Goal: Task Accomplishment & Management: Manage account settings

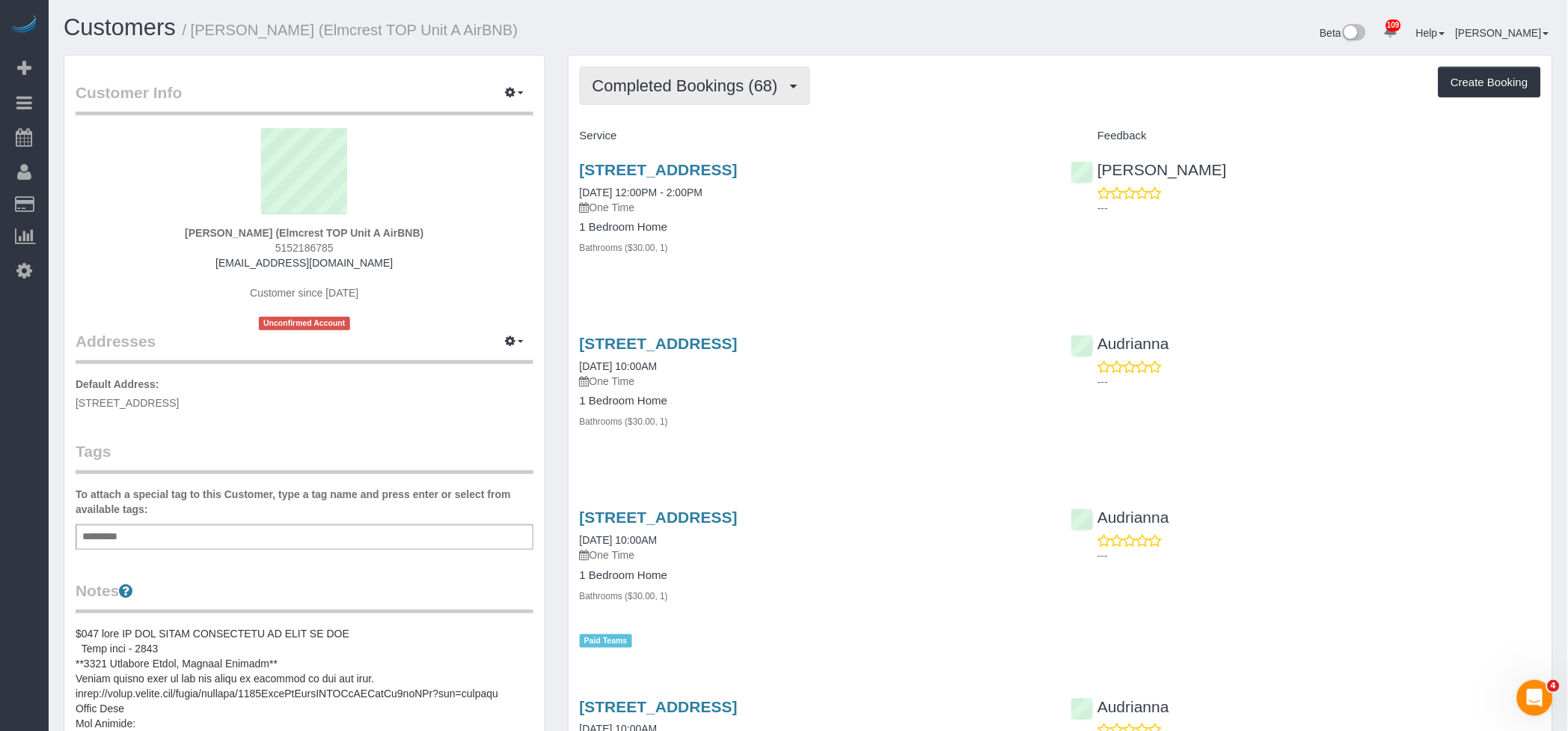
click at [694, 98] on button "Completed Bookings (68)" at bounding box center [696, 85] width 231 height 38
click at [689, 143] on link "Upcoming Bookings (6)" at bounding box center [661, 140] width 162 height 20
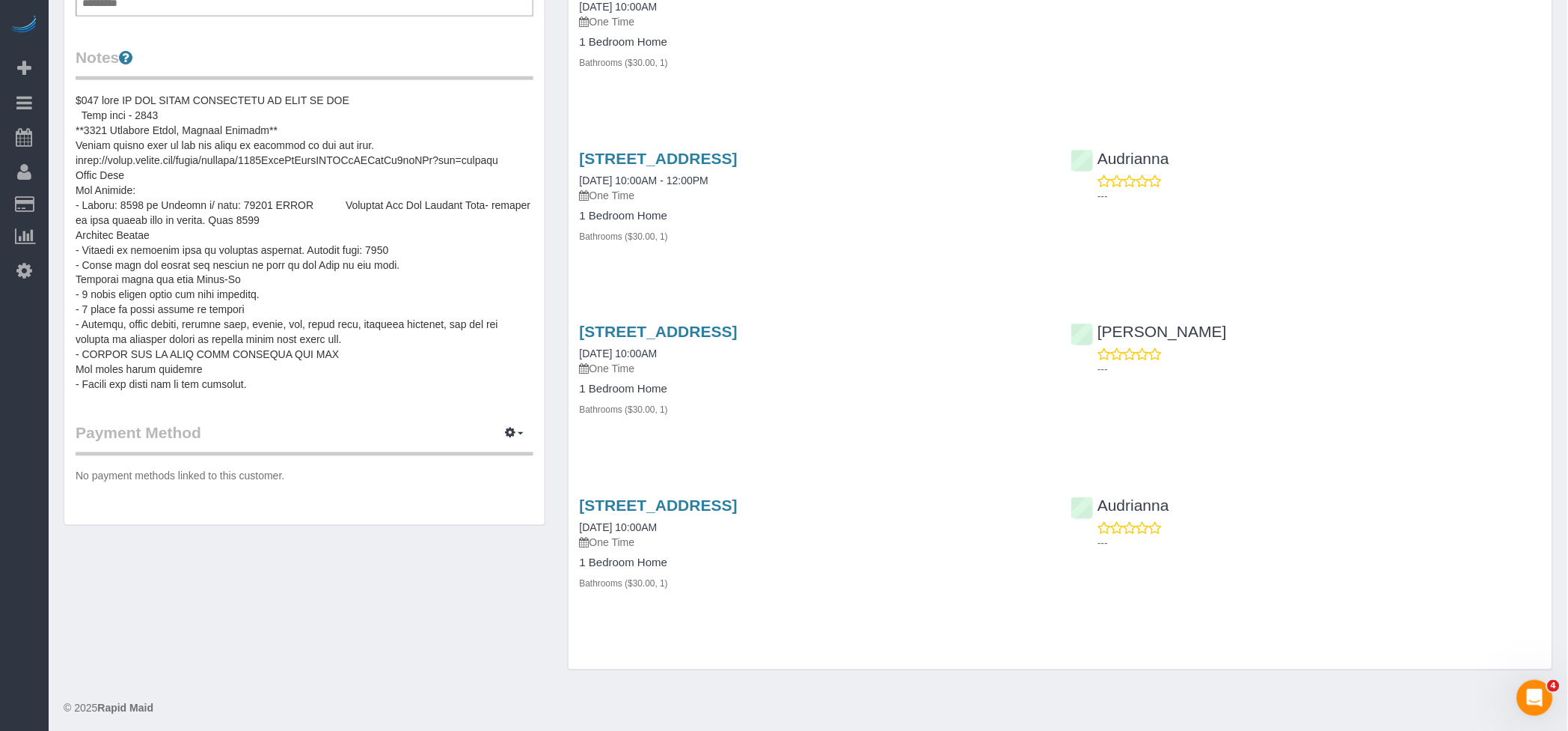
scroll to position [539, 0]
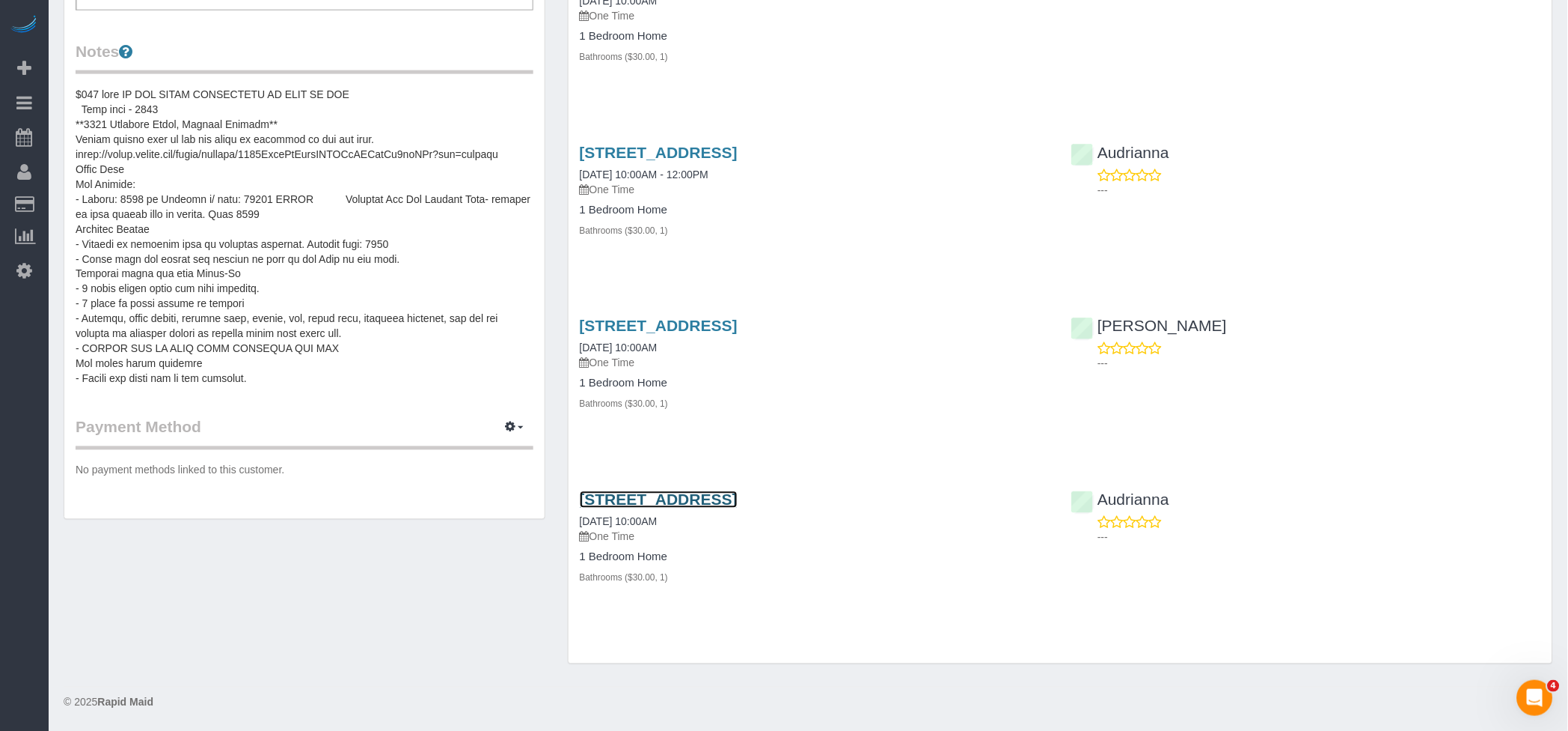
click at [738, 495] on link "[STREET_ADDRESS]" at bounding box center [659, 500] width 158 height 17
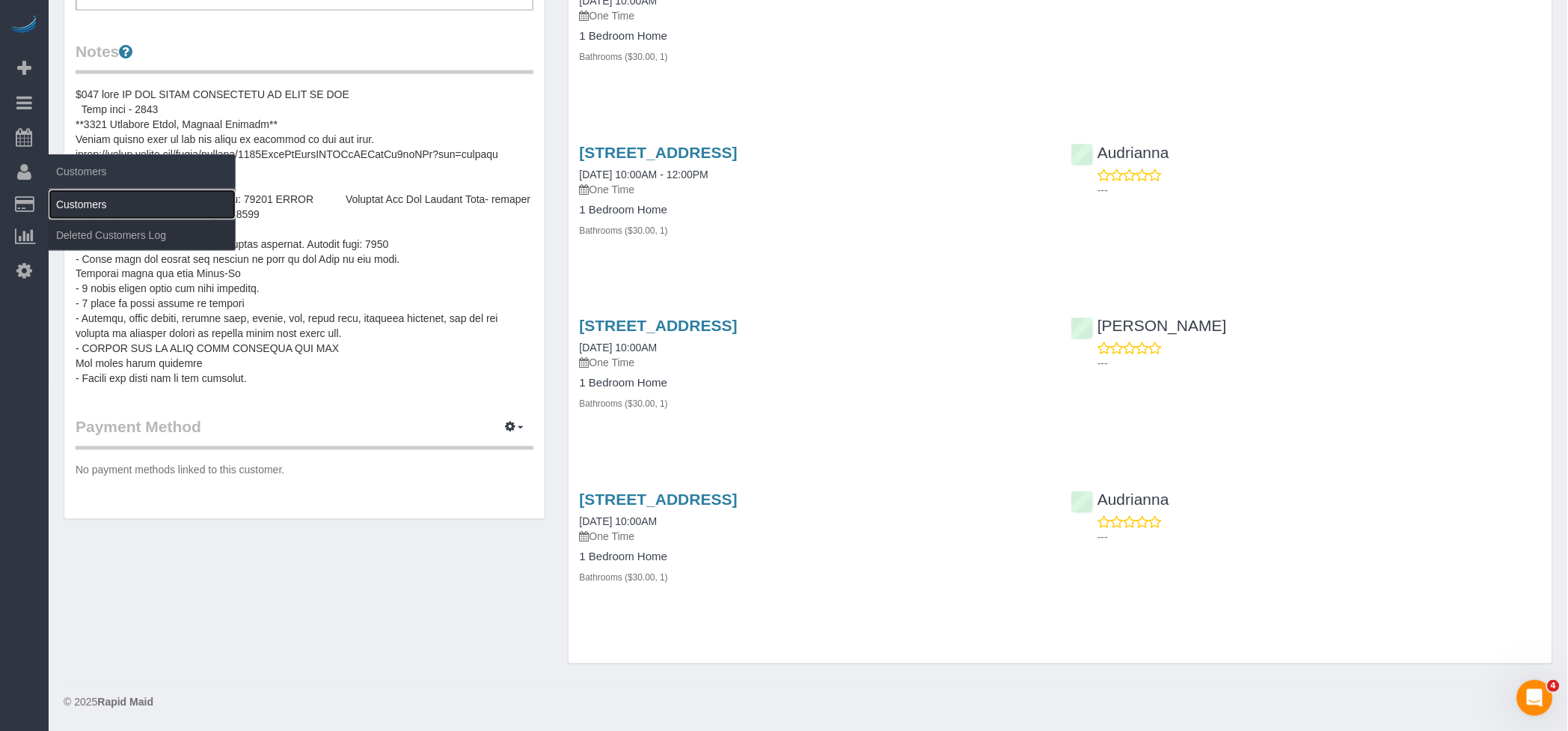
click at [85, 193] on link "Customers" at bounding box center [142, 205] width 187 height 30
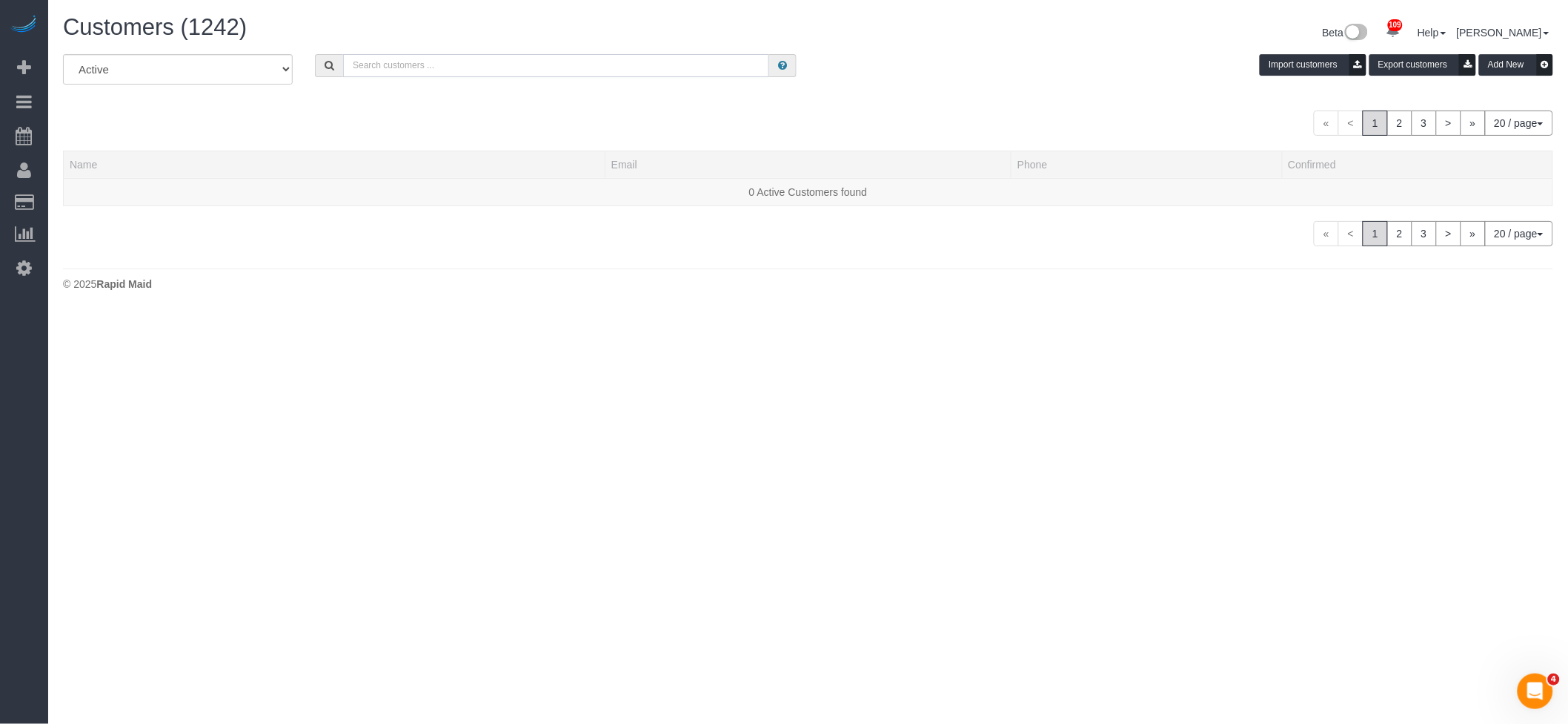
drag, startPoint x: 470, startPoint y: 62, endPoint x: 530, endPoint y: 69, distance: 60.4
click at [470, 65] on input "text" at bounding box center [556, 66] width 426 height 23
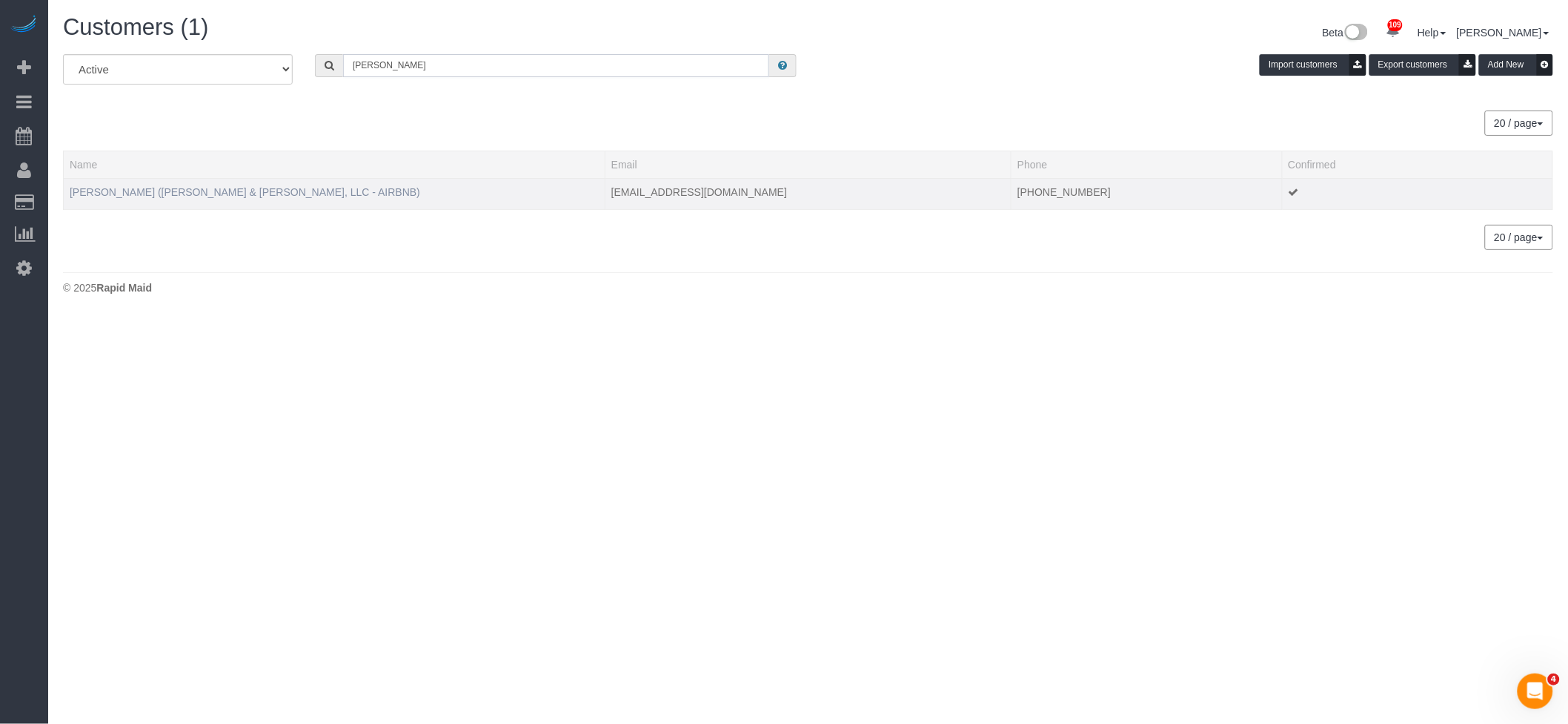
type input "[PERSON_NAME]"
click at [201, 190] on link "[PERSON_NAME] ([PERSON_NAME] & [PERSON_NAME], LLC - AIRBNB)" at bounding box center [245, 191] width 351 height 12
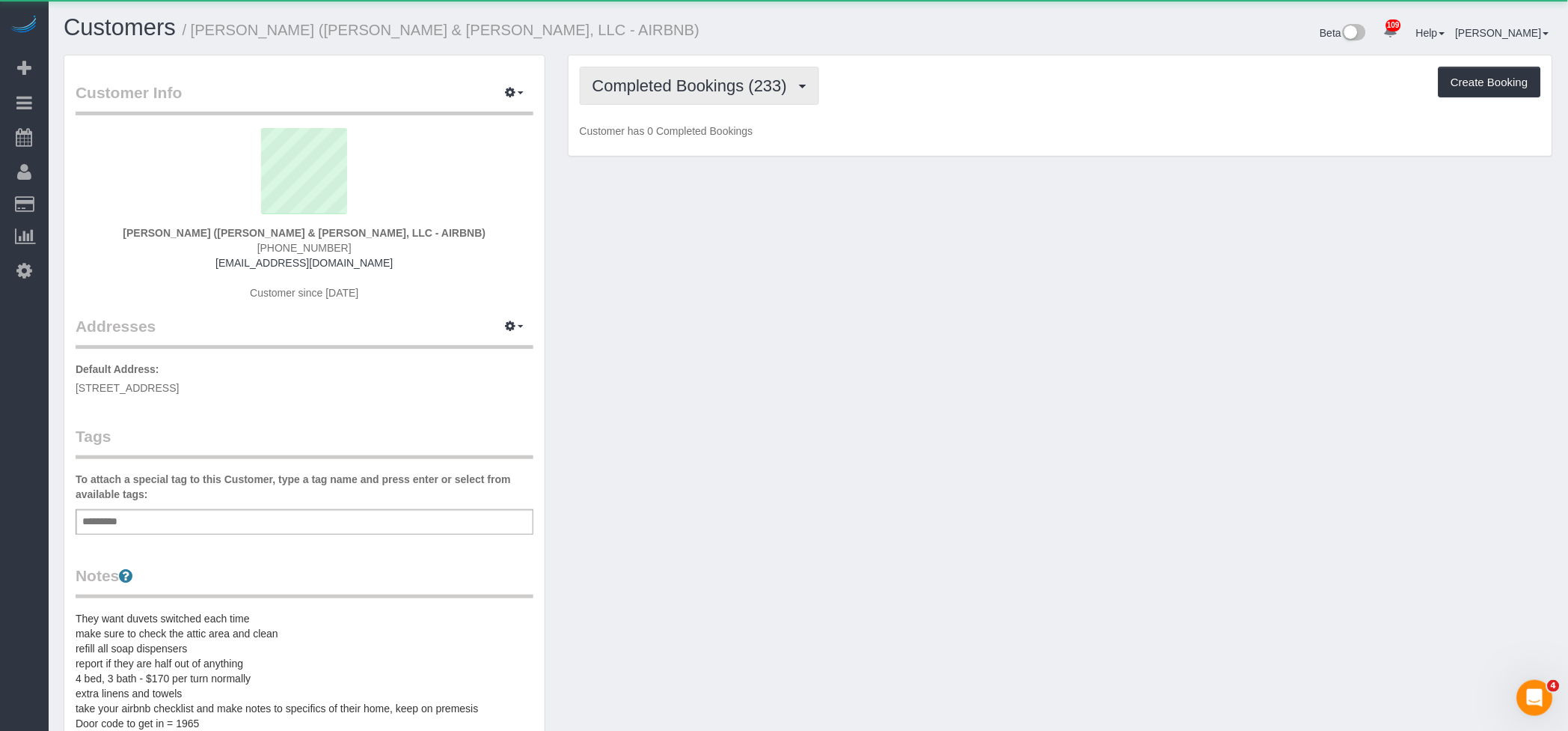
click at [702, 93] on span "Completed Bookings (233)" at bounding box center [693, 86] width 202 height 19
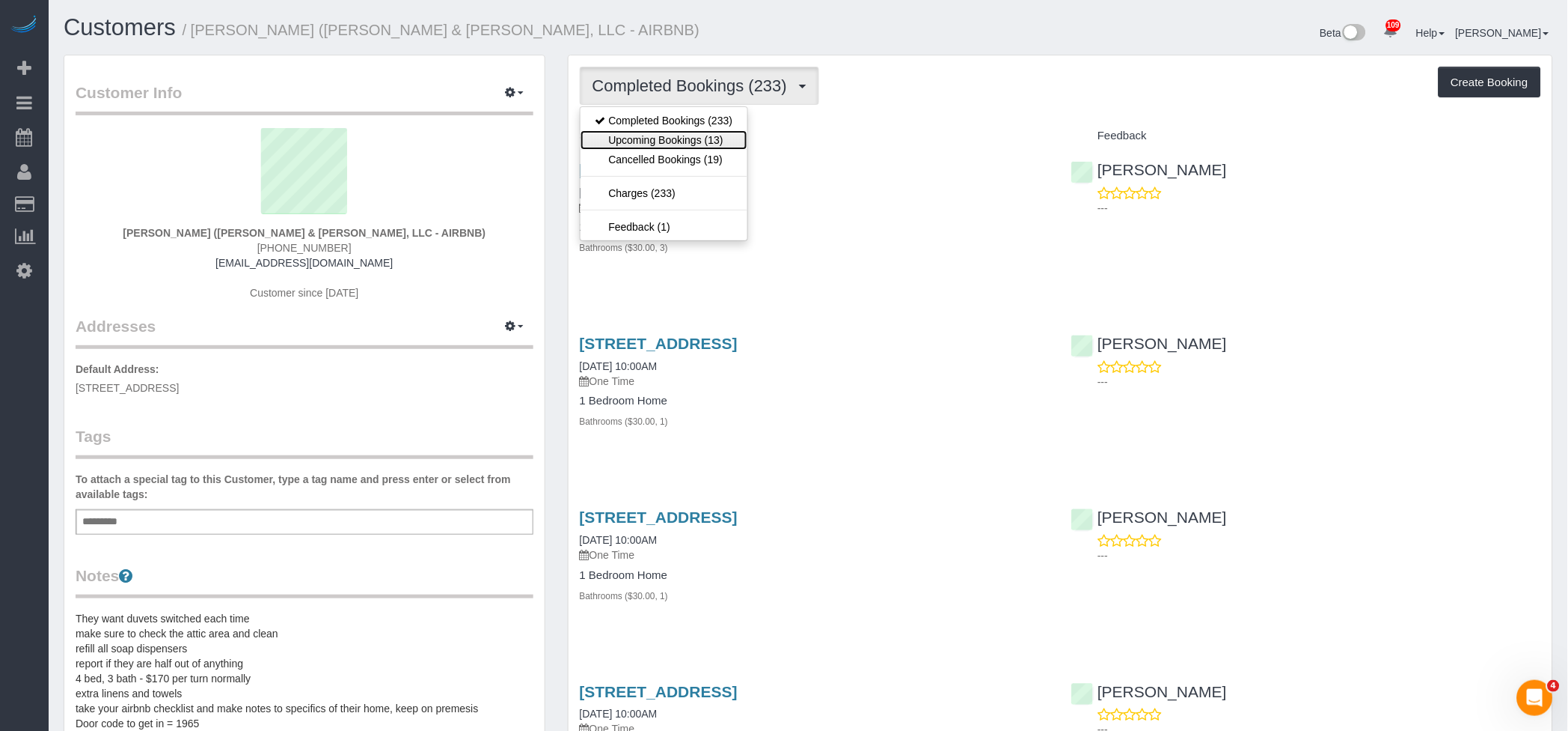
click at [688, 141] on link "Upcoming Bookings (13)" at bounding box center [664, 140] width 167 height 20
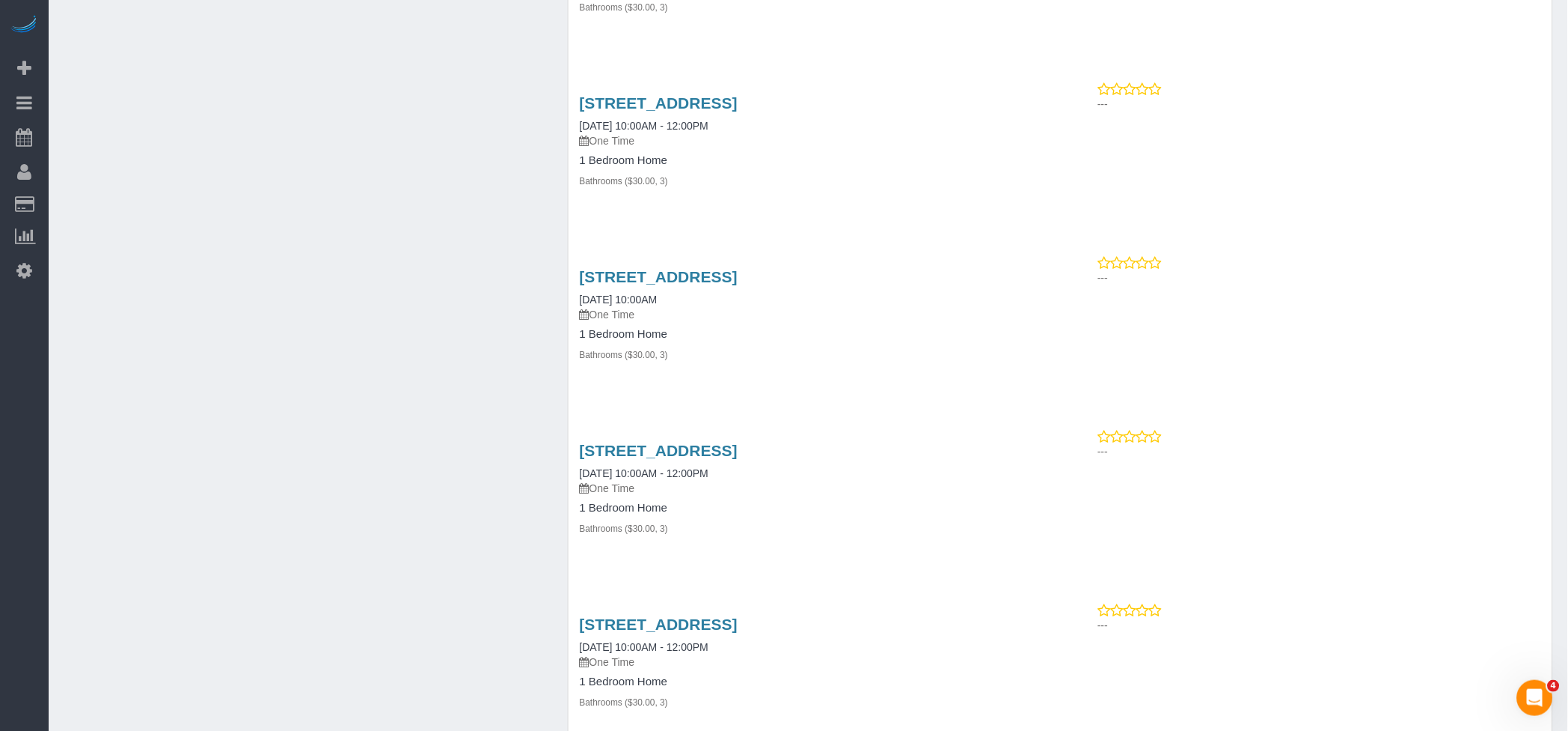
scroll to position [1455, 0]
click at [721, 103] on link "[STREET_ADDRESS]" at bounding box center [659, 104] width 158 height 17
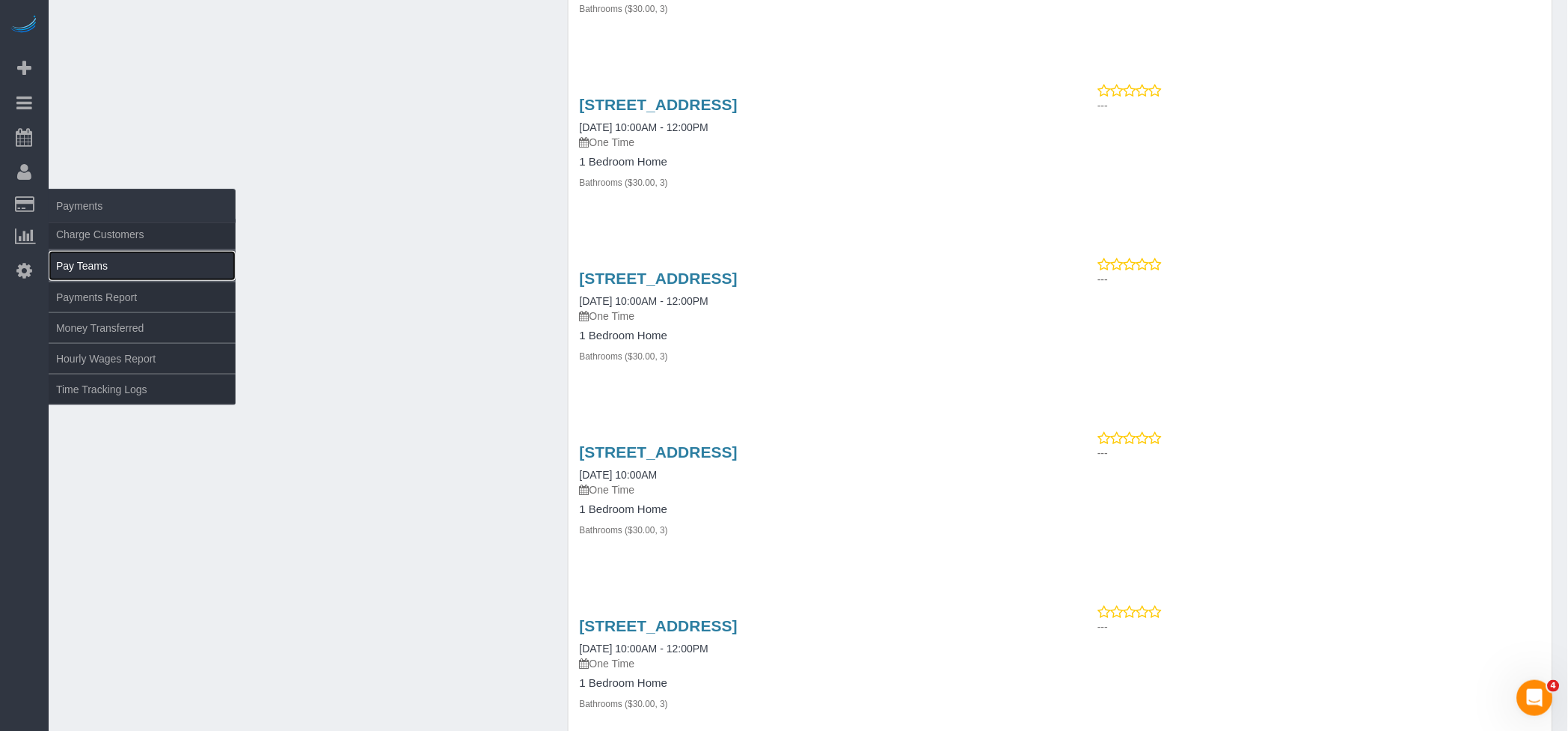
click at [97, 264] on link "Pay Teams" at bounding box center [142, 266] width 187 height 30
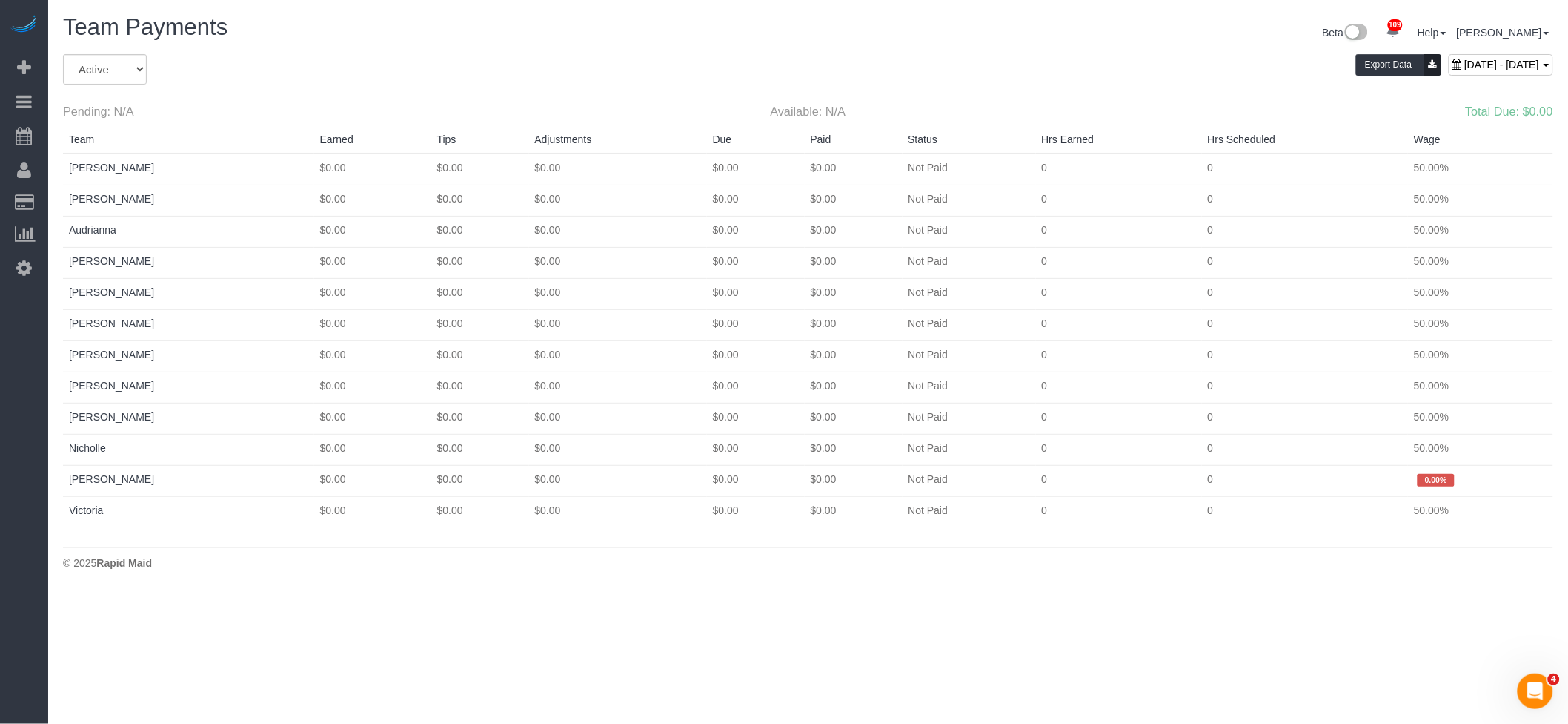
click at [1452, 54] on div "[DATE] - [DATE]" at bounding box center [1501, 65] width 104 height 22
type input "**********"
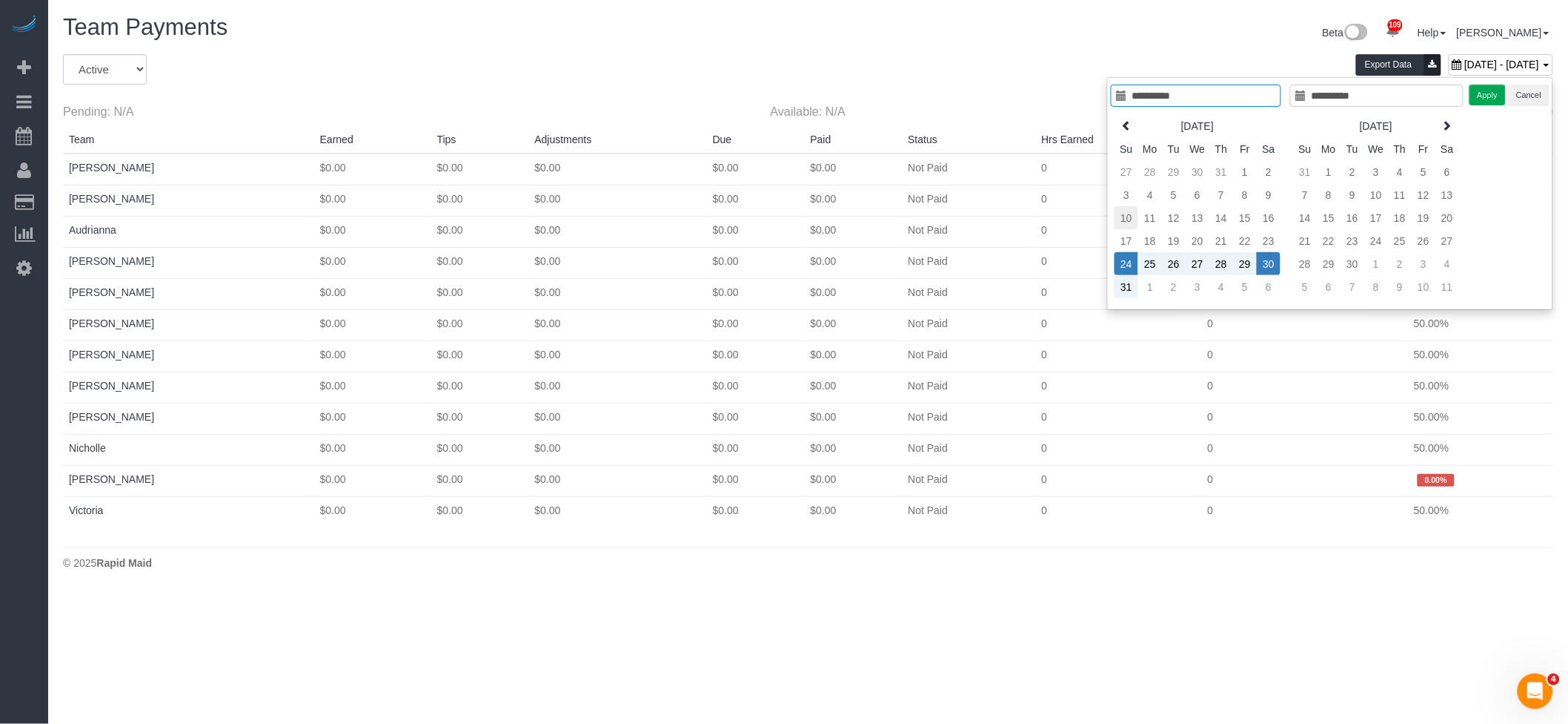
type input "**********"
click at [1126, 217] on td "10" at bounding box center [1126, 218] width 23 height 23
type input "**********"
click at [1272, 215] on td "16" at bounding box center [1268, 218] width 23 height 23
type input "**********"
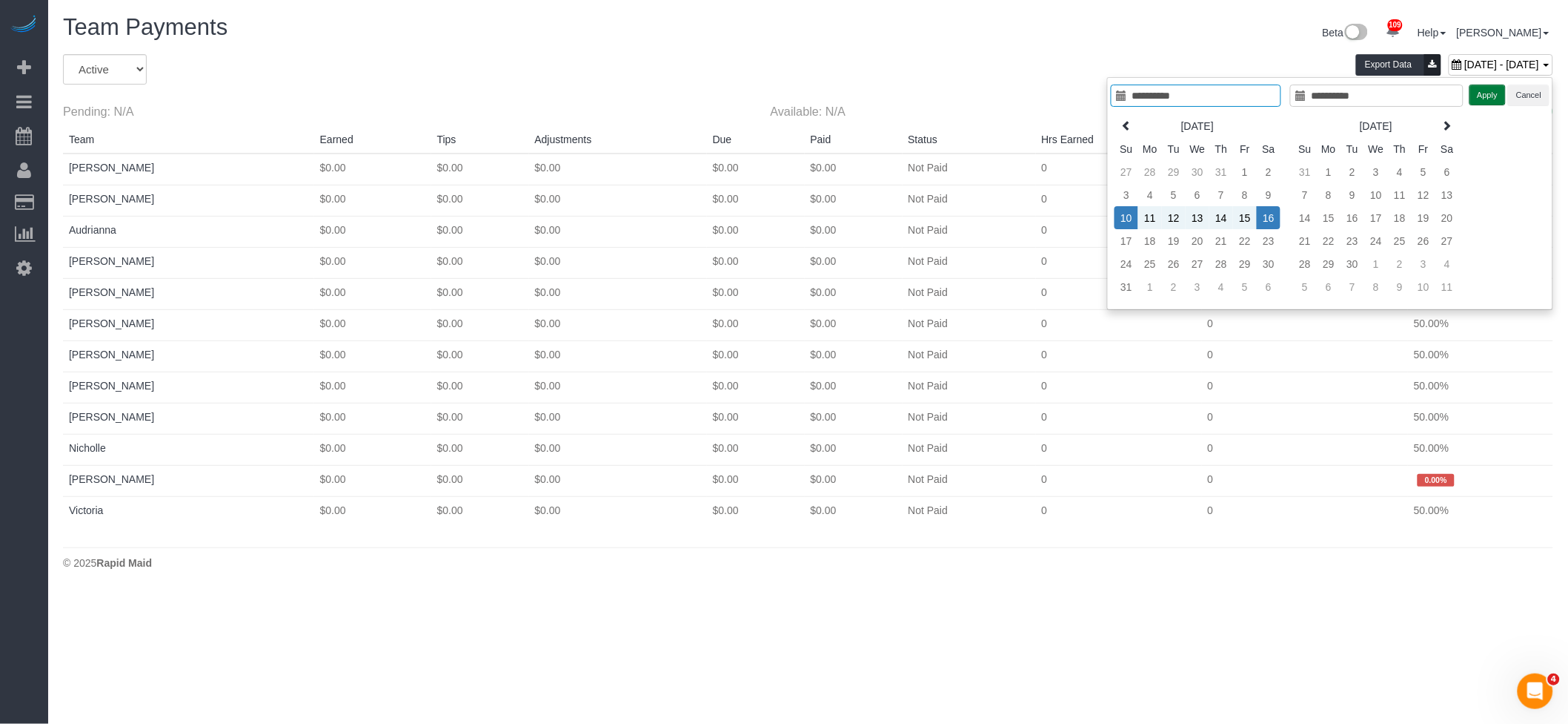
click at [1486, 90] on button "Apply" at bounding box center [1488, 95] width 37 height 22
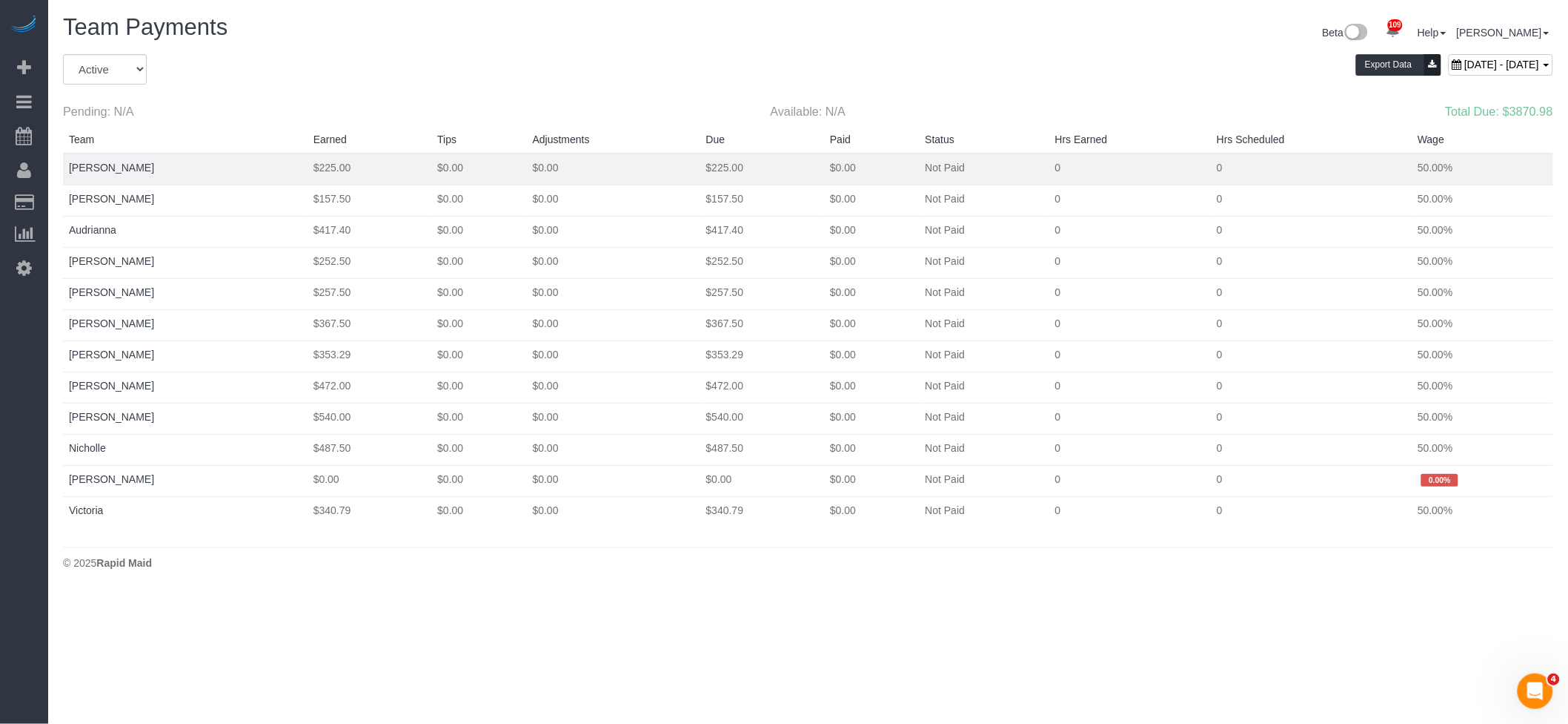
click at [90, 173] on td "[PERSON_NAME]" at bounding box center [185, 170] width 245 height 32
click at [92, 166] on link "[PERSON_NAME]" at bounding box center [112, 167] width 85 height 12
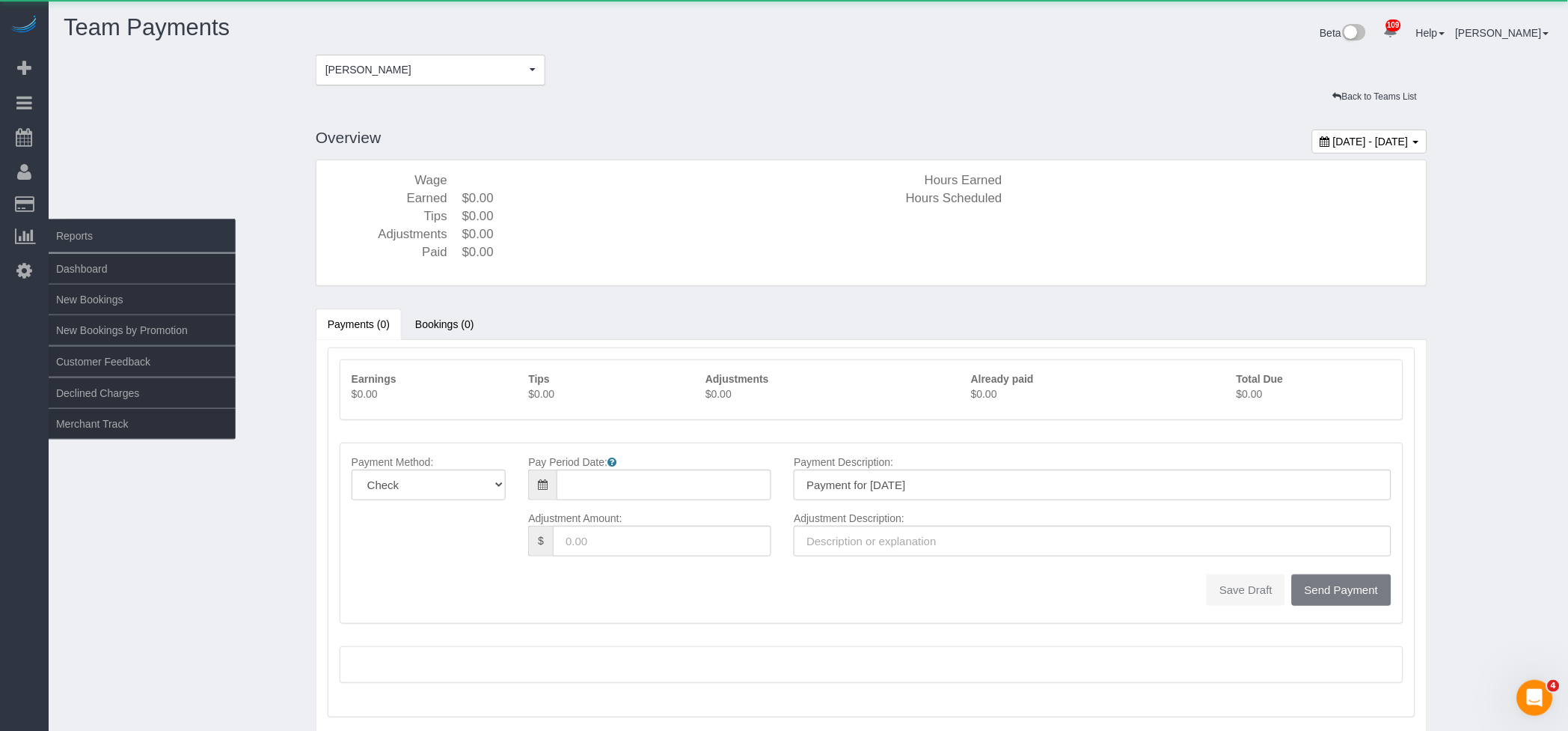
type input "[DATE]"
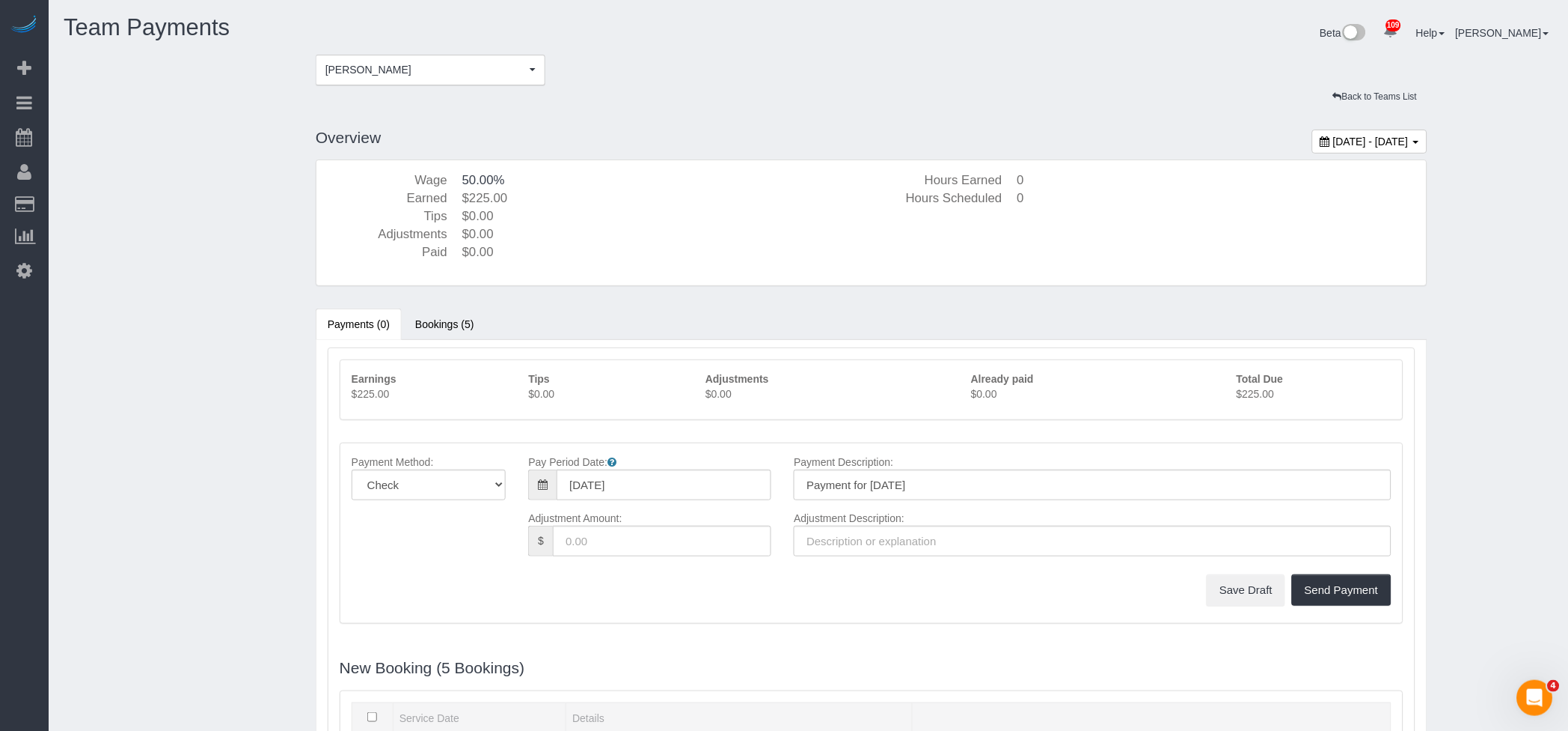
click at [1257, 394] on p "$225.00" at bounding box center [1314, 394] width 155 height 15
copy p "225.00"
drag, startPoint x: 416, startPoint y: 61, endPoint x: 416, endPoint y: 75, distance: 14.0
click at [416, 61] on button "[PERSON_NAME]" at bounding box center [431, 70] width 230 height 30
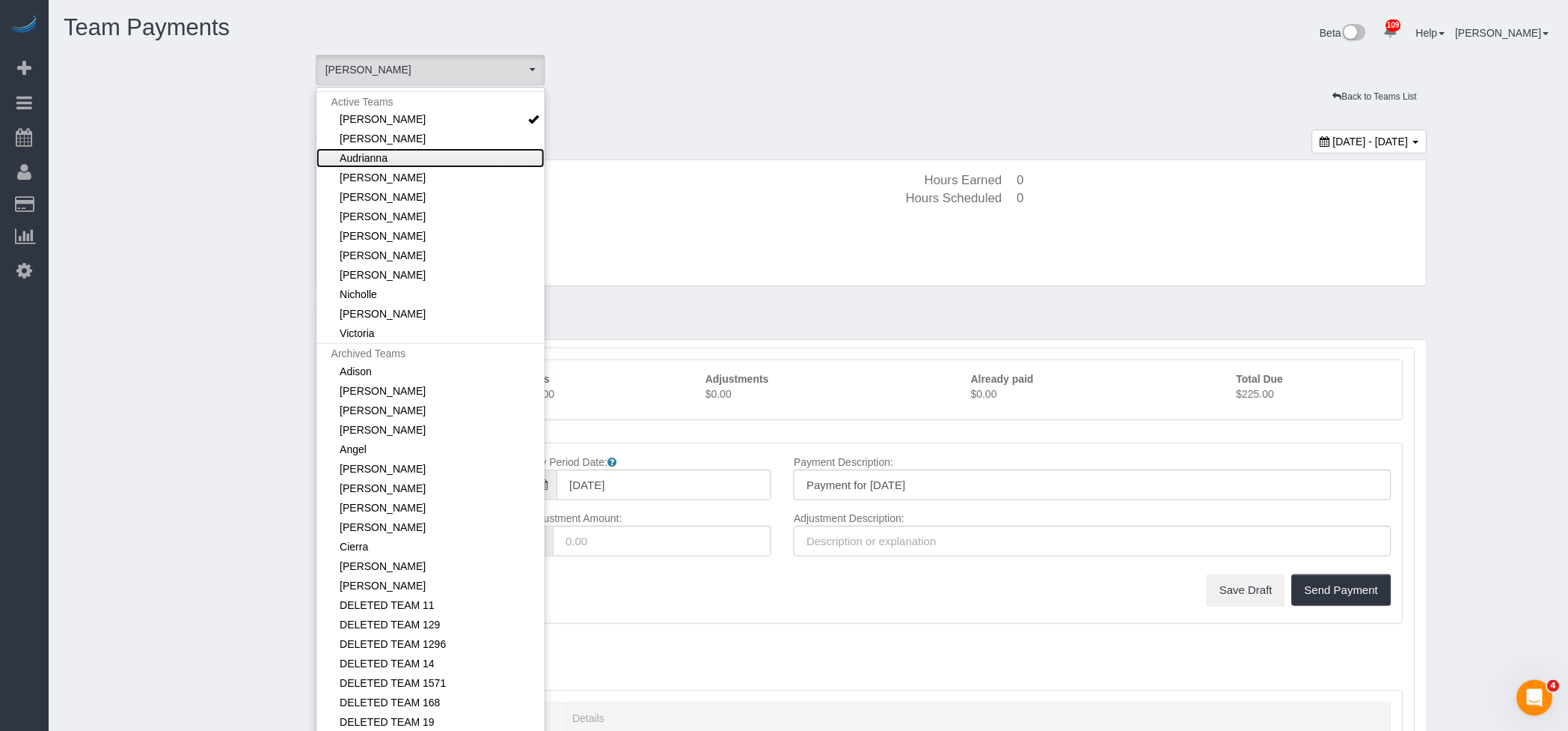
click at [359, 149] on link "Audrianna" at bounding box center [430, 158] width 228 height 20
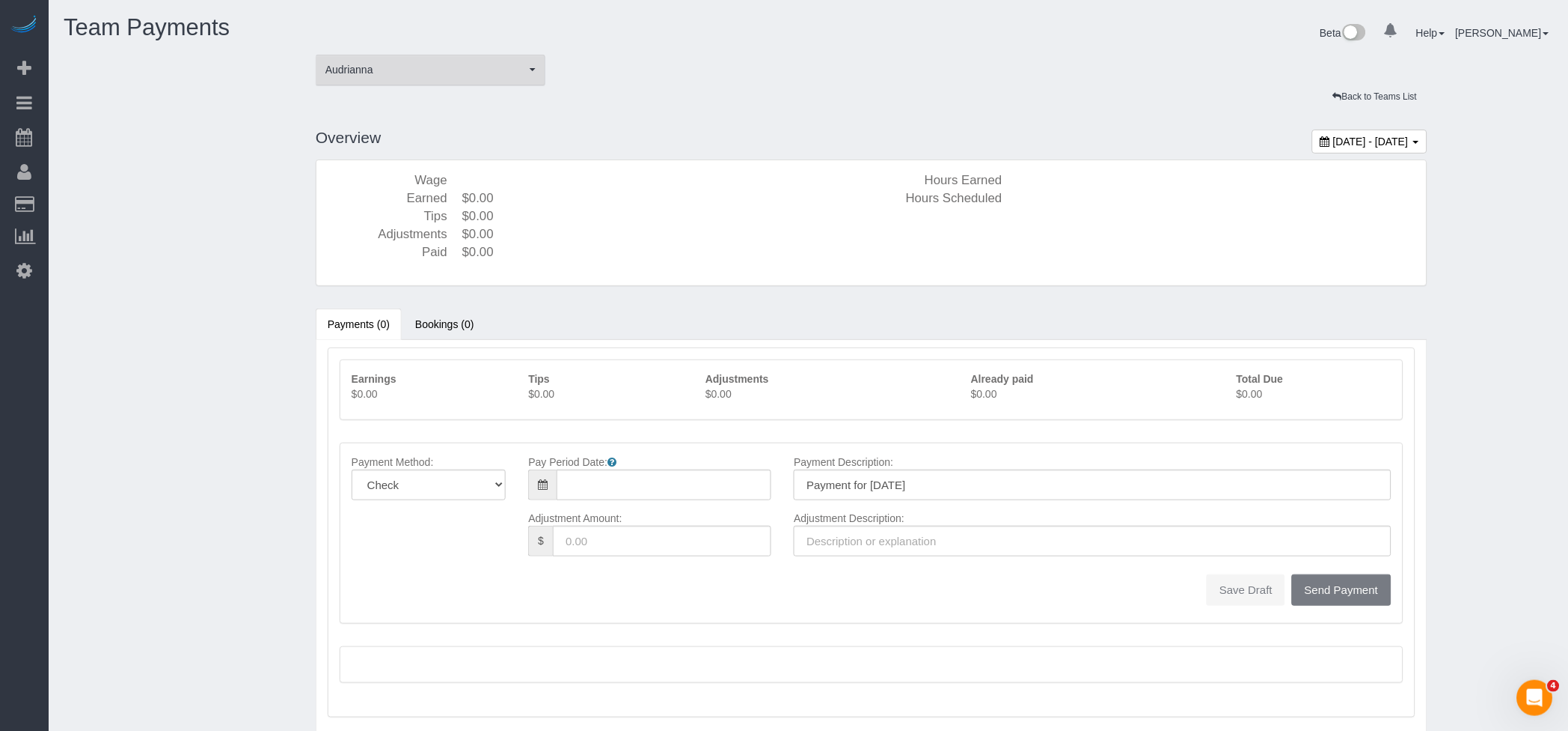
click at [454, 66] on span "Audrianna" at bounding box center [426, 70] width 201 height 15
type input "[DATE]"
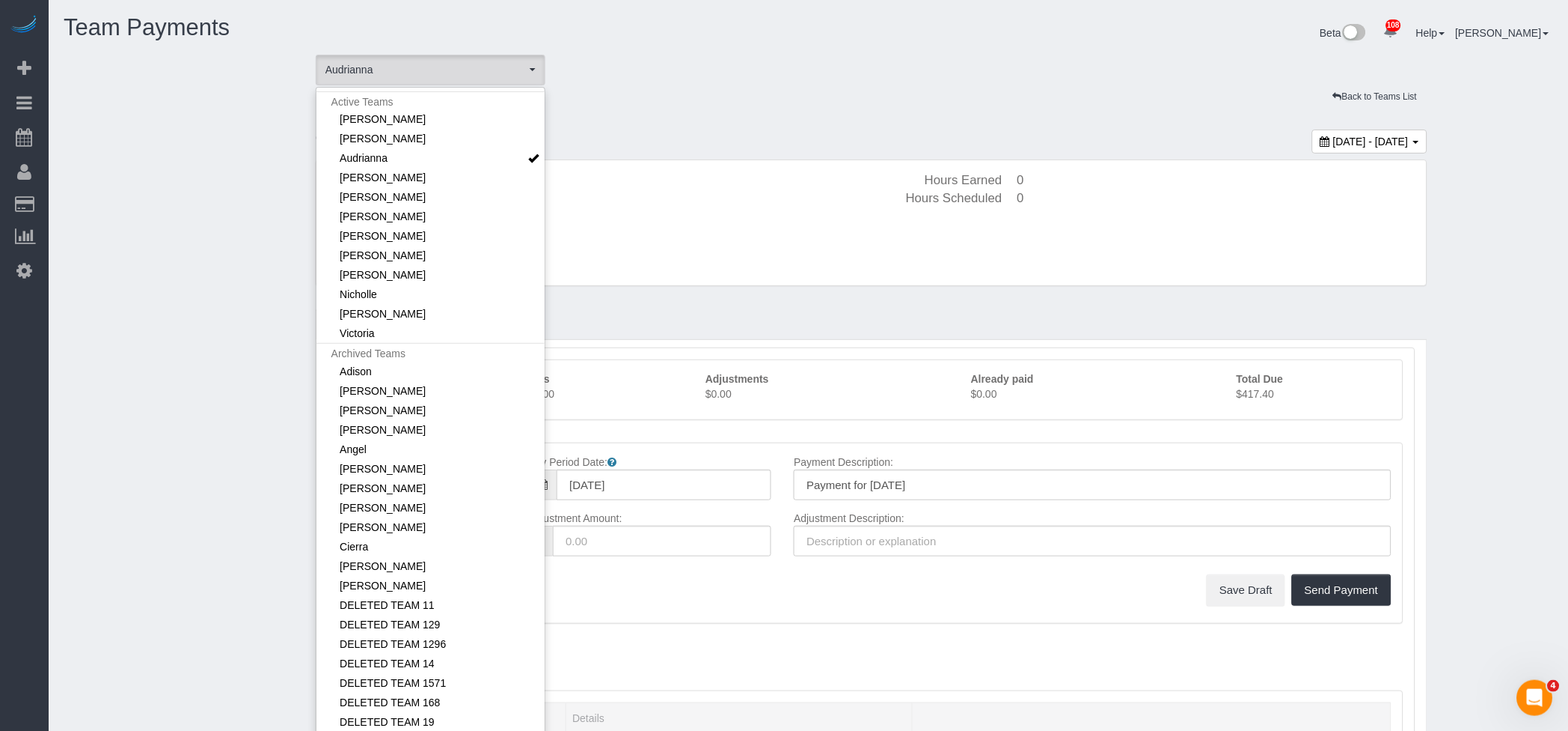
click at [1260, 395] on p "$417.40" at bounding box center [1314, 394] width 155 height 15
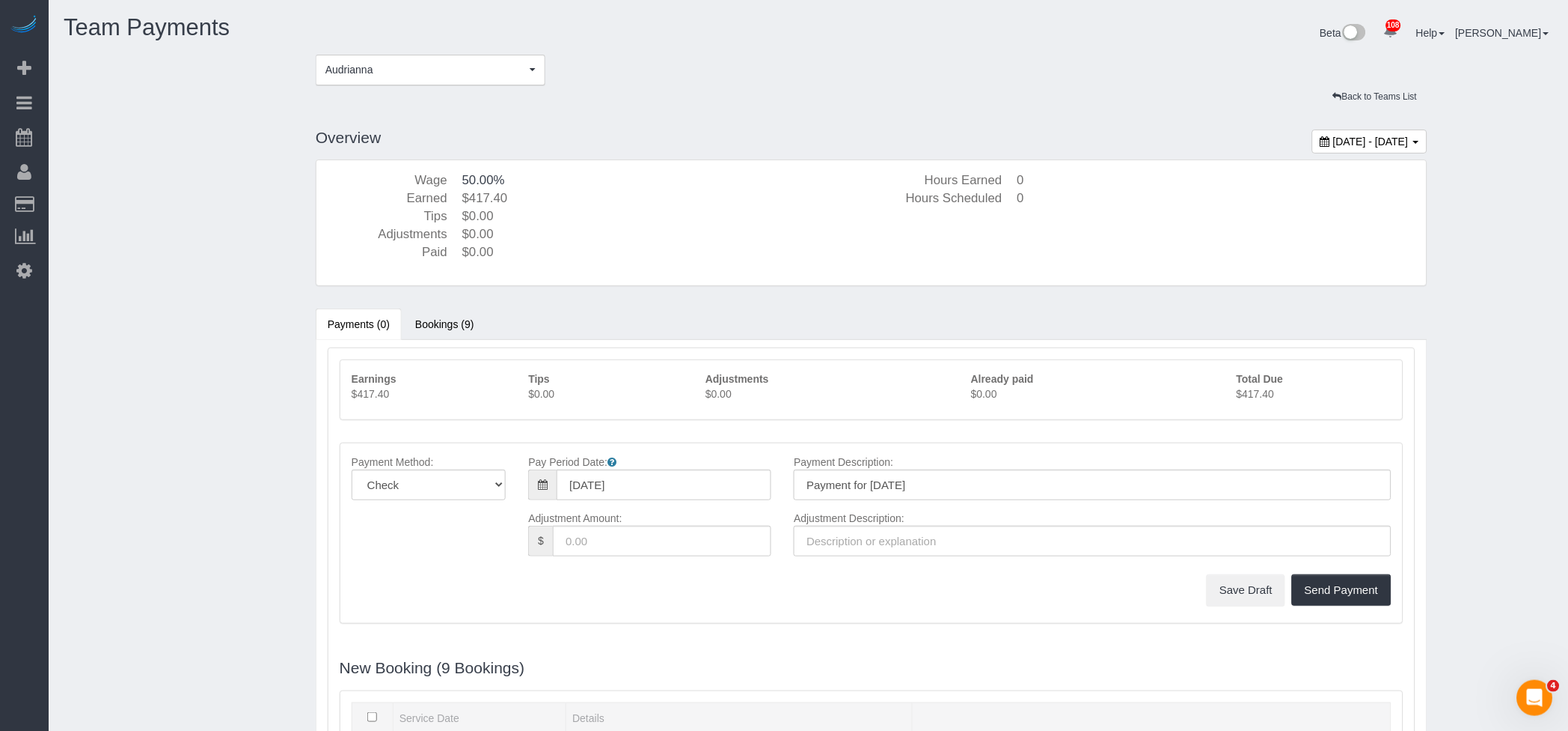
click at [1260, 395] on p "$417.40" at bounding box center [1314, 394] width 155 height 15
copy p "417.40"
click at [392, 72] on span "Audrianna" at bounding box center [426, 70] width 201 height 15
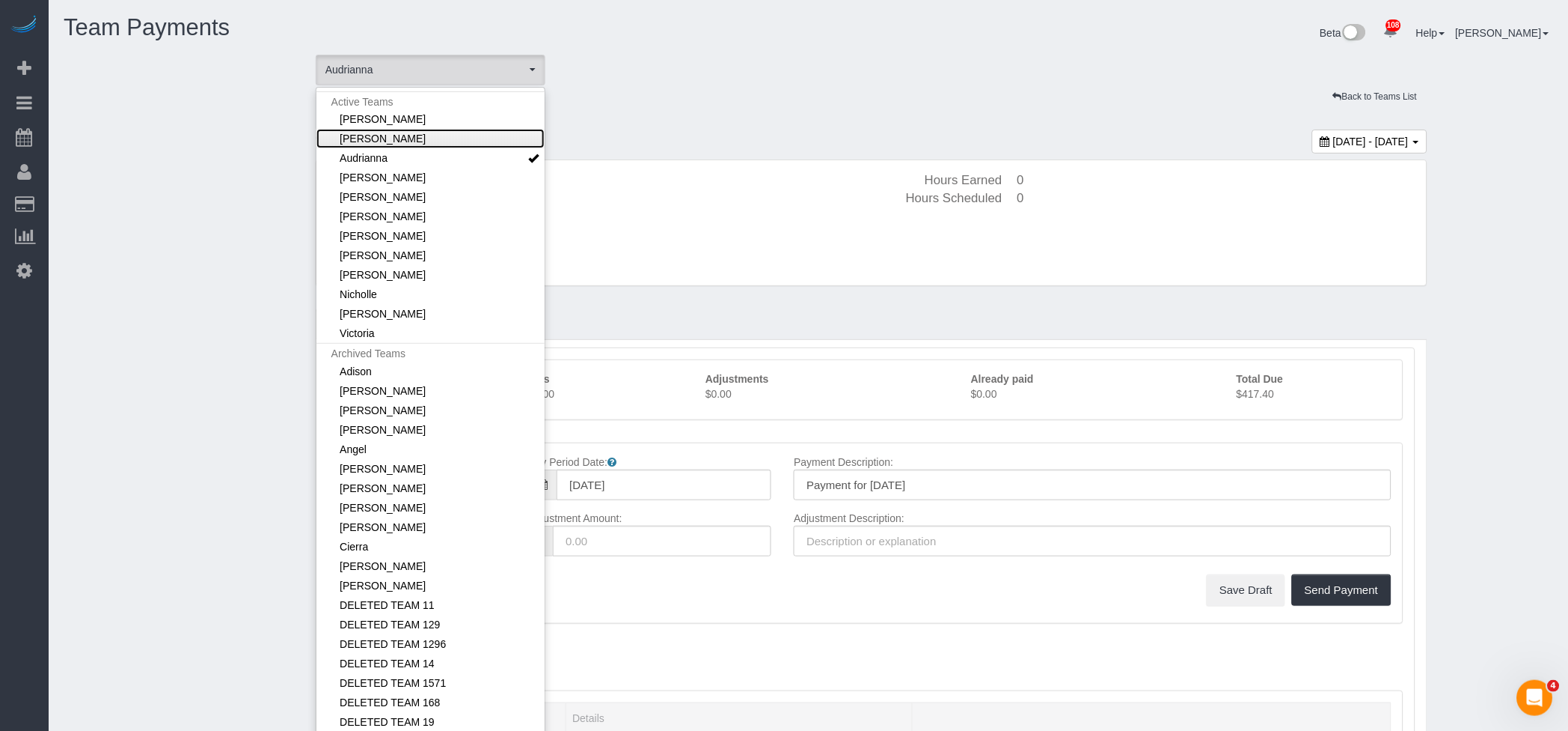
click at [384, 139] on link "[PERSON_NAME]" at bounding box center [430, 138] width 228 height 20
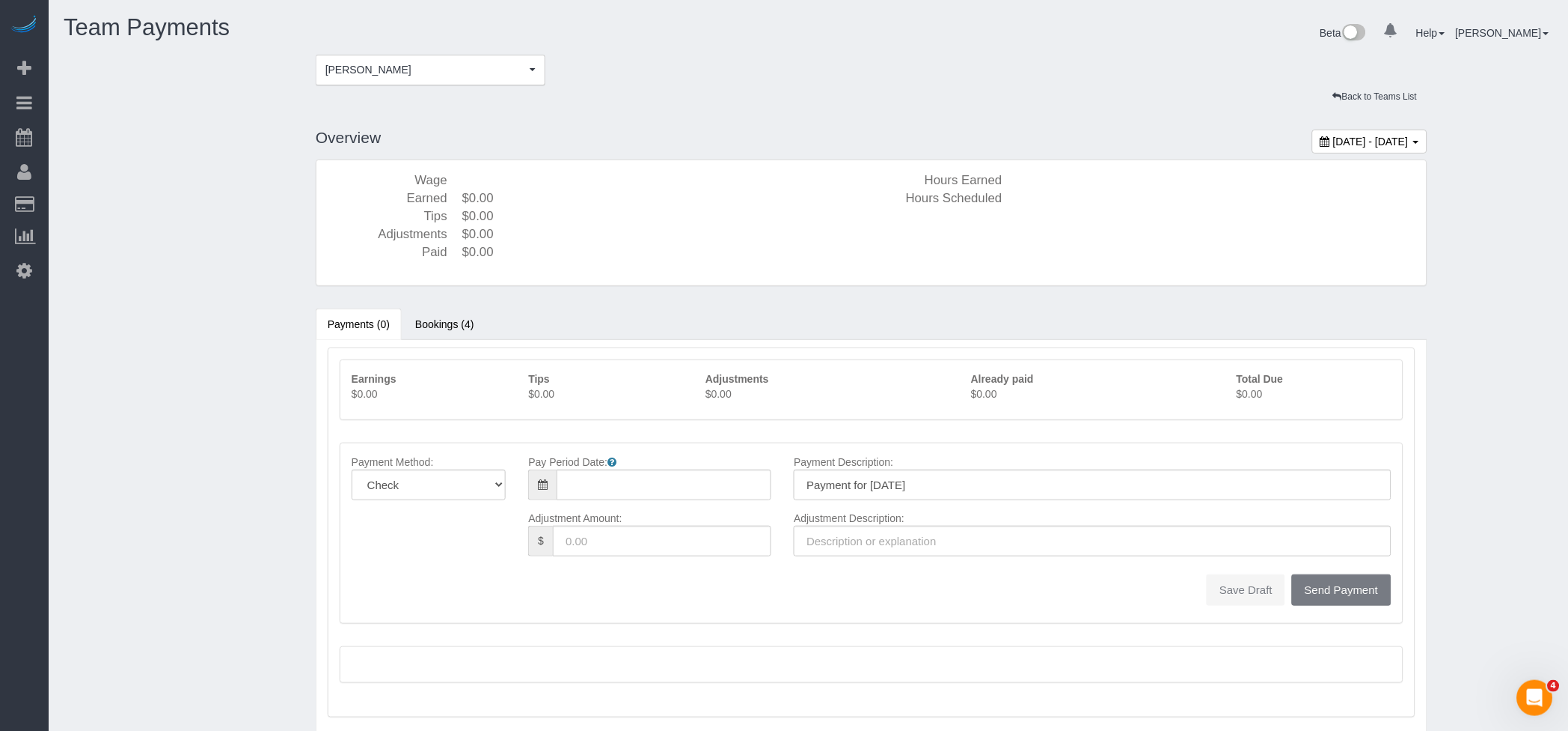
type input "[DATE]"
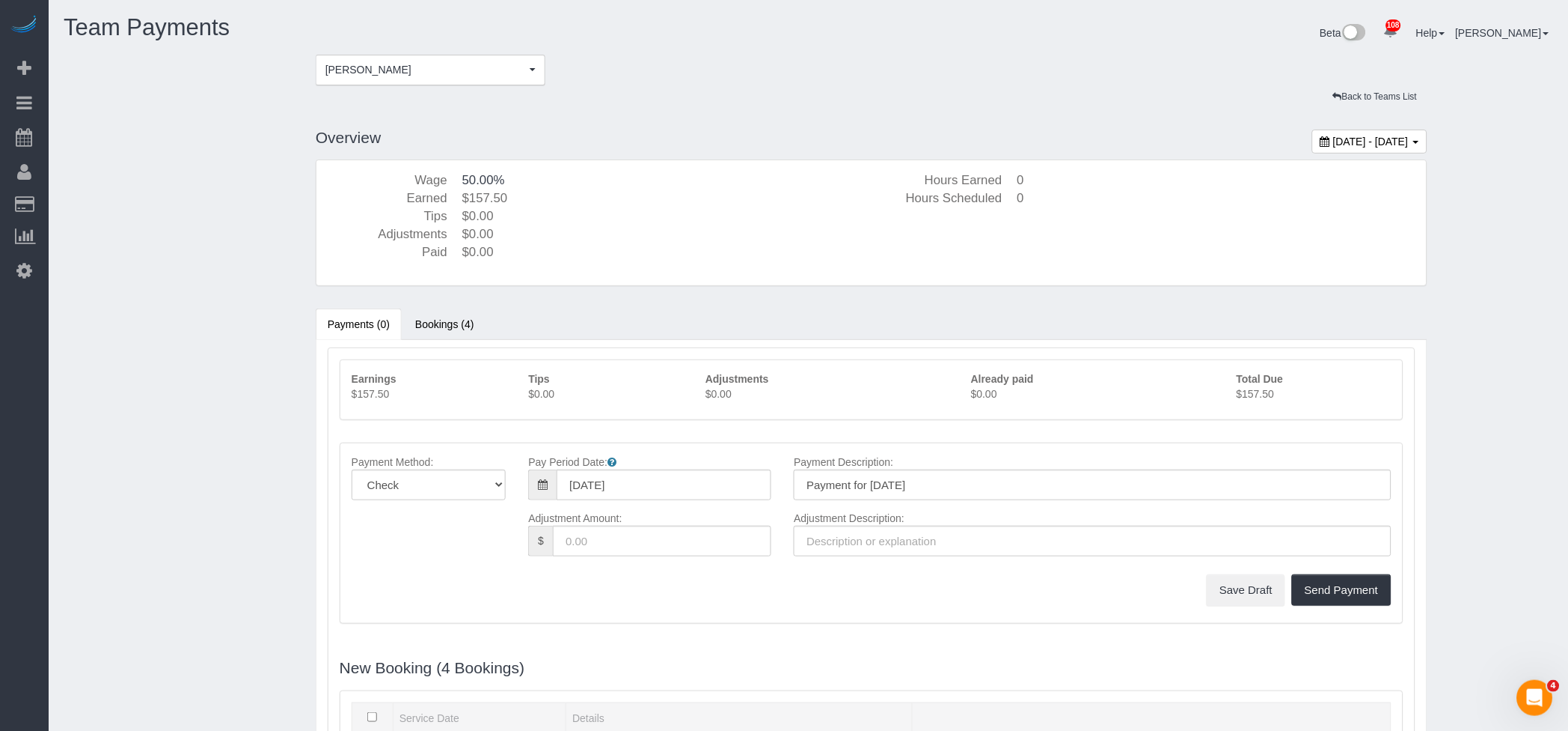
click at [1248, 393] on p "$157.50" at bounding box center [1314, 394] width 155 height 15
copy p "157.50"
click at [455, 68] on span "[PERSON_NAME]" at bounding box center [426, 70] width 201 height 15
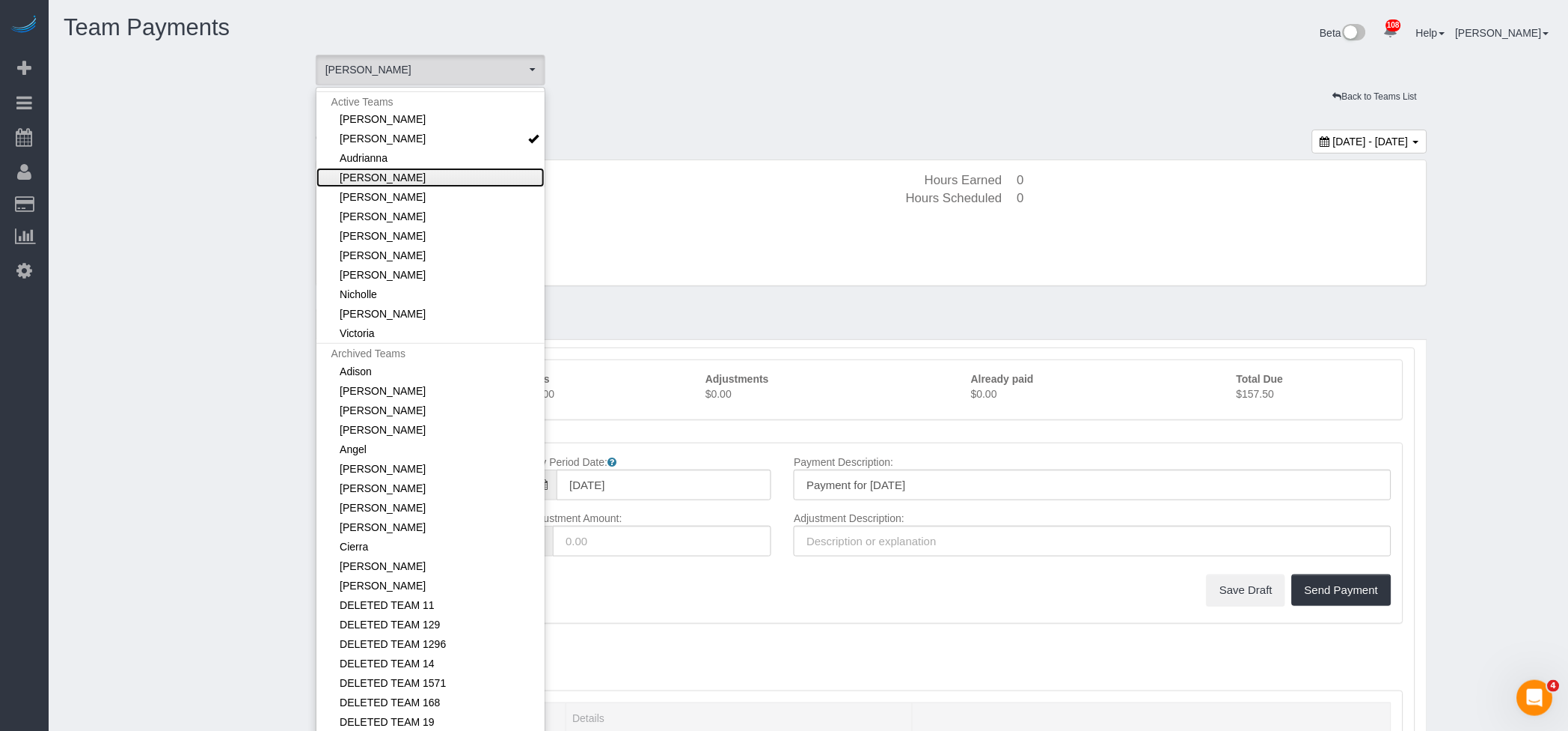
click at [389, 176] on link "[PERSON_NAME]" at bounding box center [430, 177] width 228 height 20
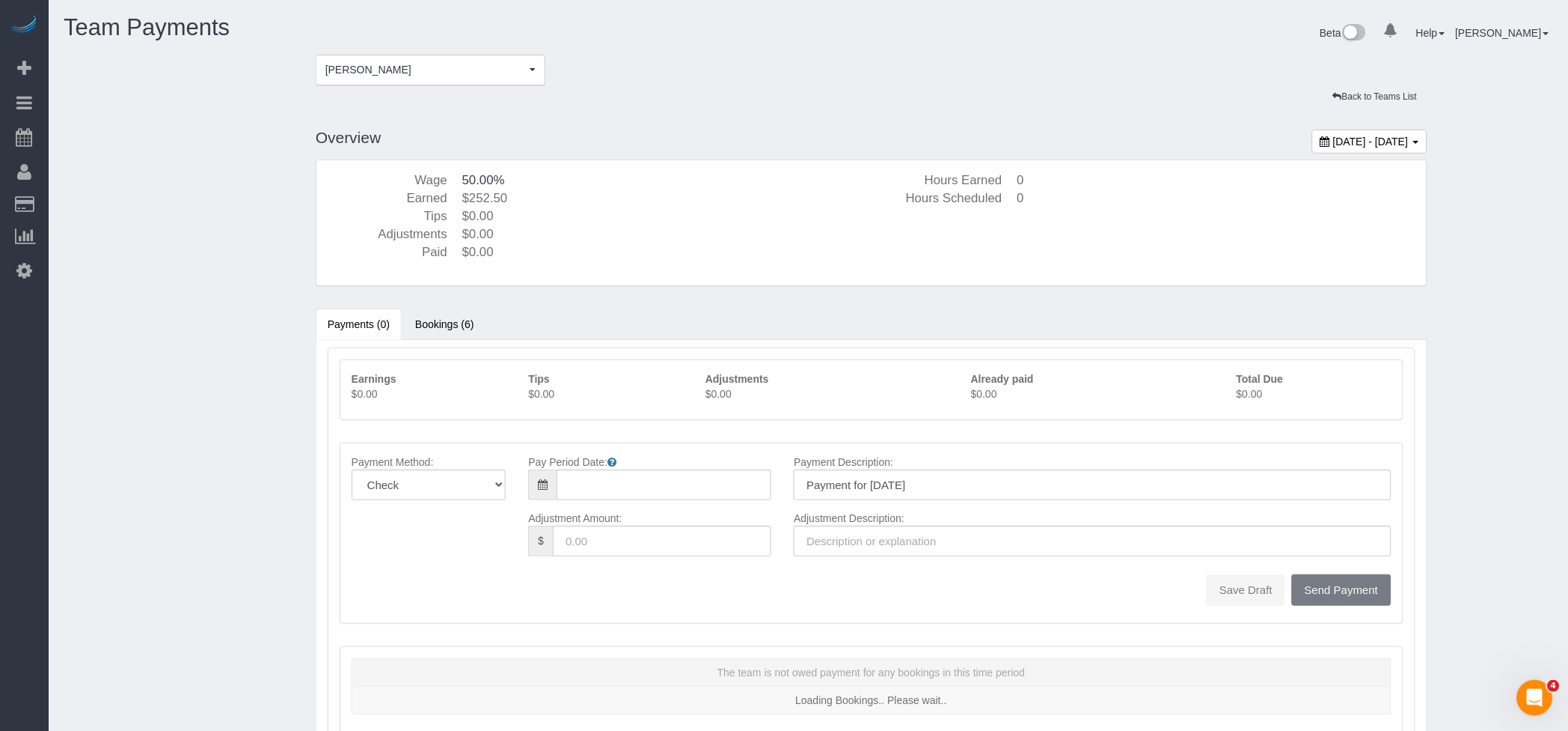
type input "[DATE]"
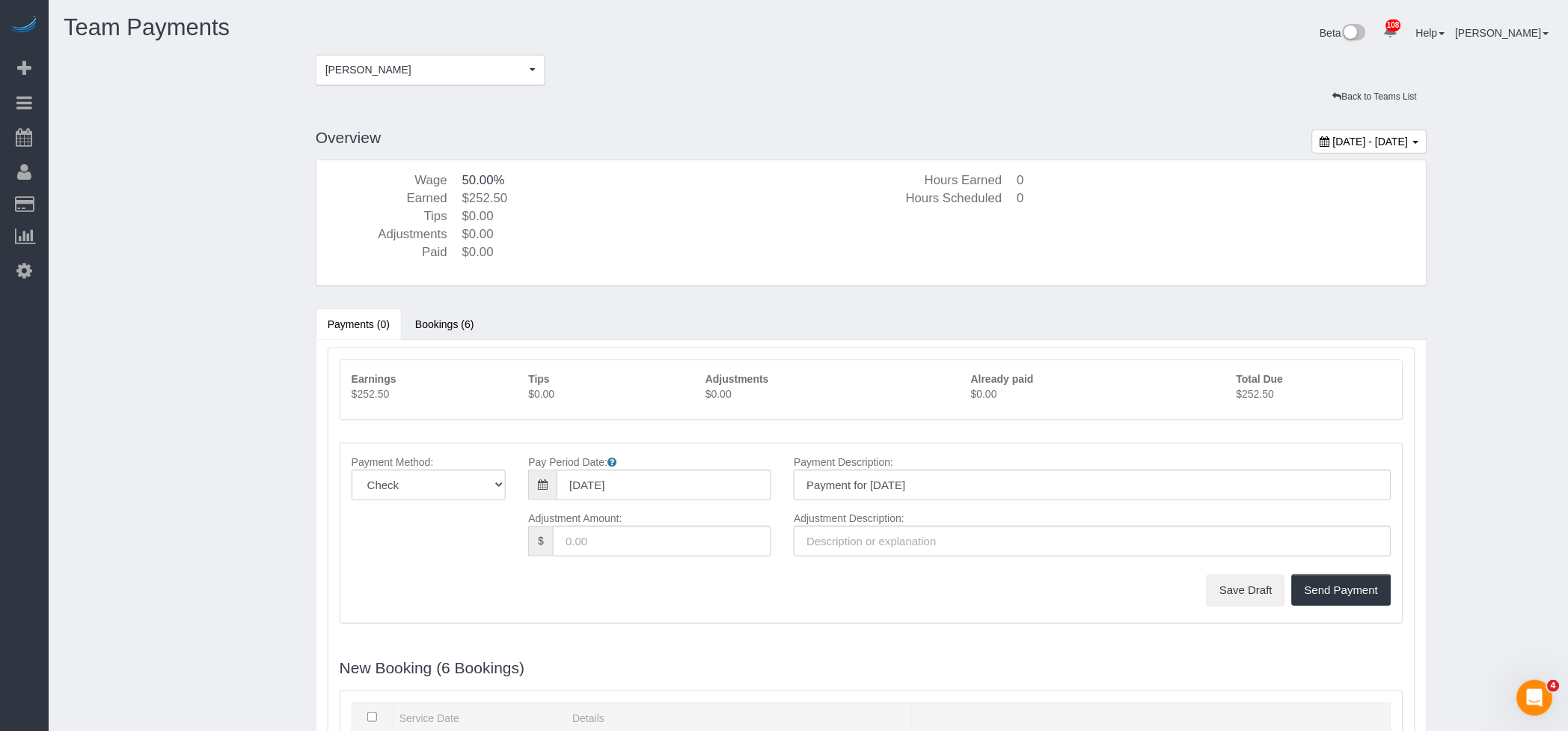
click at [1255, 390] on p "$252.50" at bounding box center [1314, 394] width 155 height 15
copy p "252.50"
click at [452, 69] on span "[PERSON_NAME]" at bounding box center [426, 70] width 201 height 15
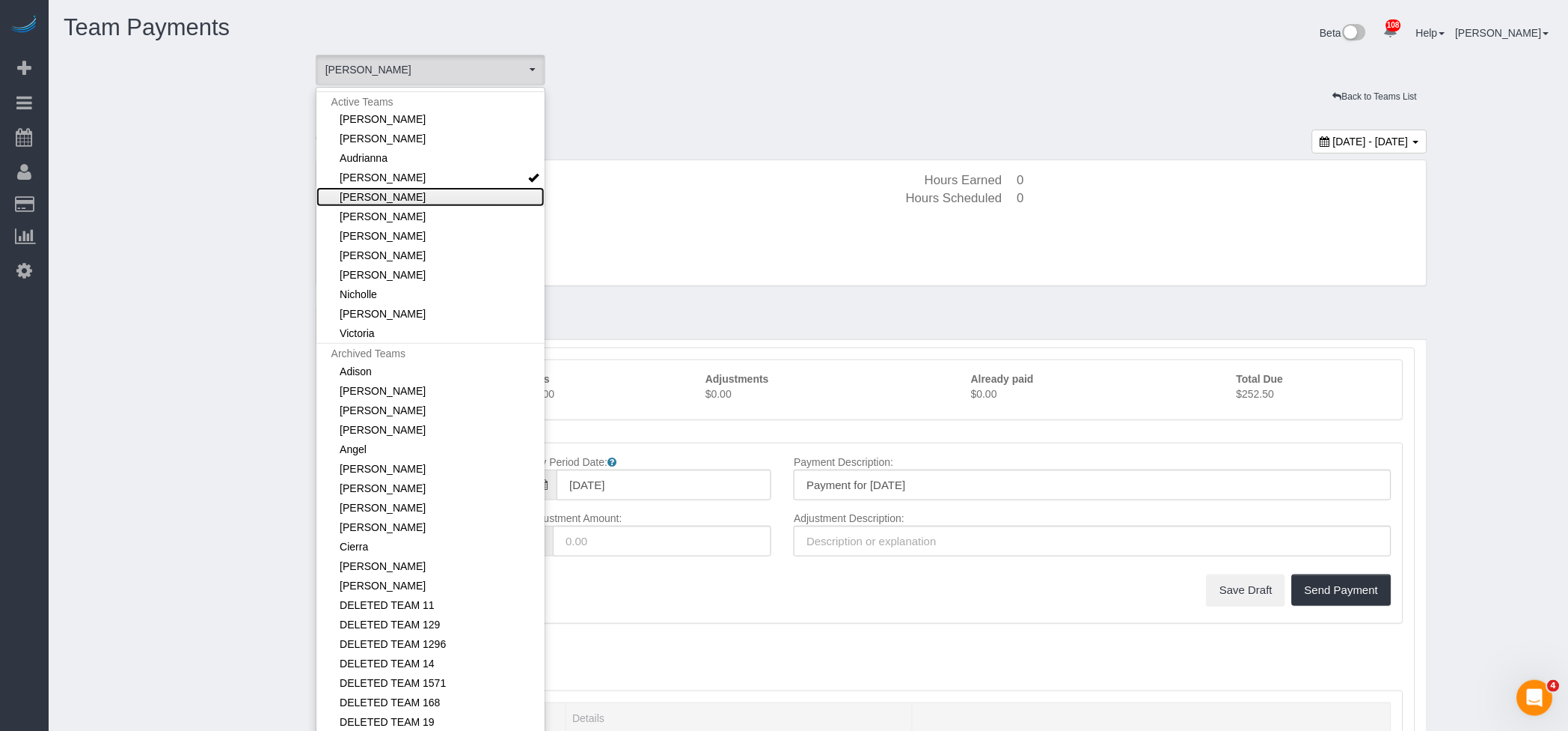
click at [362, 195] on link "[PERSON_NAME]" at bounding box center [430, 197] width 228 height 20
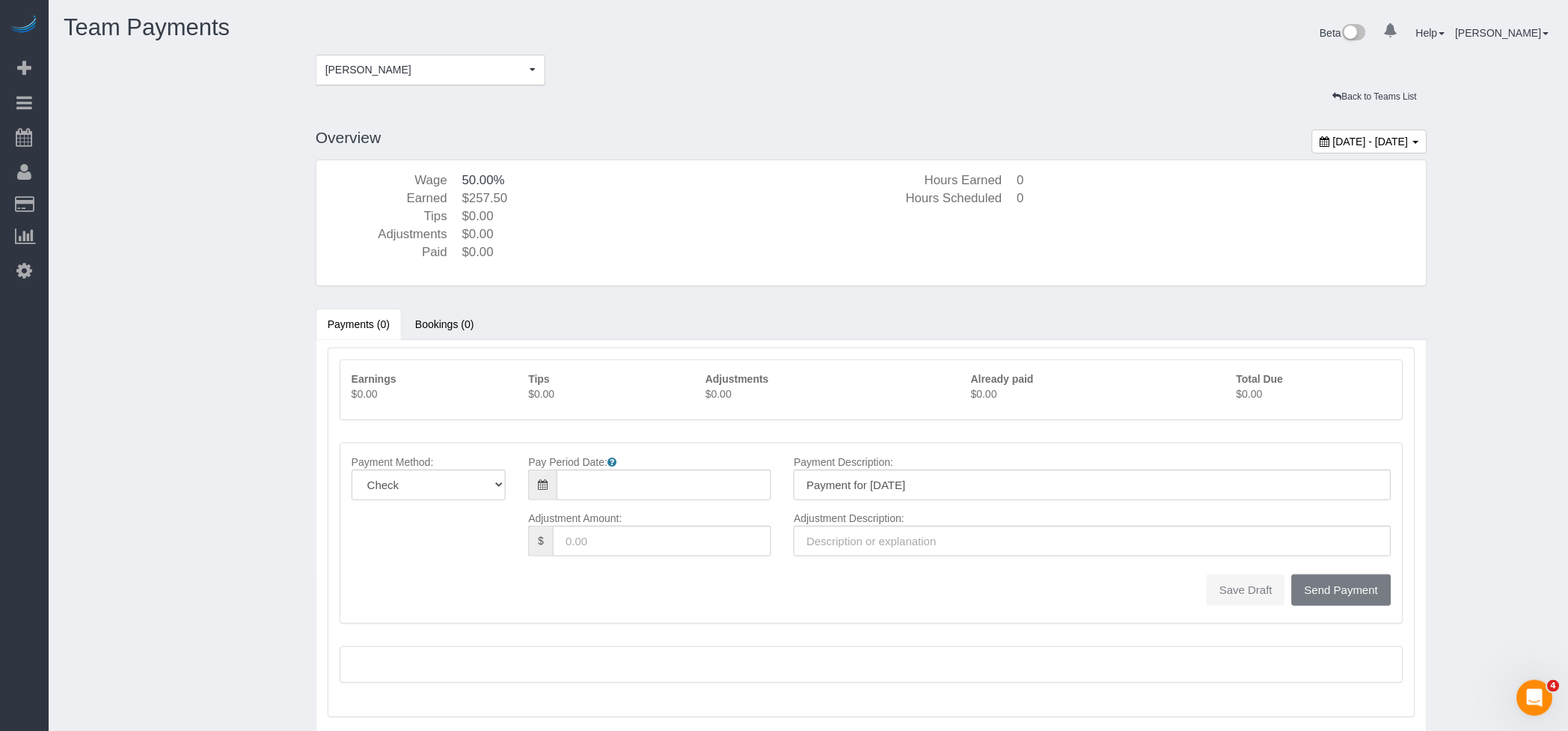
type input "[DATE]"
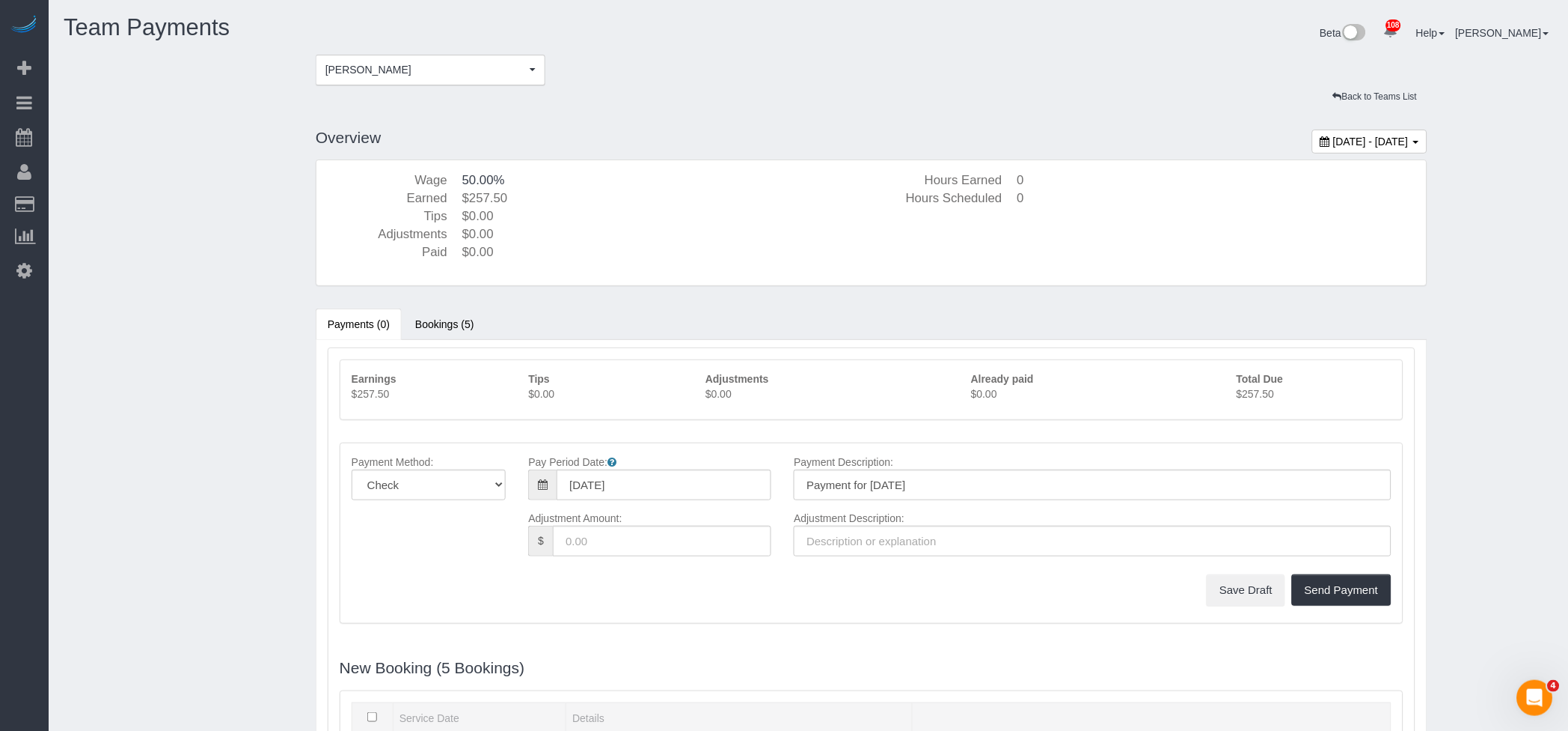
click at [1250, 388] on p "$257.50" at bounding box center [1314, 394] width 155 height 15
copy p "257.50"
click at [406, 59] on button "[PERSON_NAME] [PERSON_NAME]" at bounding box center [431, 70] width 230 height 30
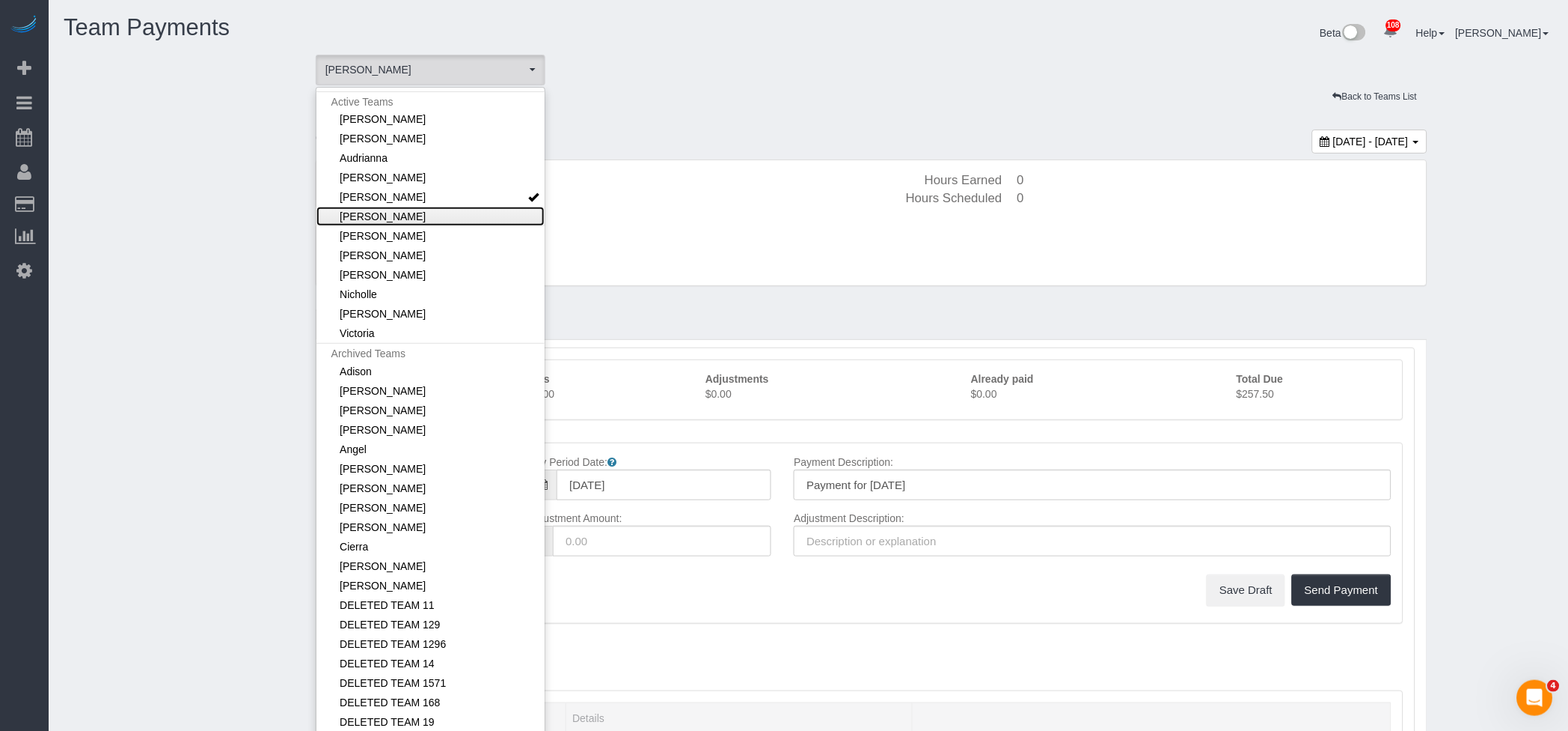
click at [351, 217] on link "[PERSON_NAME]" at bounding box center [430, 216] width 228 height 20
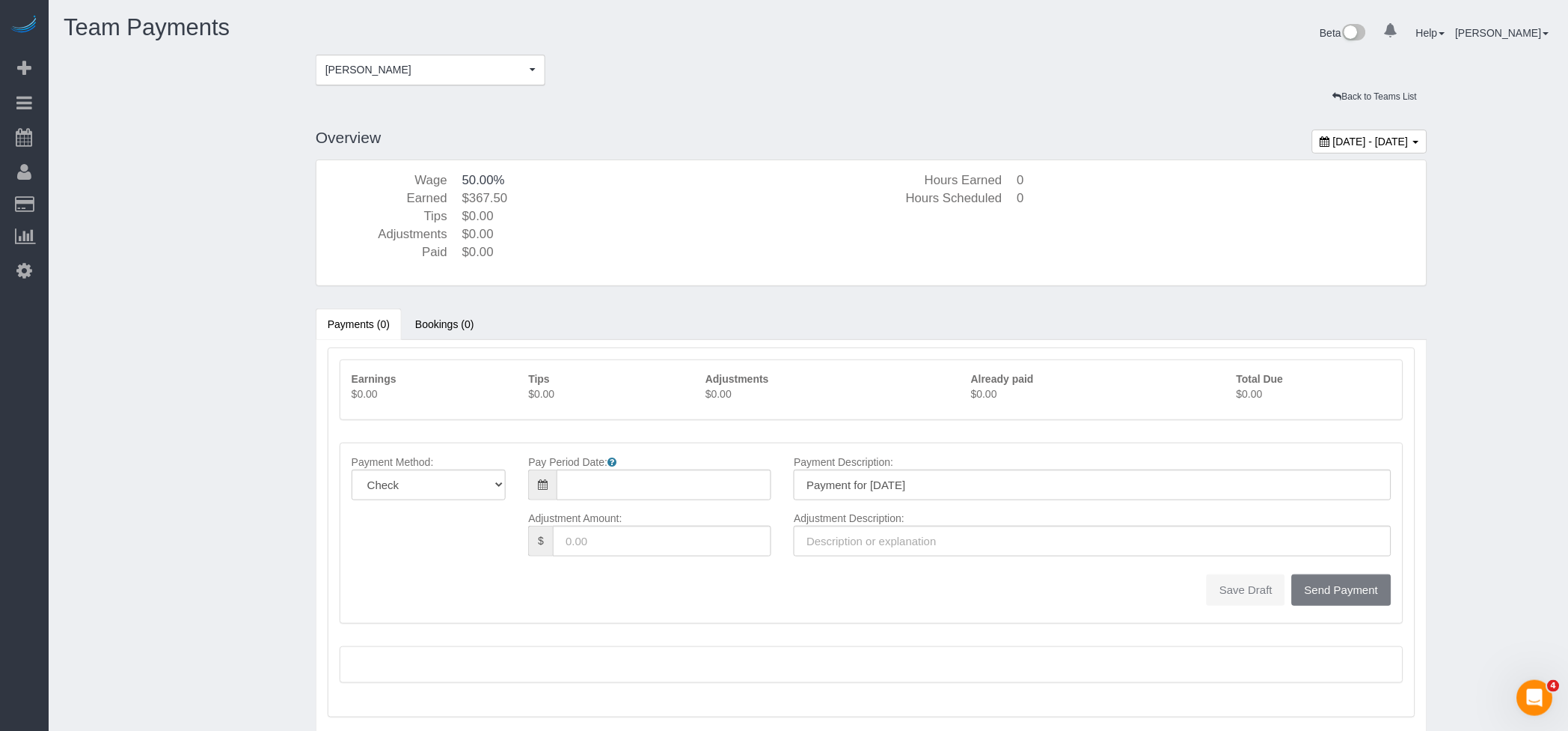
type input "[DATE]"
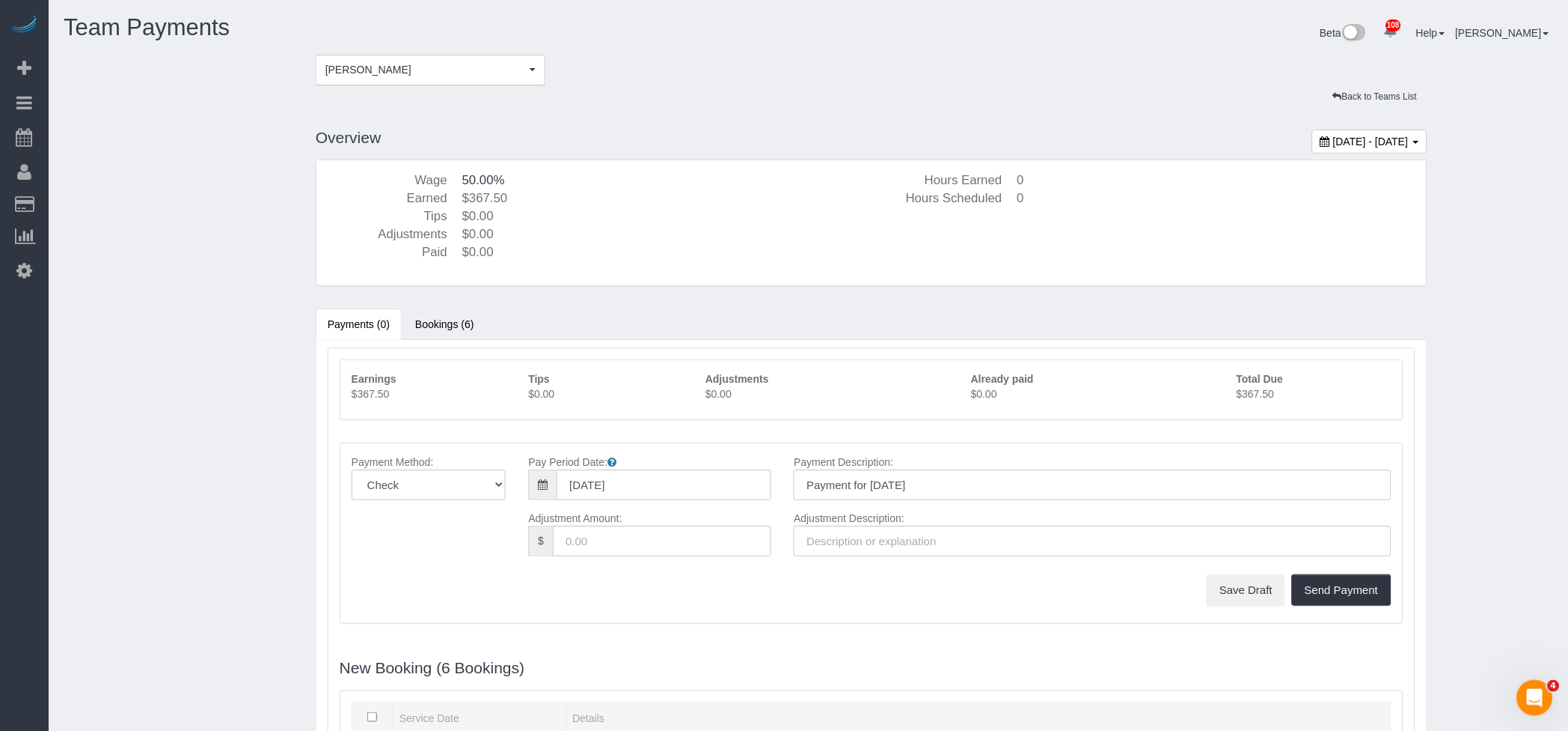
click at [1249, 396] on p "$367.50" at bounding box center [1314, 394] width 155 height 15
copy p "367.50"
click at [472, 73] on span "[PERSON_NAME]" at bounding box center [426, 70] width 201 height 15
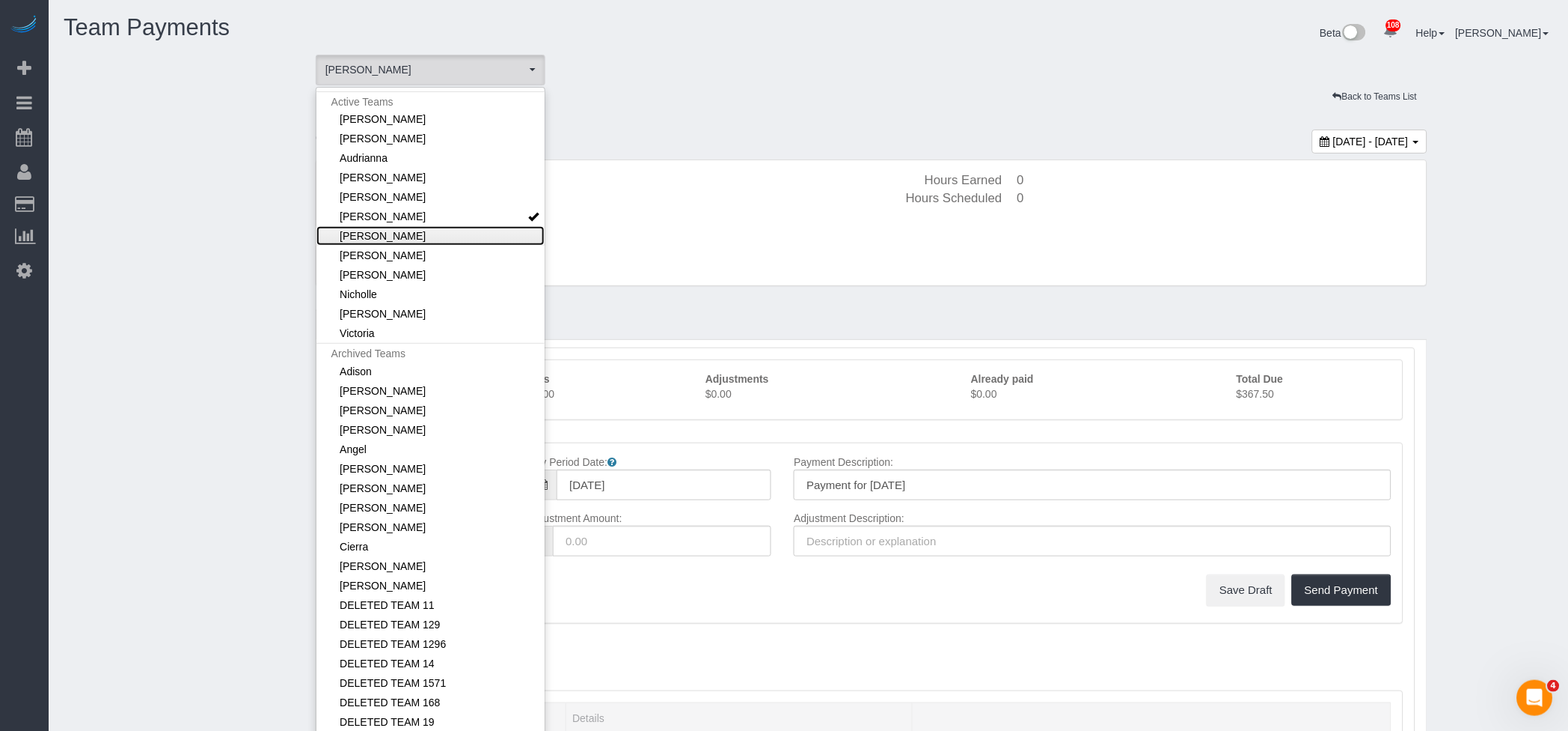
click at [374, 233] on link "[PERSON_NAME]" at bounding box center [430, 236] width 228 height 20
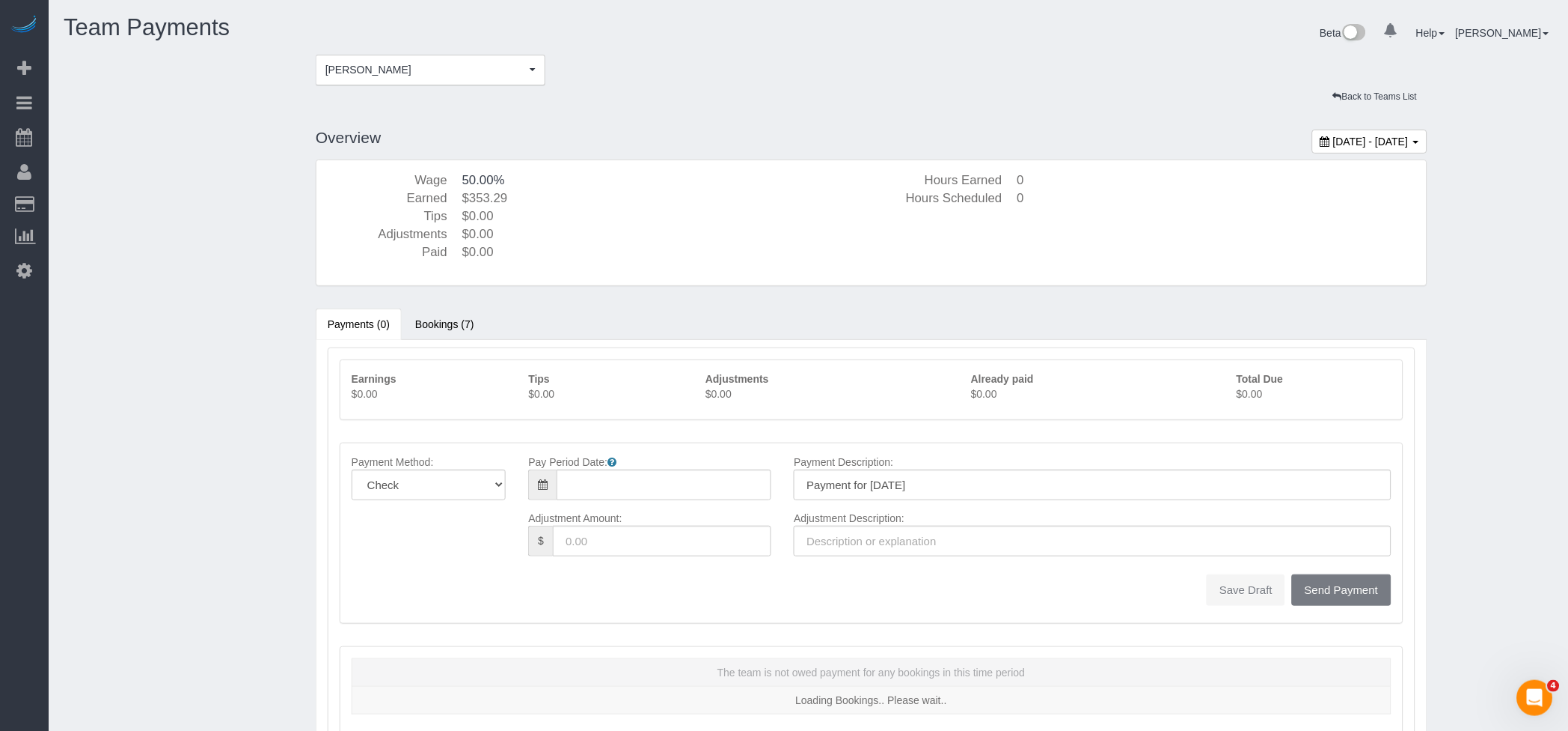
type input "[DATE]"
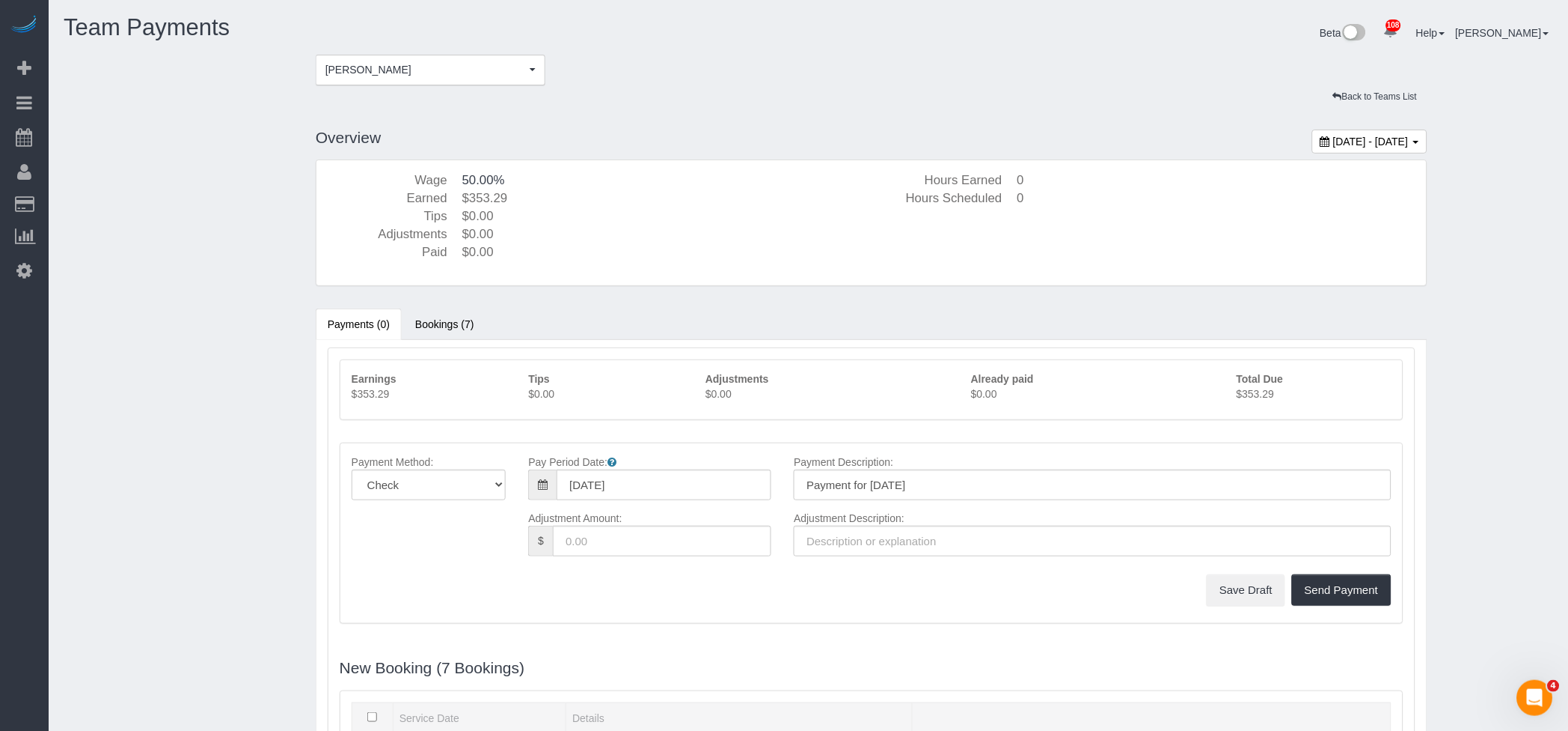
click at [1262, 392] on p "$353.29" at bounding box center [1314, 394] width 155 height 15
copy p "353.29"
click at [449, 73] on span "[PERSON_NAME]" at bounding box center [426, 70] width 201 height 15
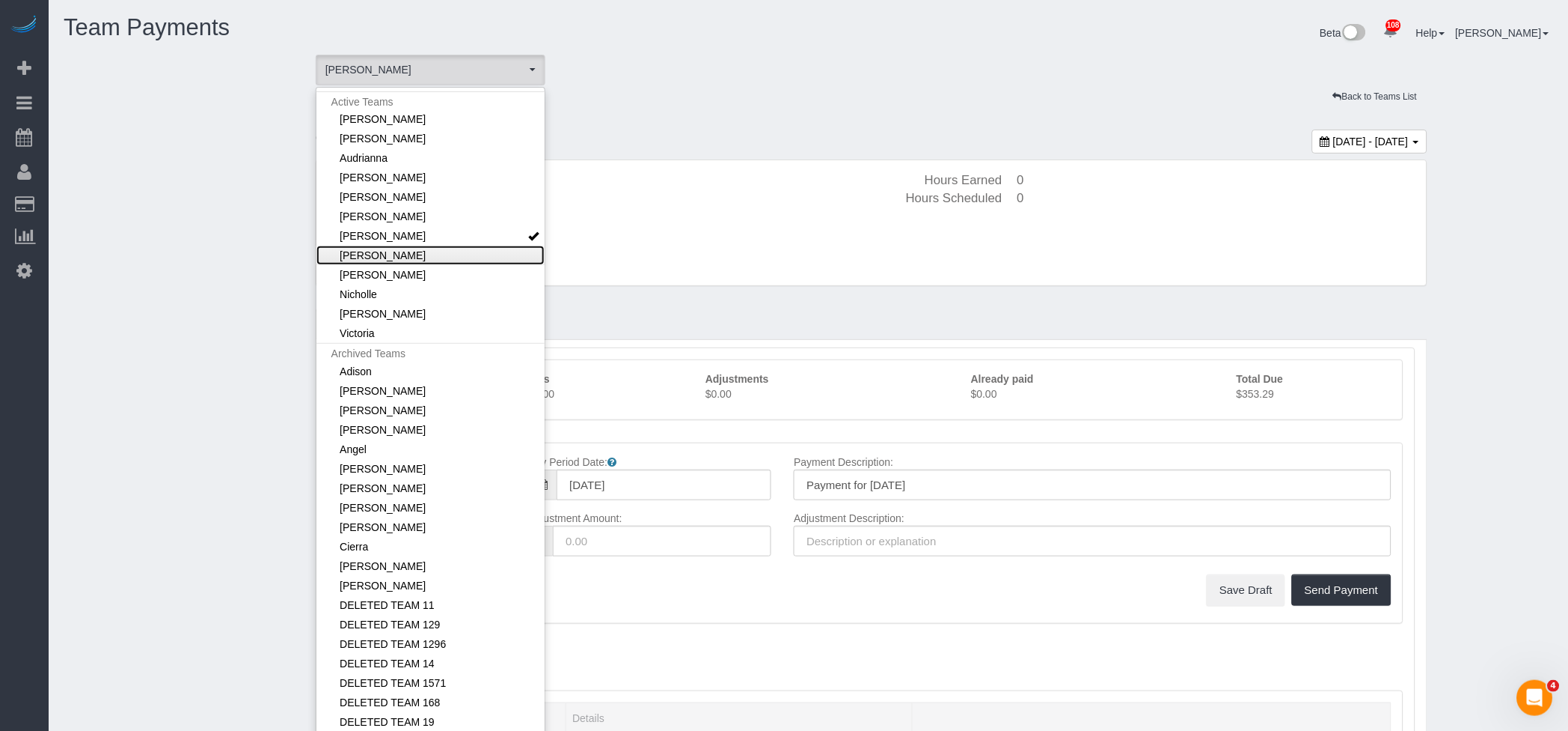
click at [374, 250] on link "[PERSON_NAME]" at bounding box center [430, 255] width 228 height 20
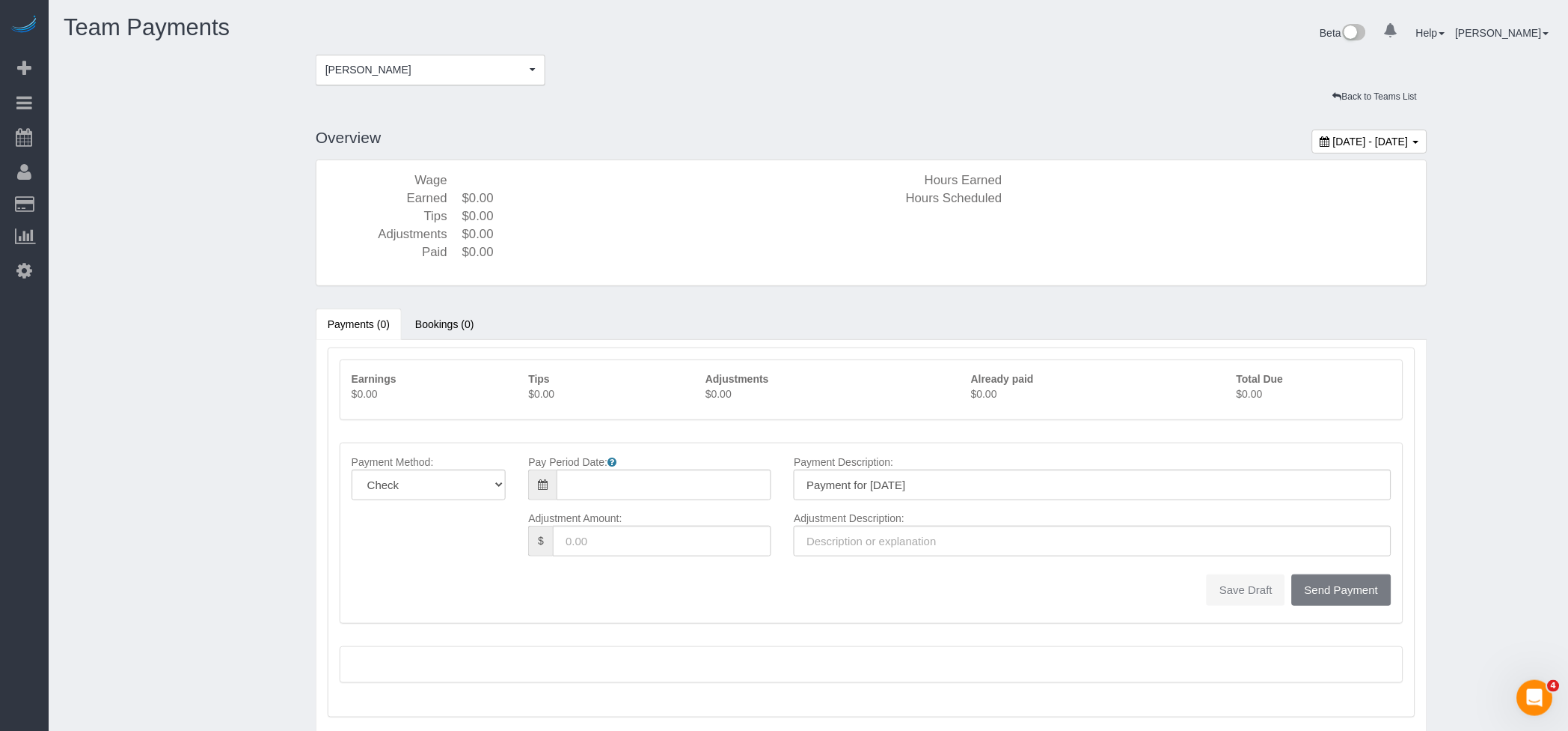
type input "[DATE]"
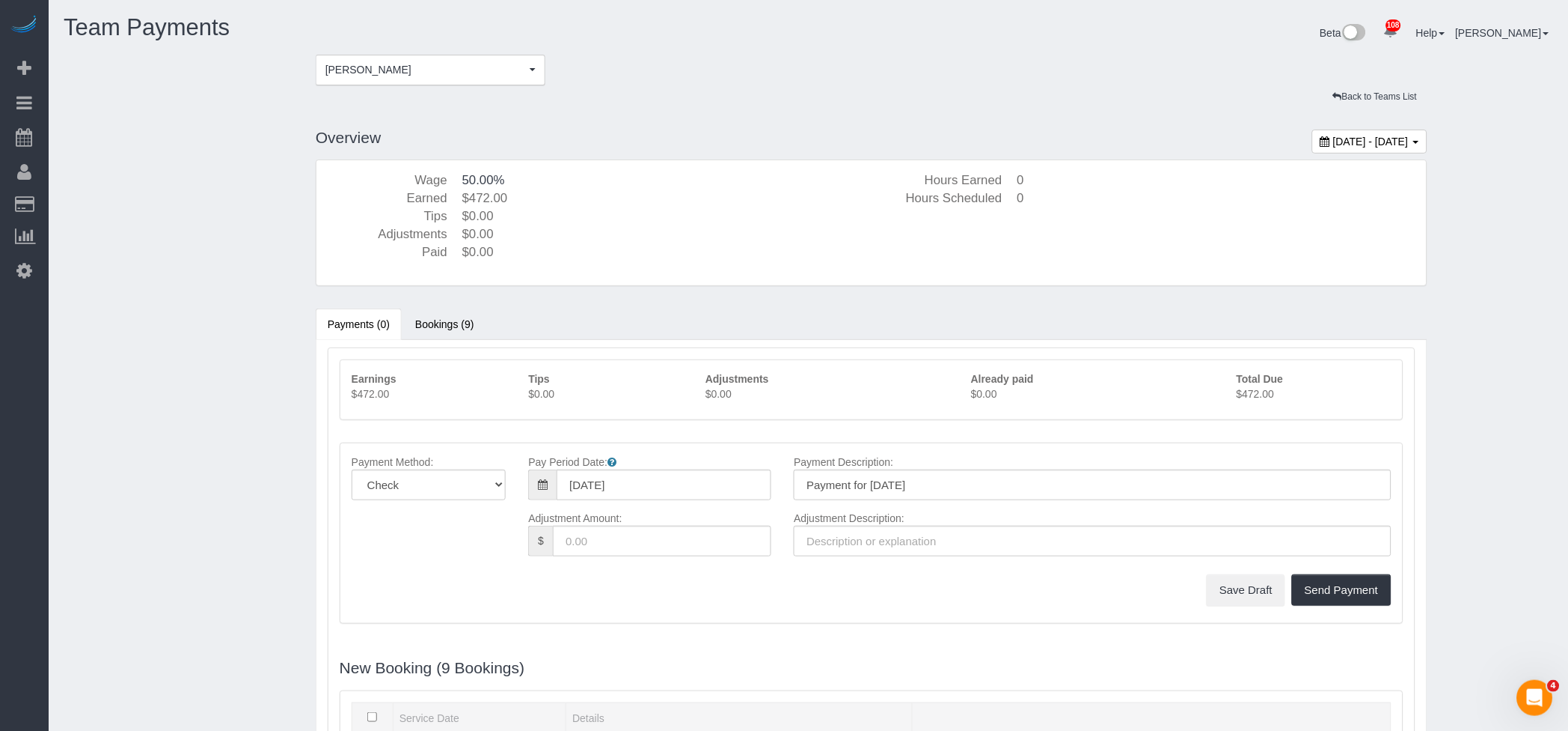
click at [1242, 395] on p "$472.00" at bounding box center [1314, 394] width 155 height 15
copy p "472.00"
click at [459, 72] on span "[PERSON_NAME]" at bounding box center [426, 70] width 201 height 15
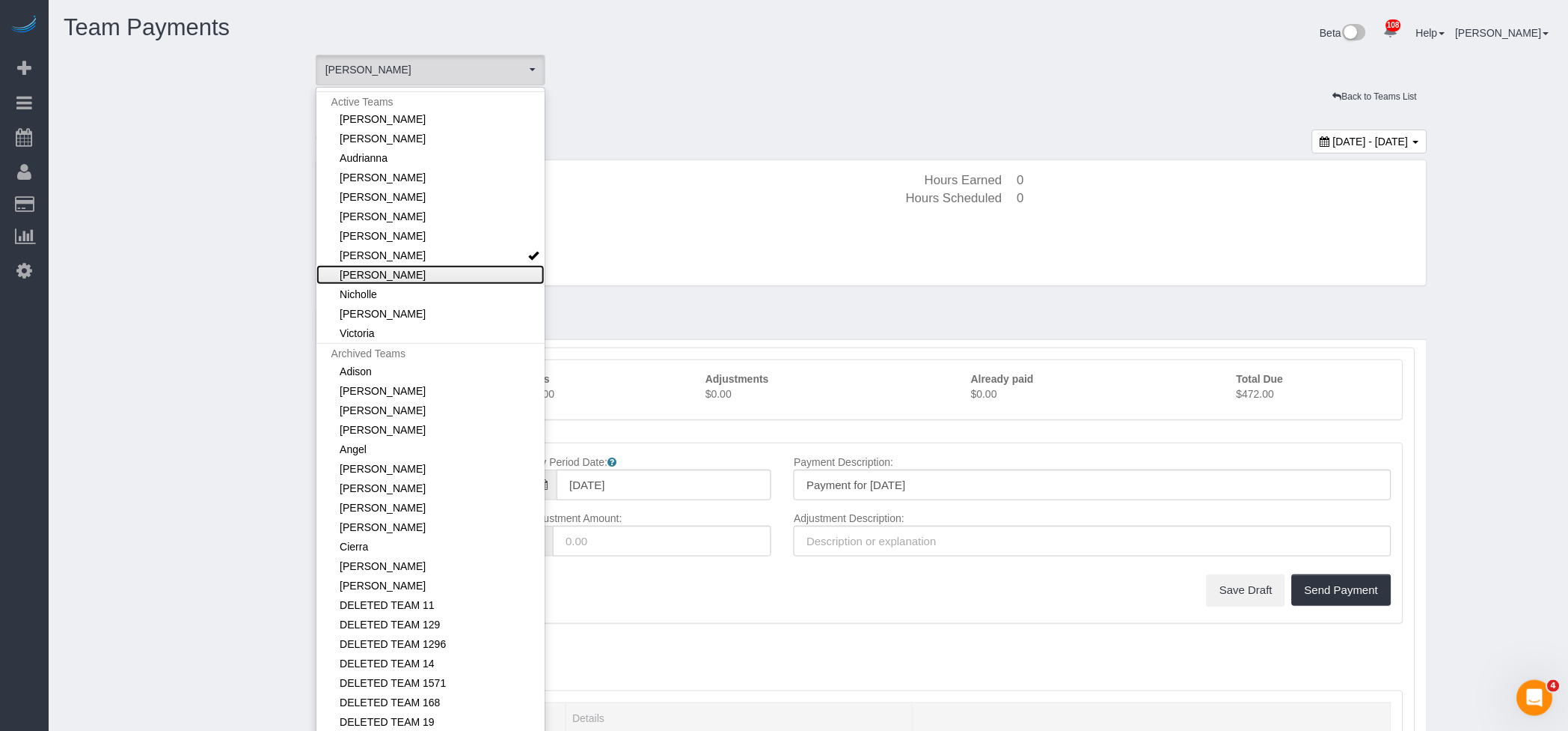
click at [371, 272] on link "[PERSON_NAME]" at bounding box center [430, 275] width 228 height 20
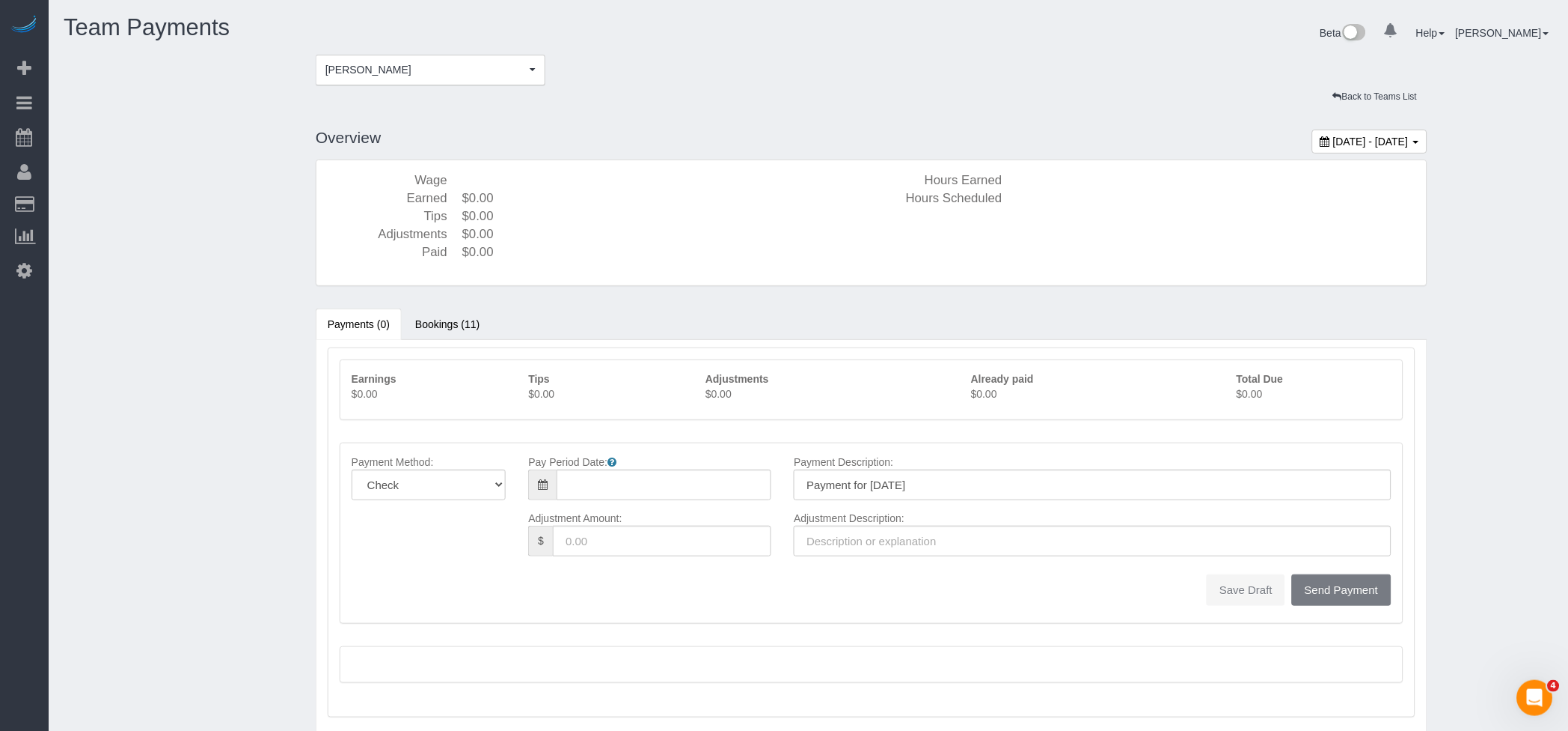
type input "[DATE]"
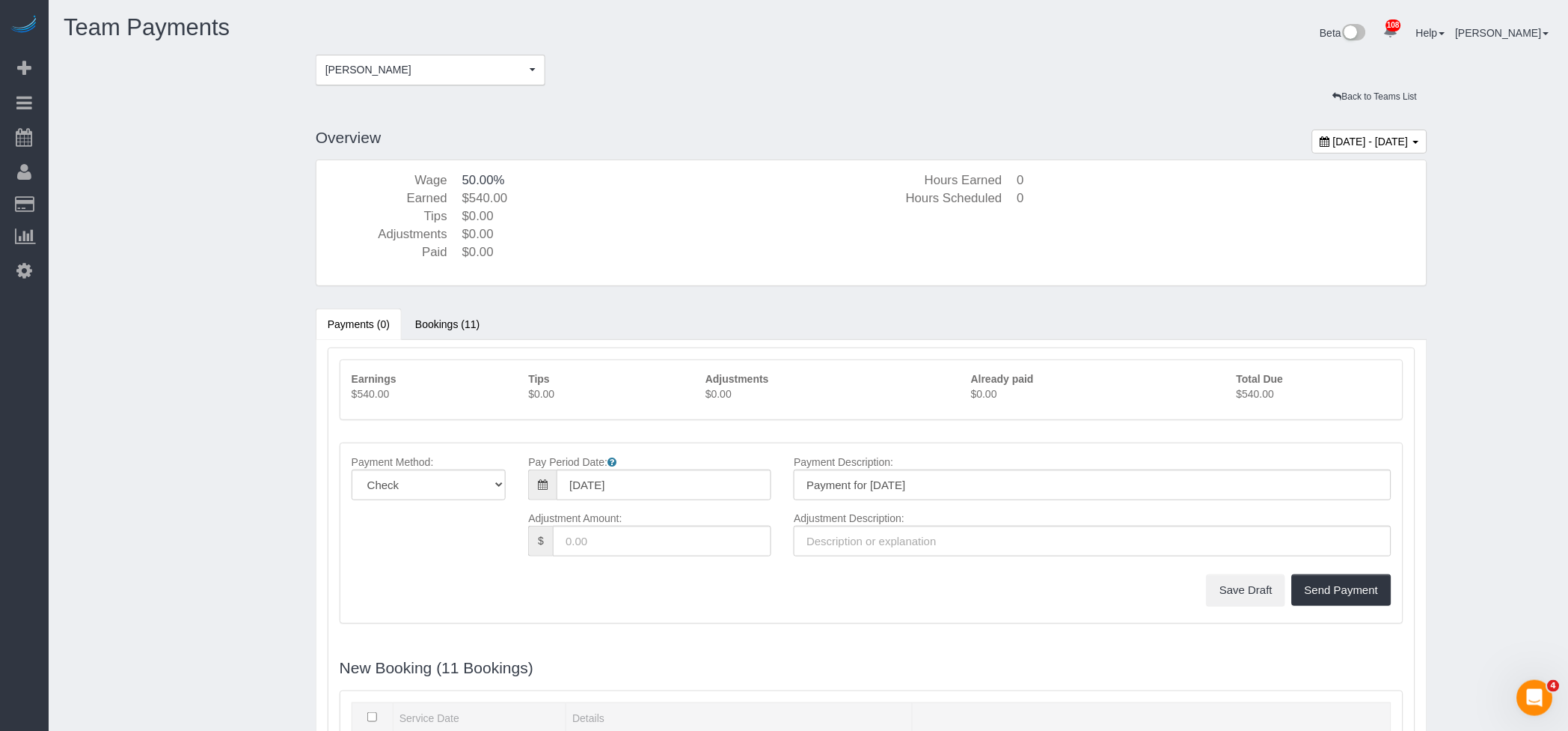
click at [1250, 391] on p "$540.00" at bounding box center [1314, 394] width 155 height 15
copy p "540.00"
click at [386, 78] on button "[PERSON_NAME] [PERSON_NAME]" at bounding box center [431, 70] width 230 height 30
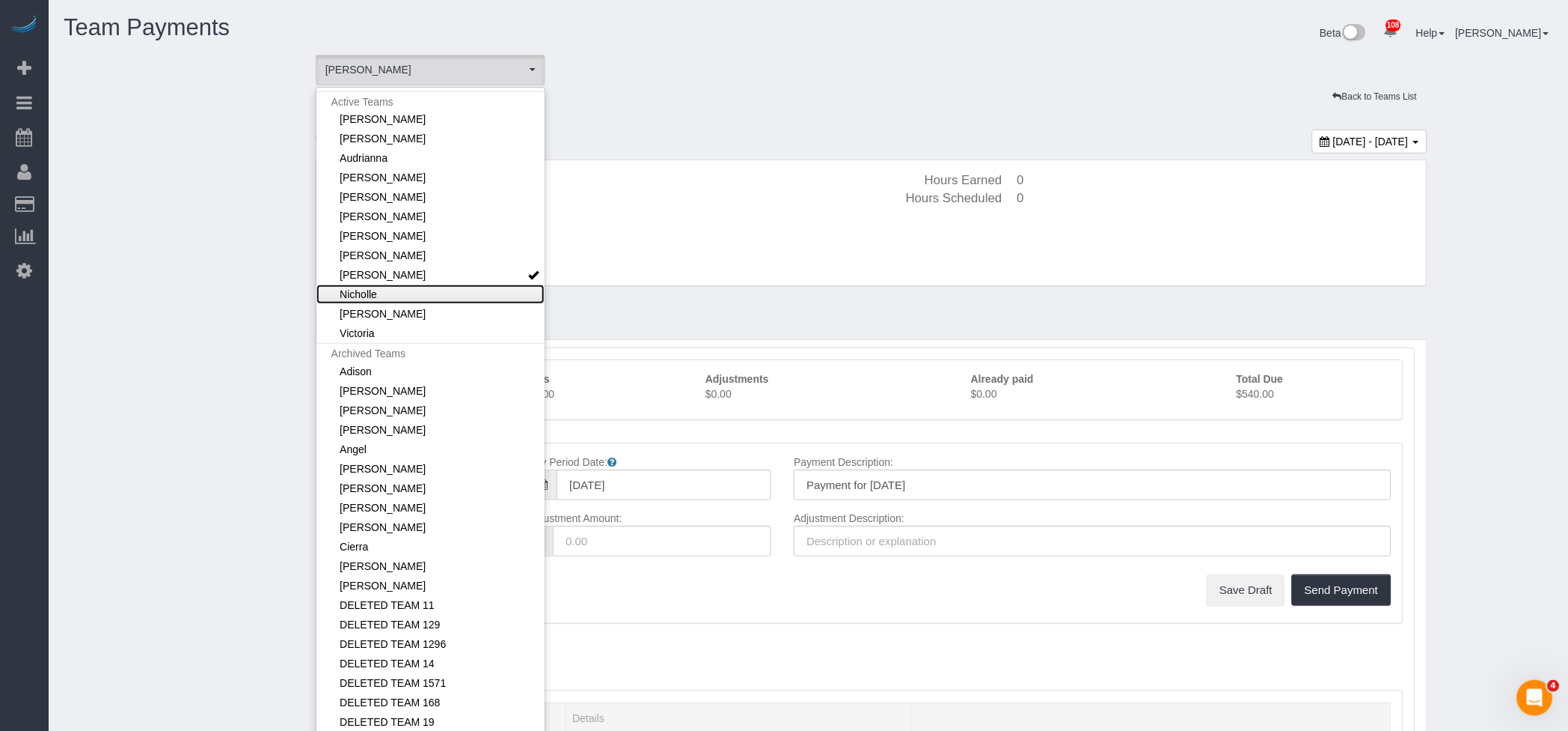
click at [362, 294] on link "Nicholle" at bounding box center [430, 294] width 228 height 20
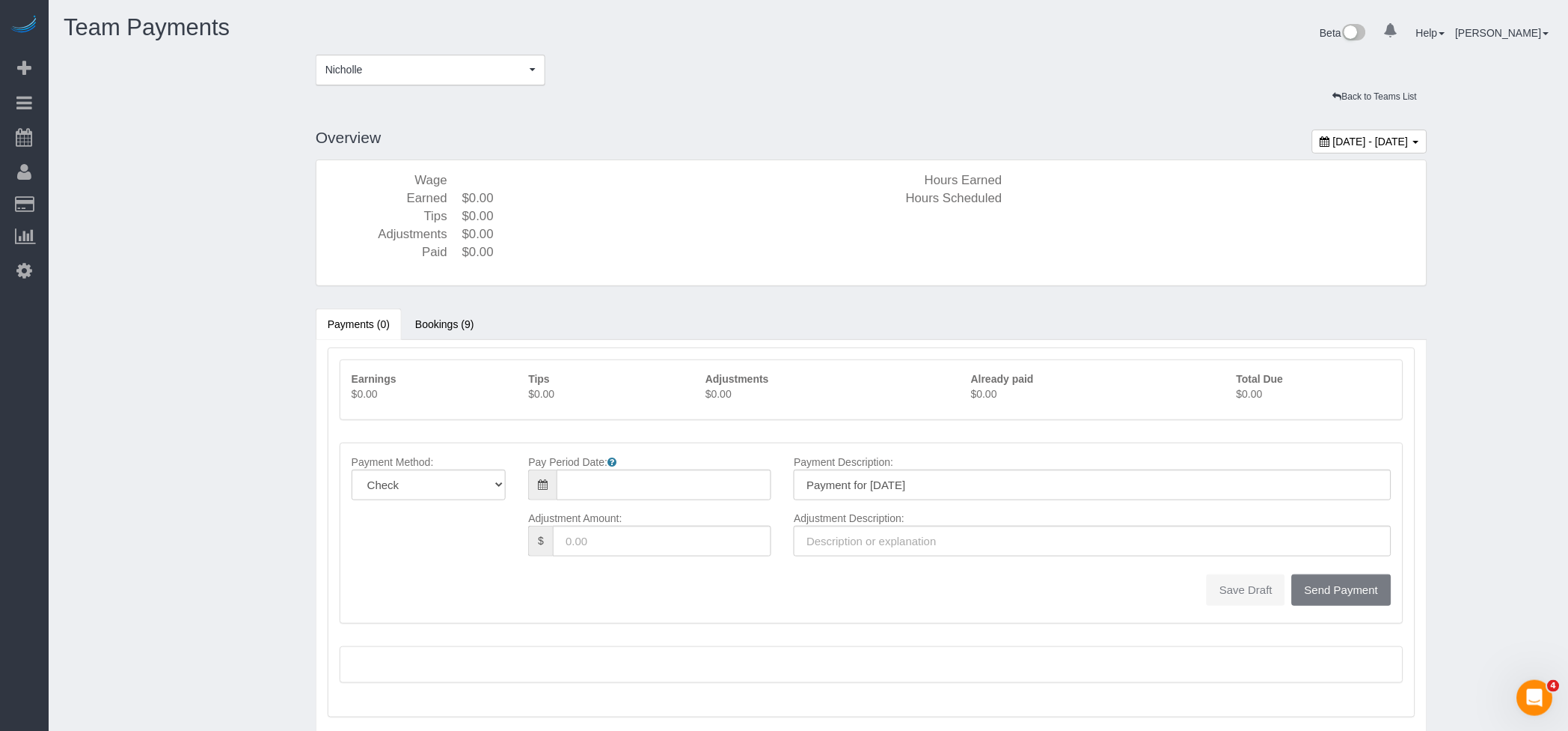
type input "[DATE]"
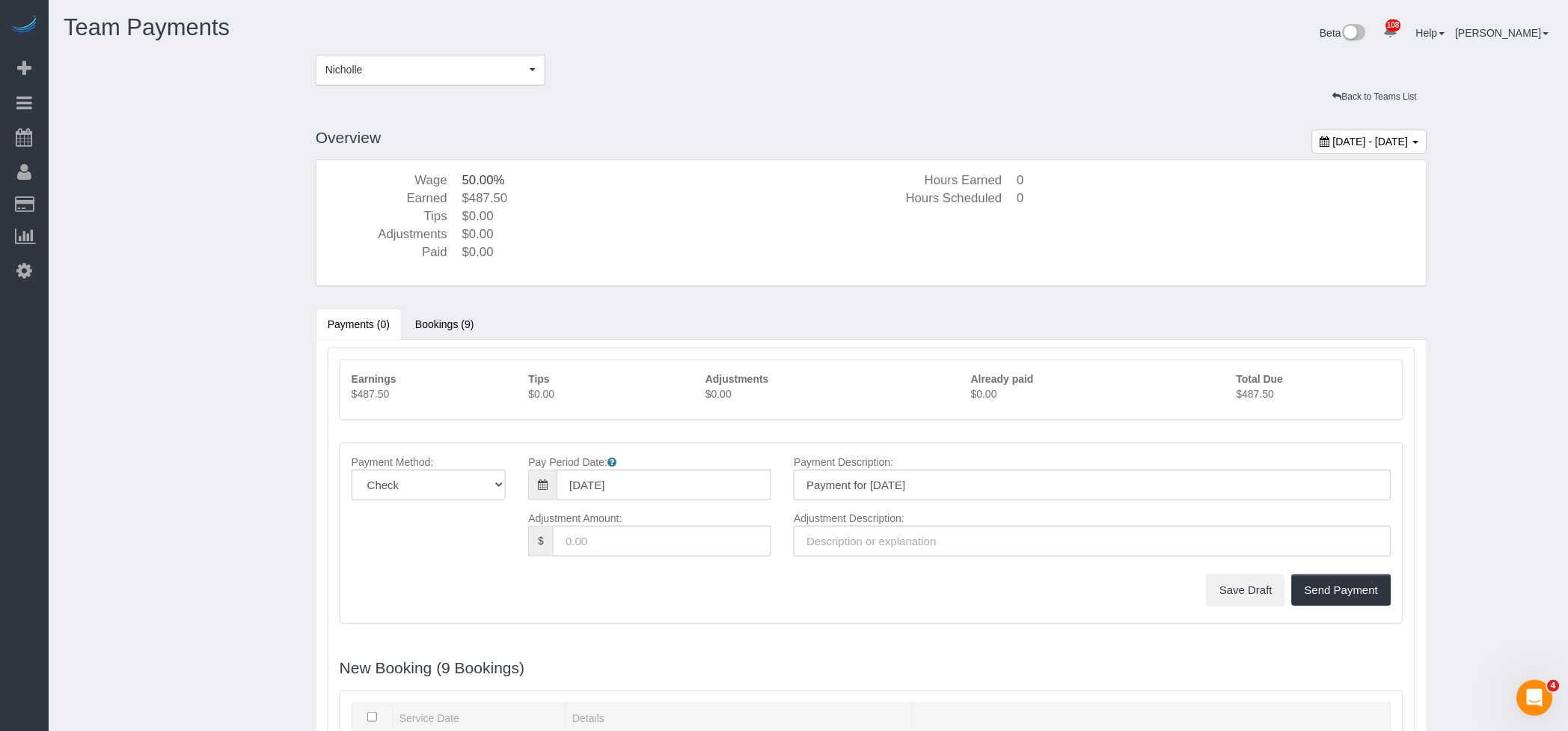
click at [1249, 393] on p "$487.50" at bounding box center [1314, 394] width 155 height 15
copy p "487.50"
click at [359, 75] on span "Nicholle" at bounding box center [426, 70] width 201 height 15
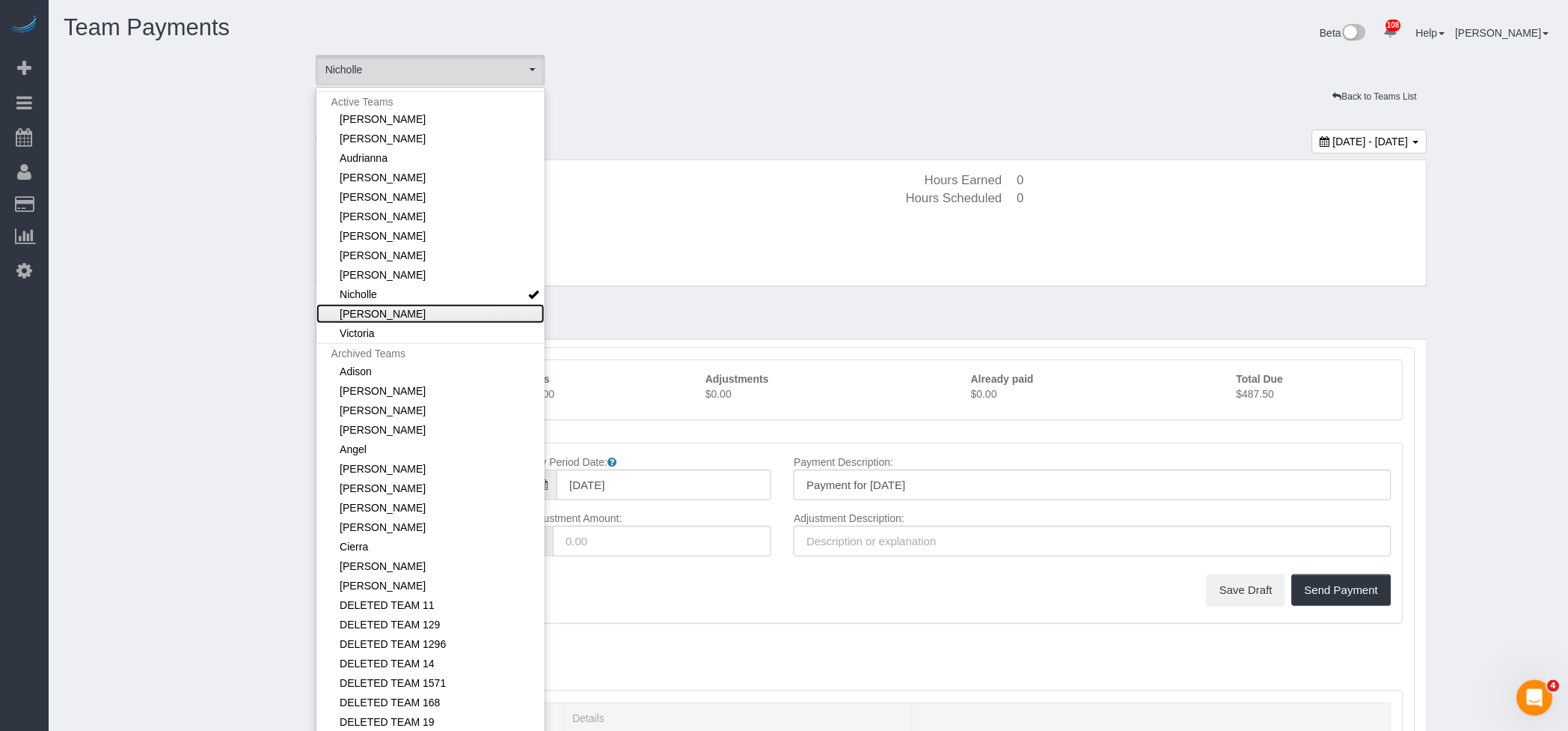
click at [351, 320] on link "[PERSON_NAME]" at bounding box center [430, 313] width 228 height 20
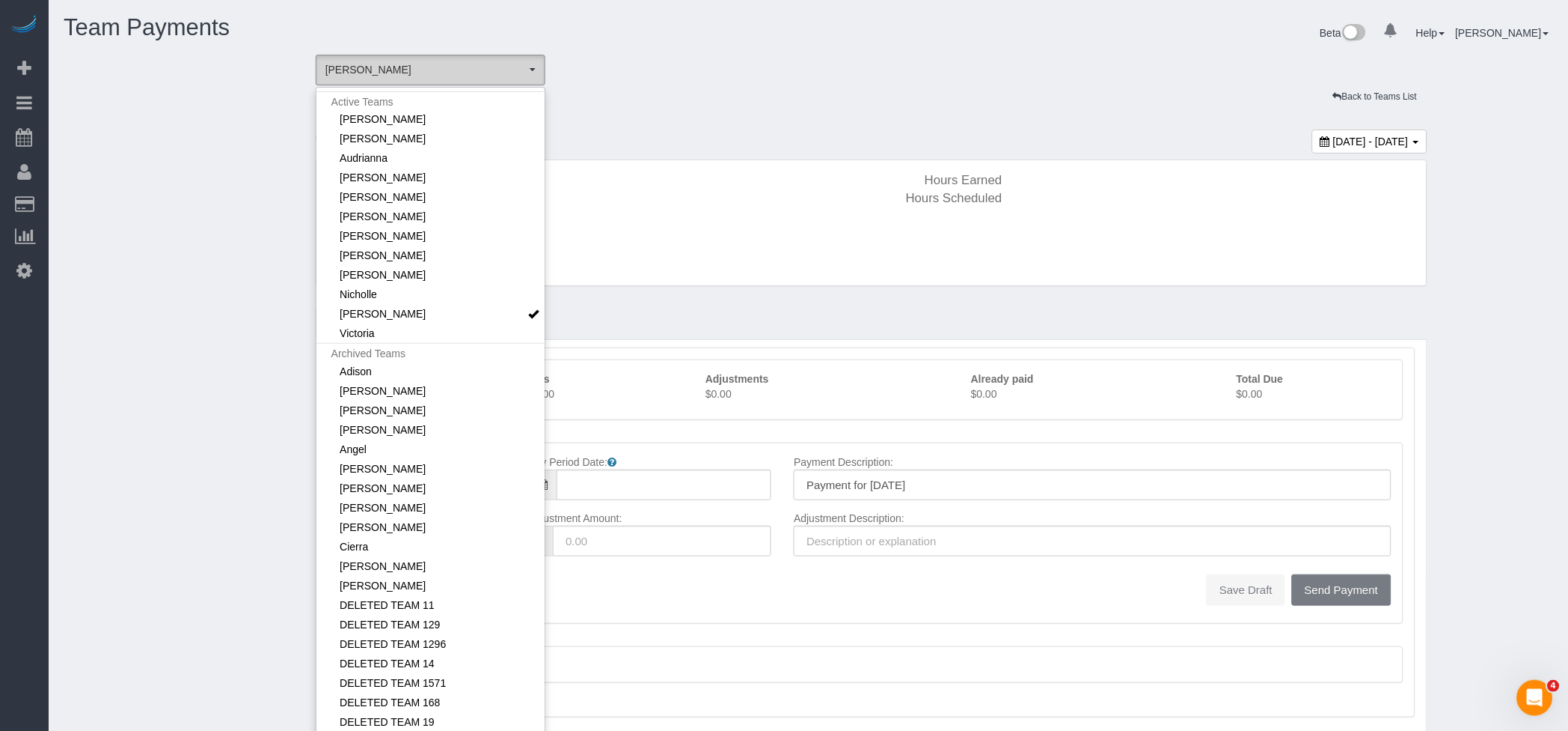
type input "[DATE]"
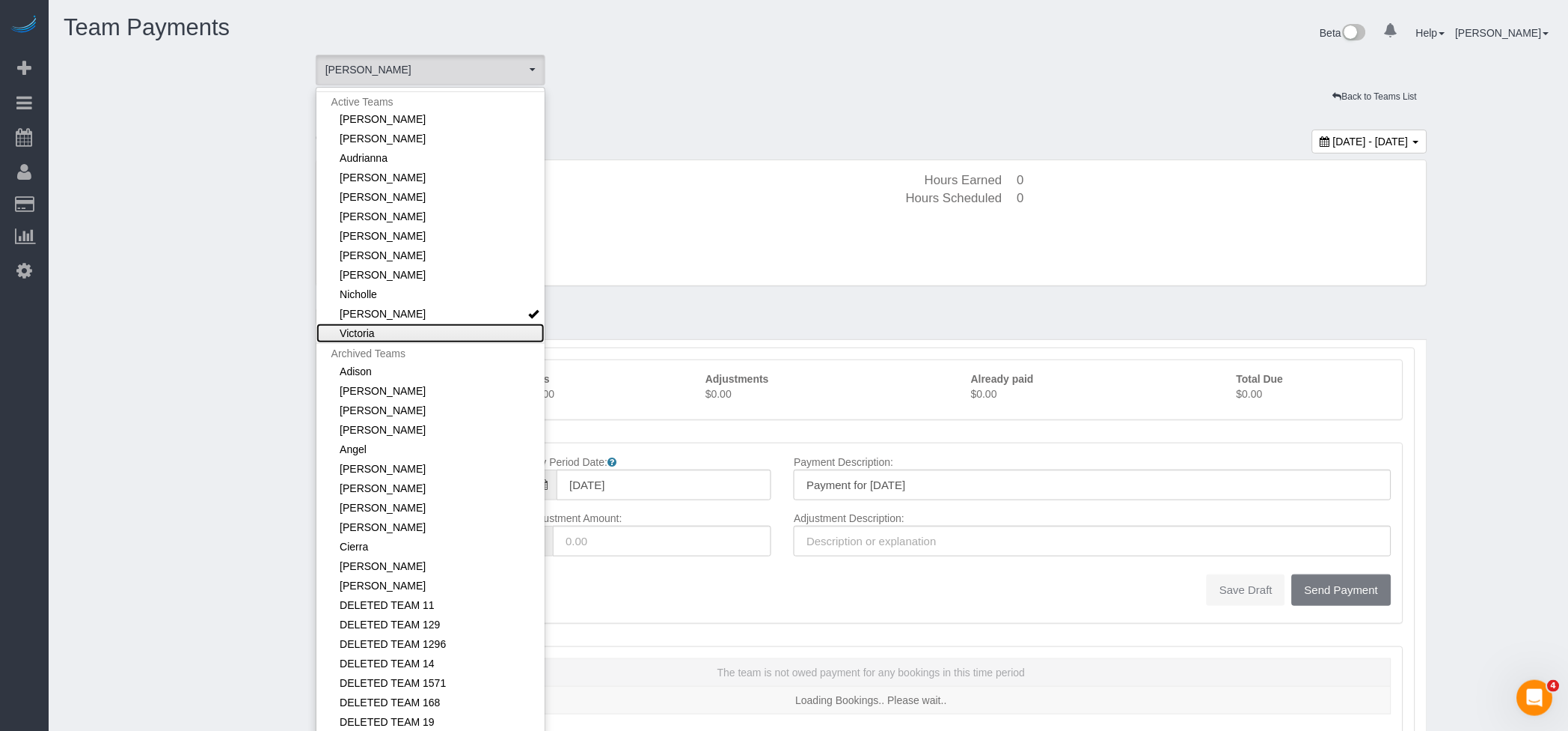
click at [395, 325] on link "Victoria" at bounding box center [430, 333] width 228 height 20
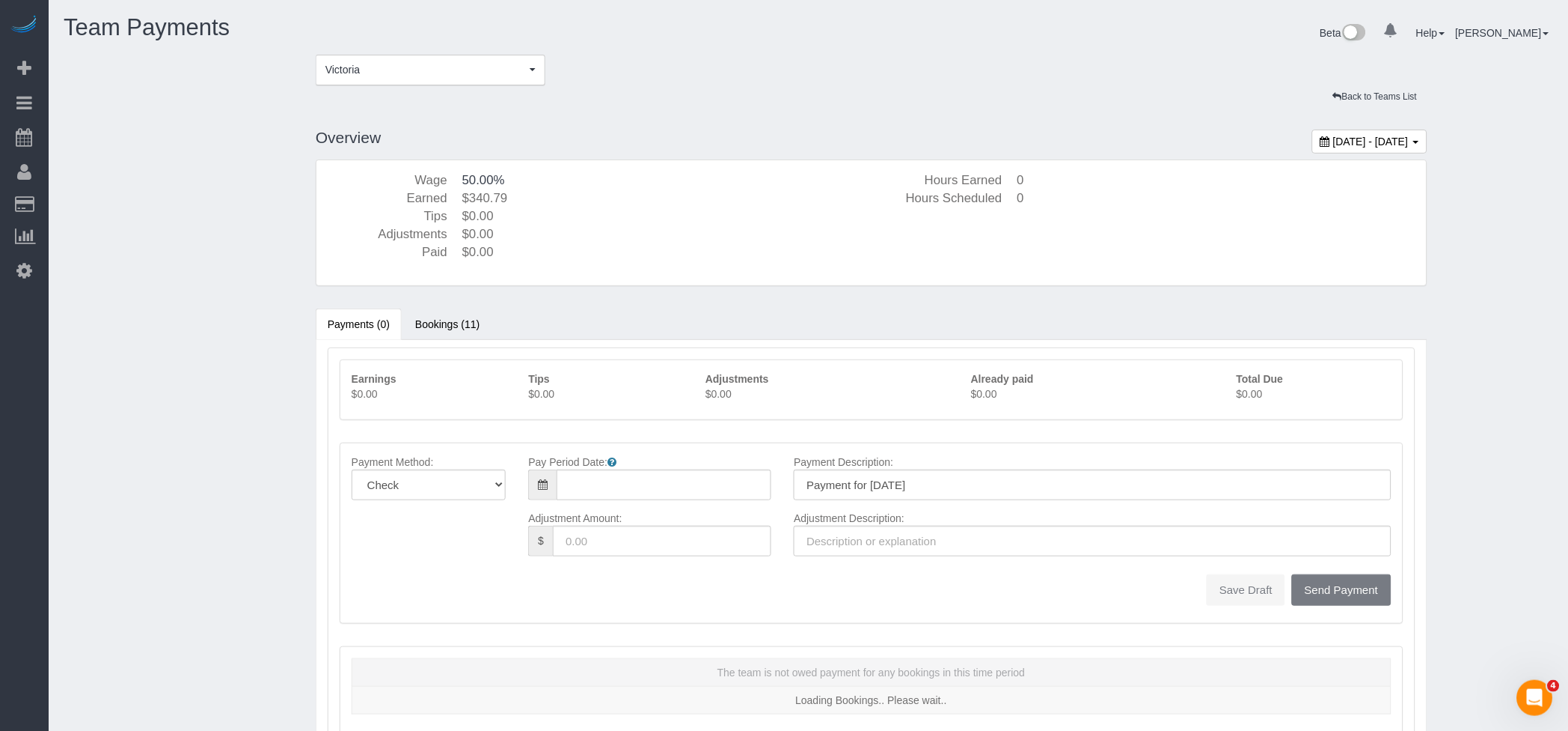
type input "[DATE]"
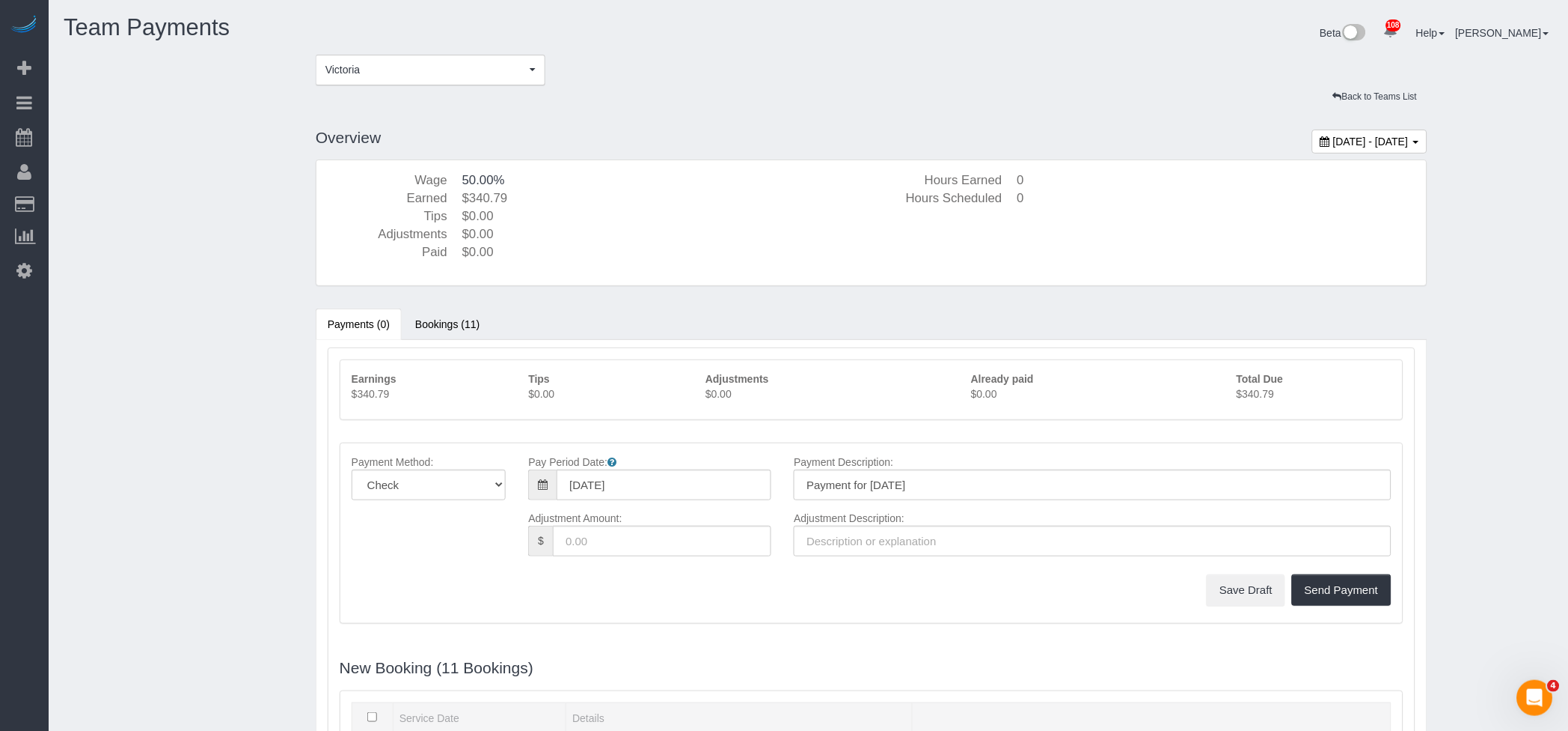
click at [1263, 390] on p "$340.79" at bounding box center [1314, 394] width 155 height 15
click at [383, 71] on span "Victoria" at bounding box center [426, 70] width 201 height 15
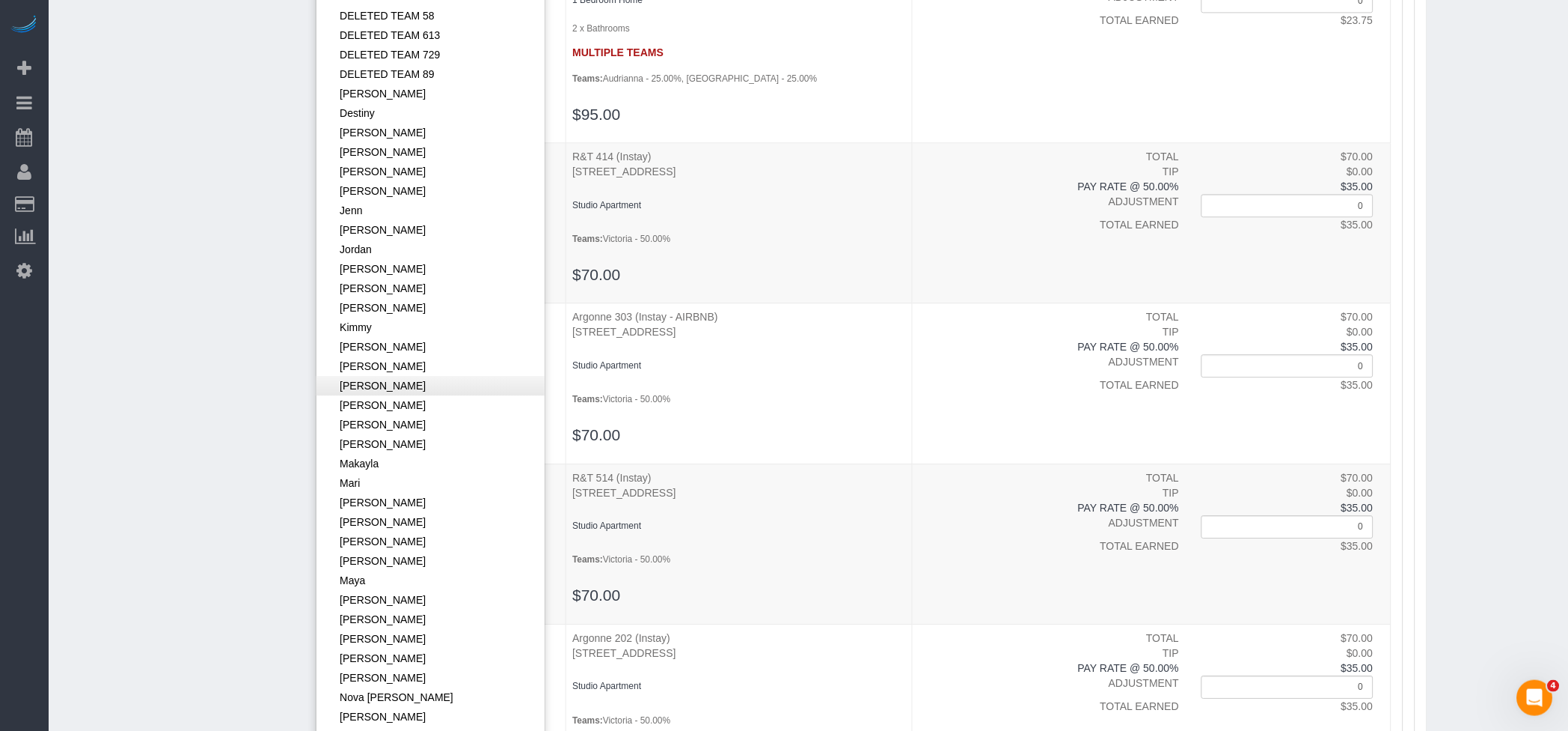
scroll to position [798, 0]
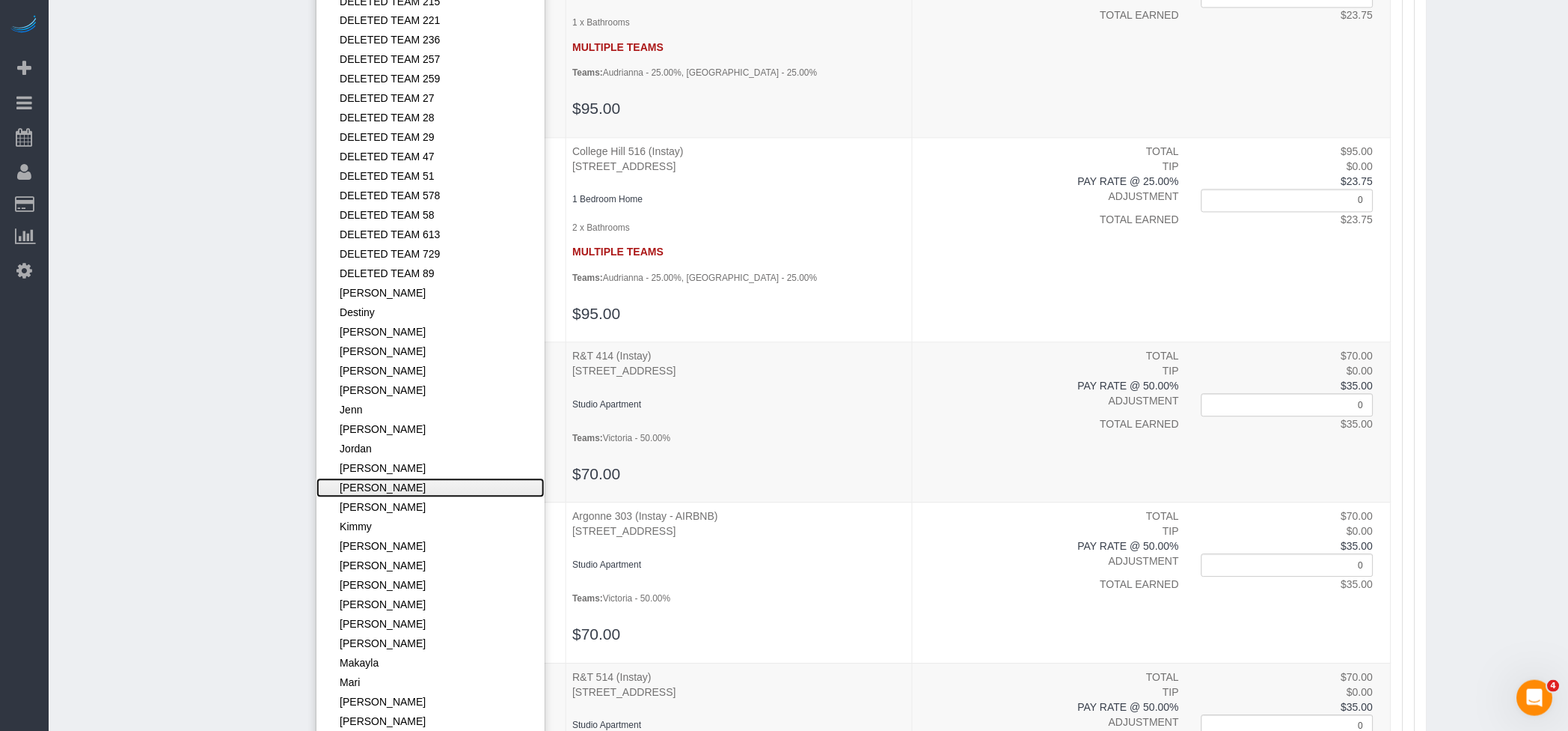
click at [376, 485] on link "[PERSON_NAME]" at bounding box center [430, 488] width 228 height 20
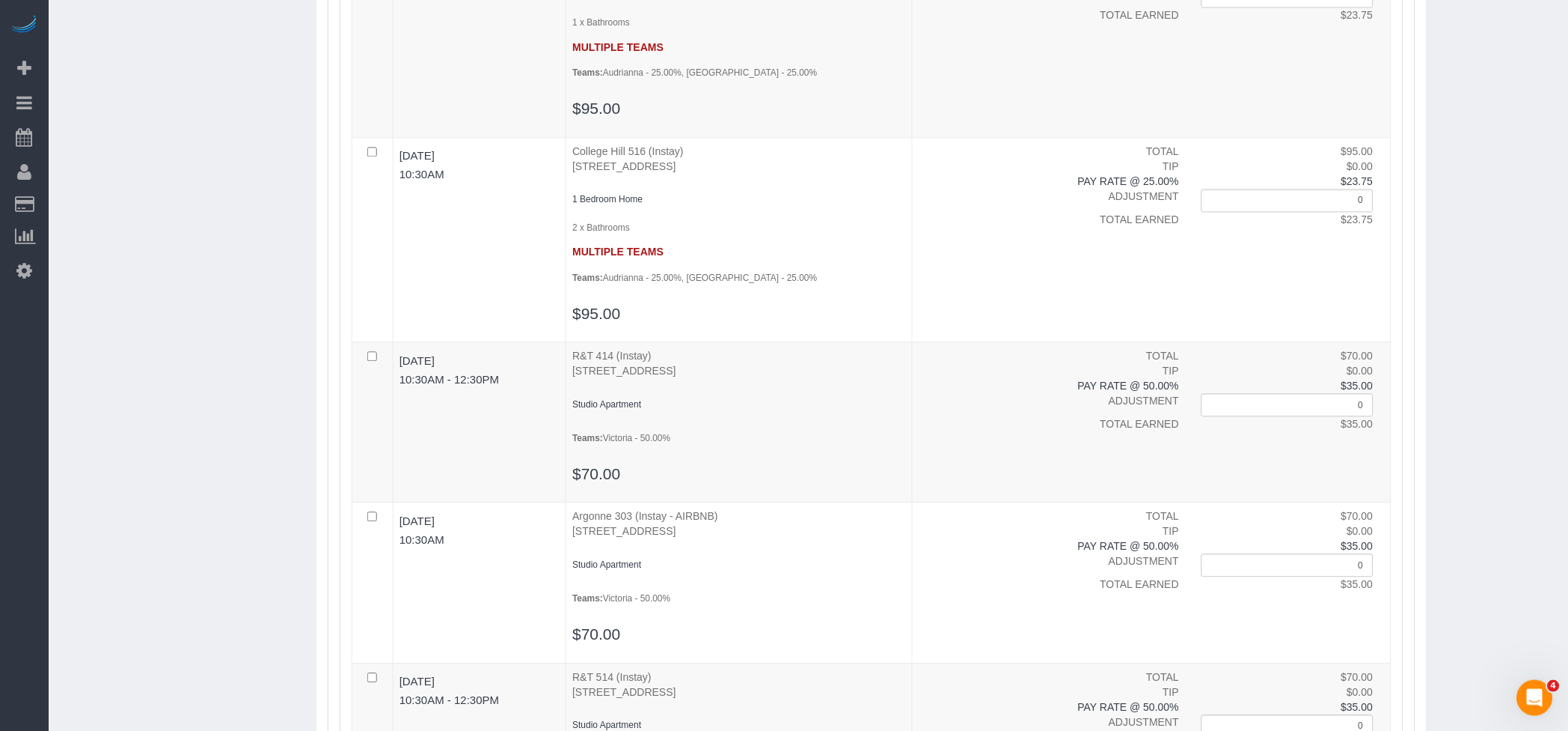
scroll to position [0, 0]
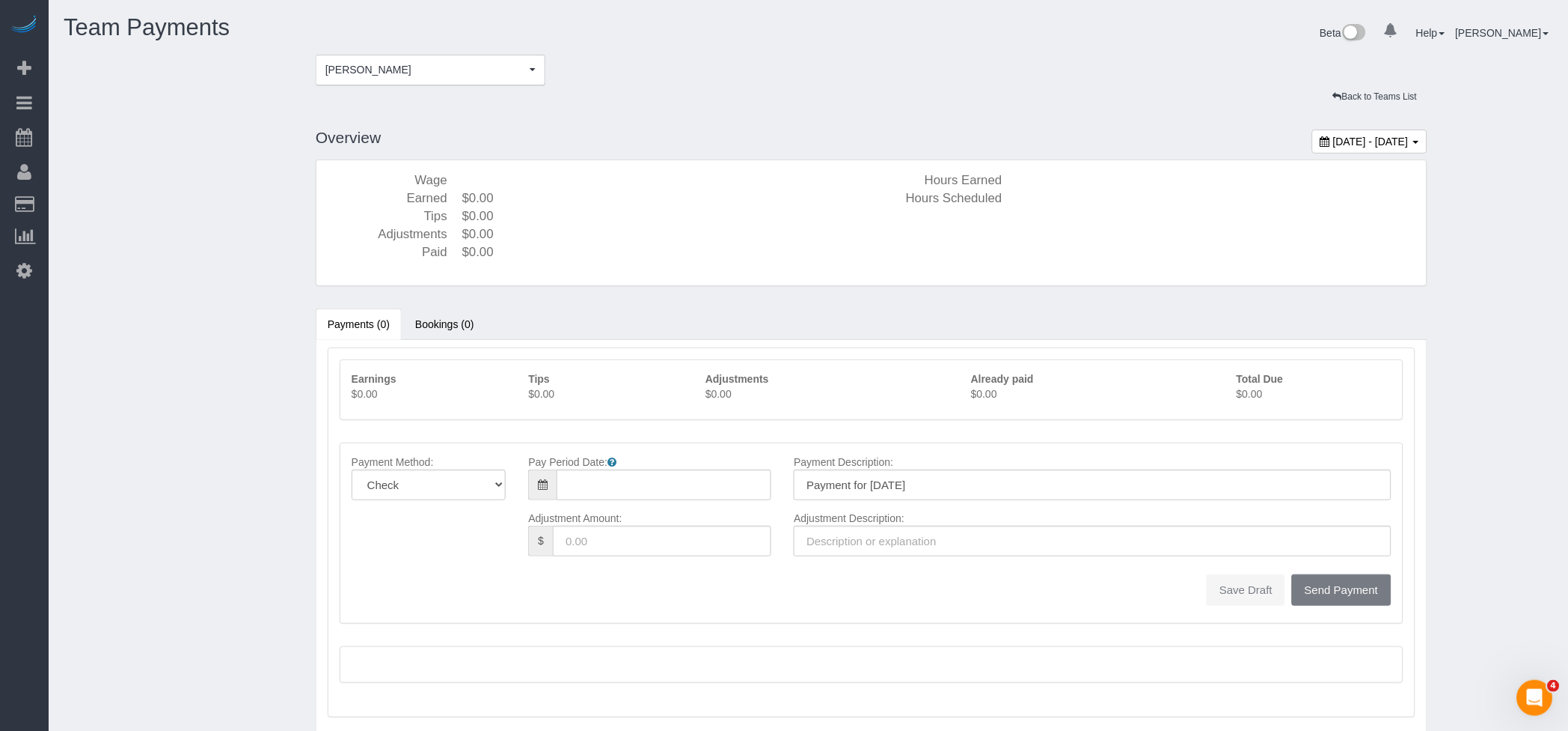
type input "[DATE]"
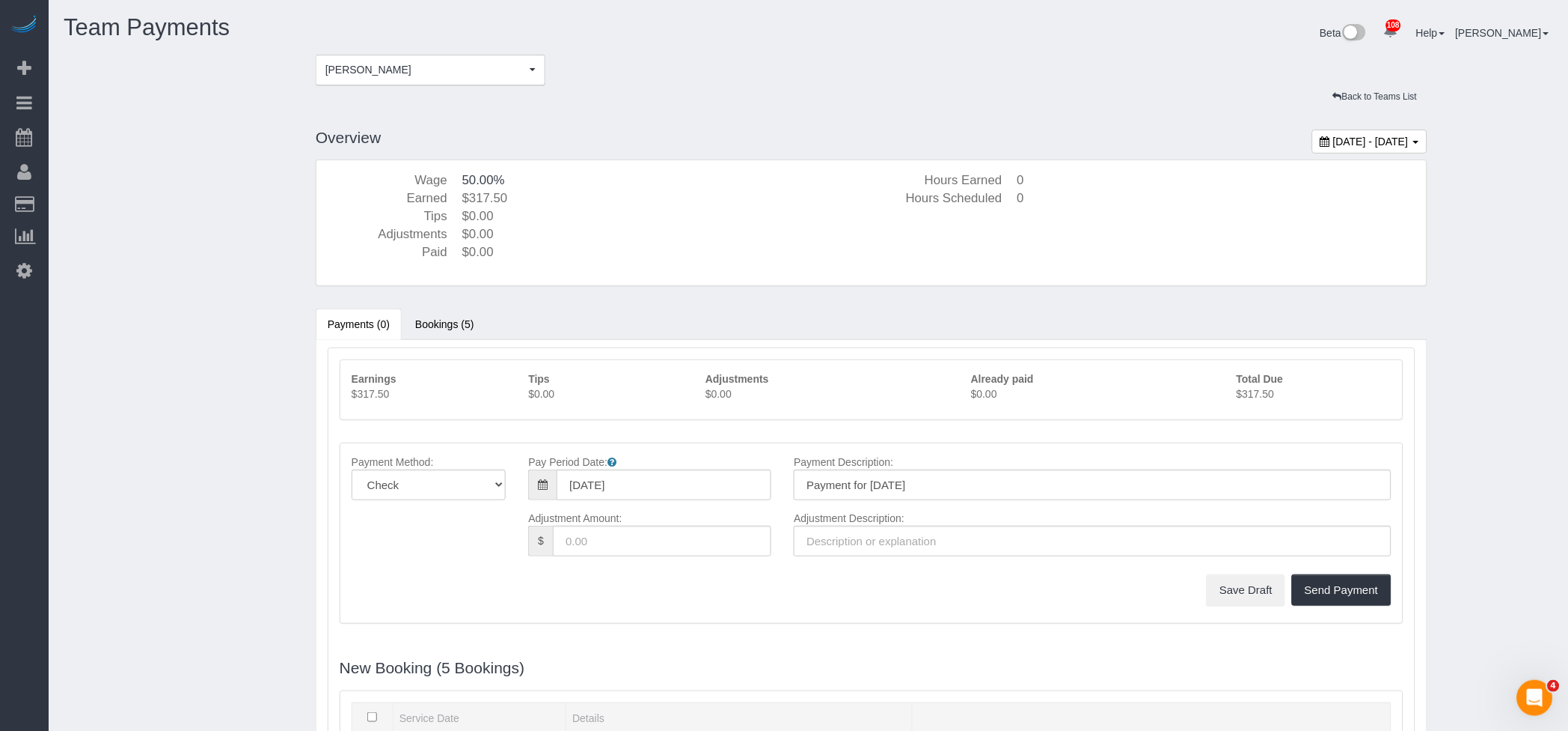
click at [1255, 394] on p "$317.50" at bounding box center [1314, 394] width 155 height 15
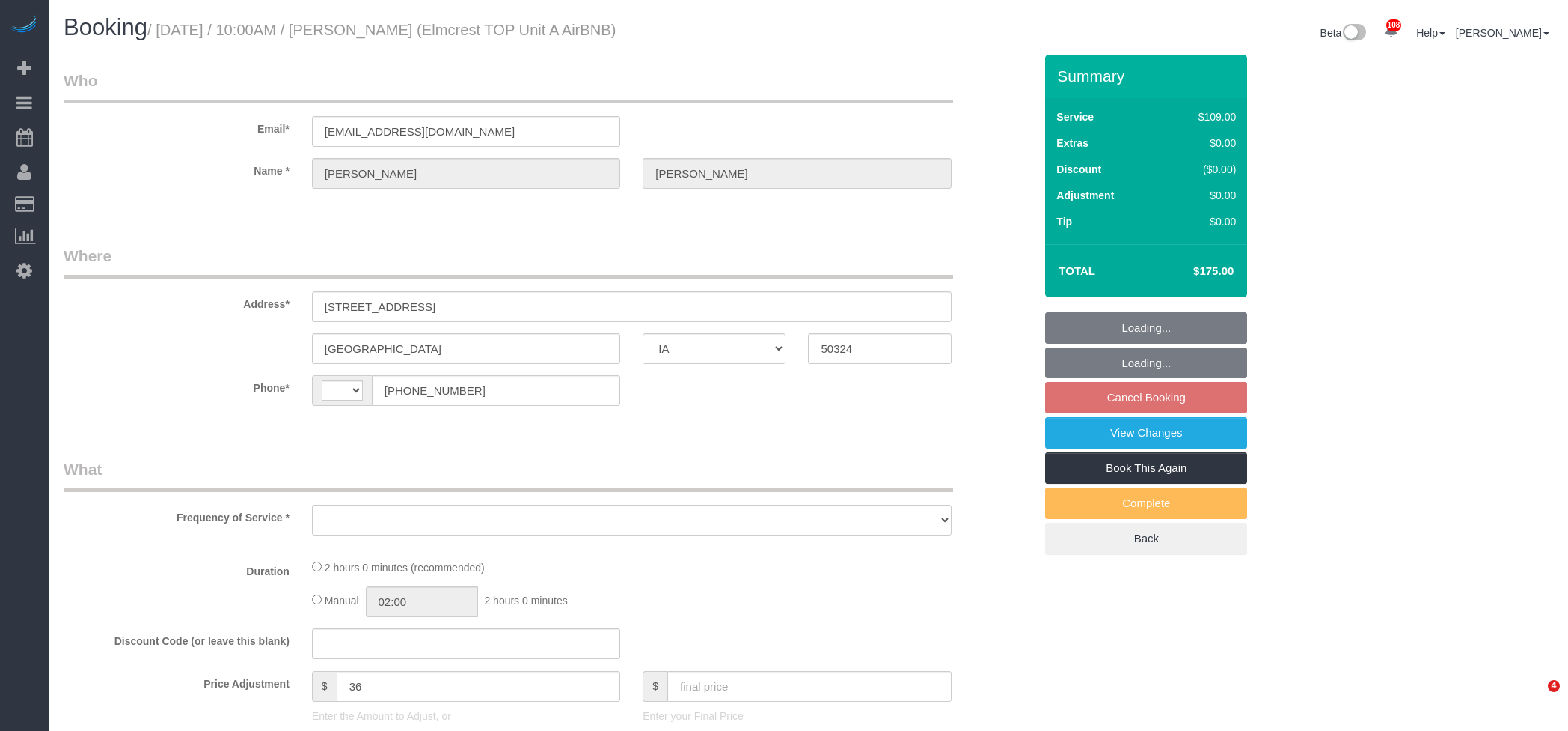
select select "IA"
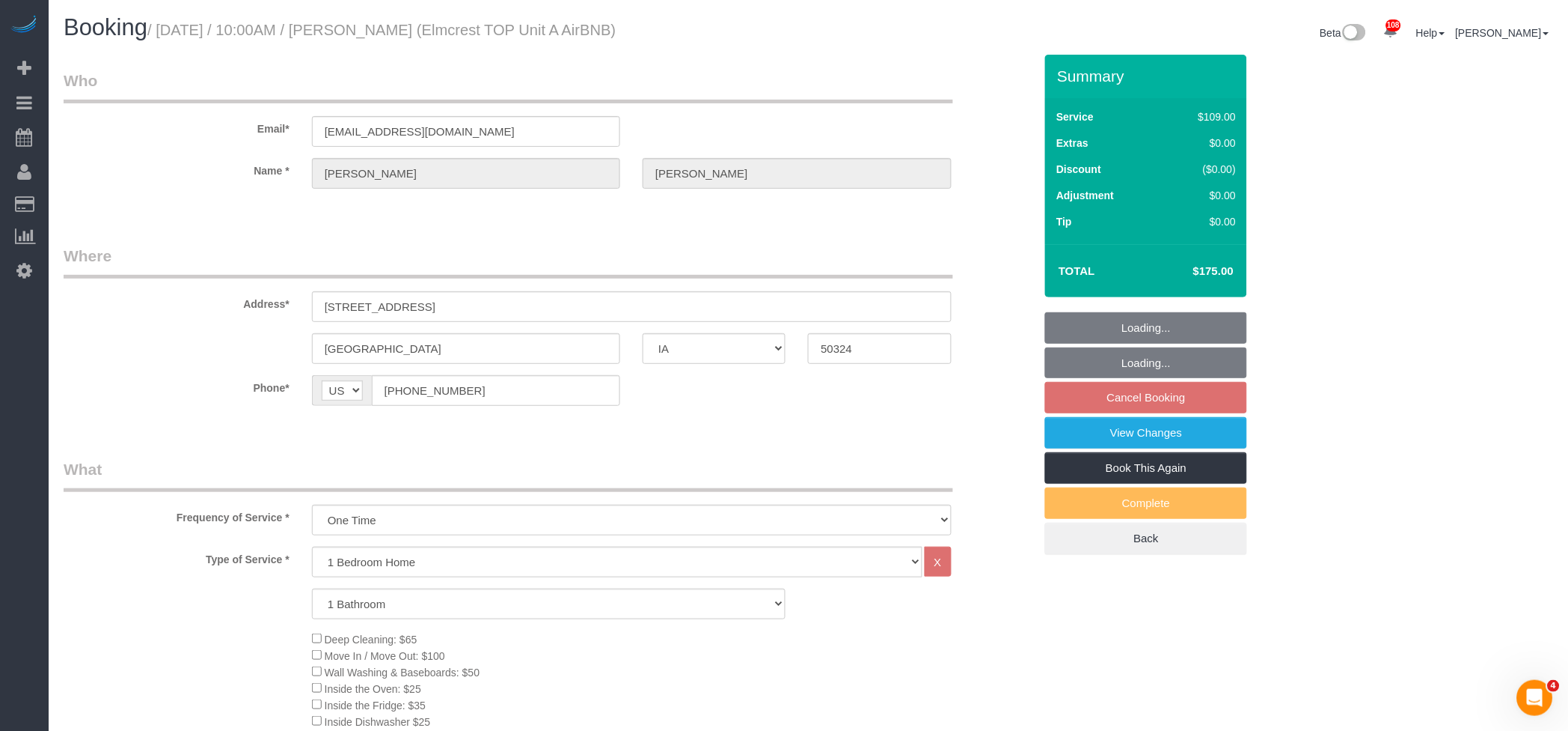
select select "string:US"
select select "object:963"
click at [1142, 465] on link "Book This Again" at bounding box center [1146, 468] width 202 height 31
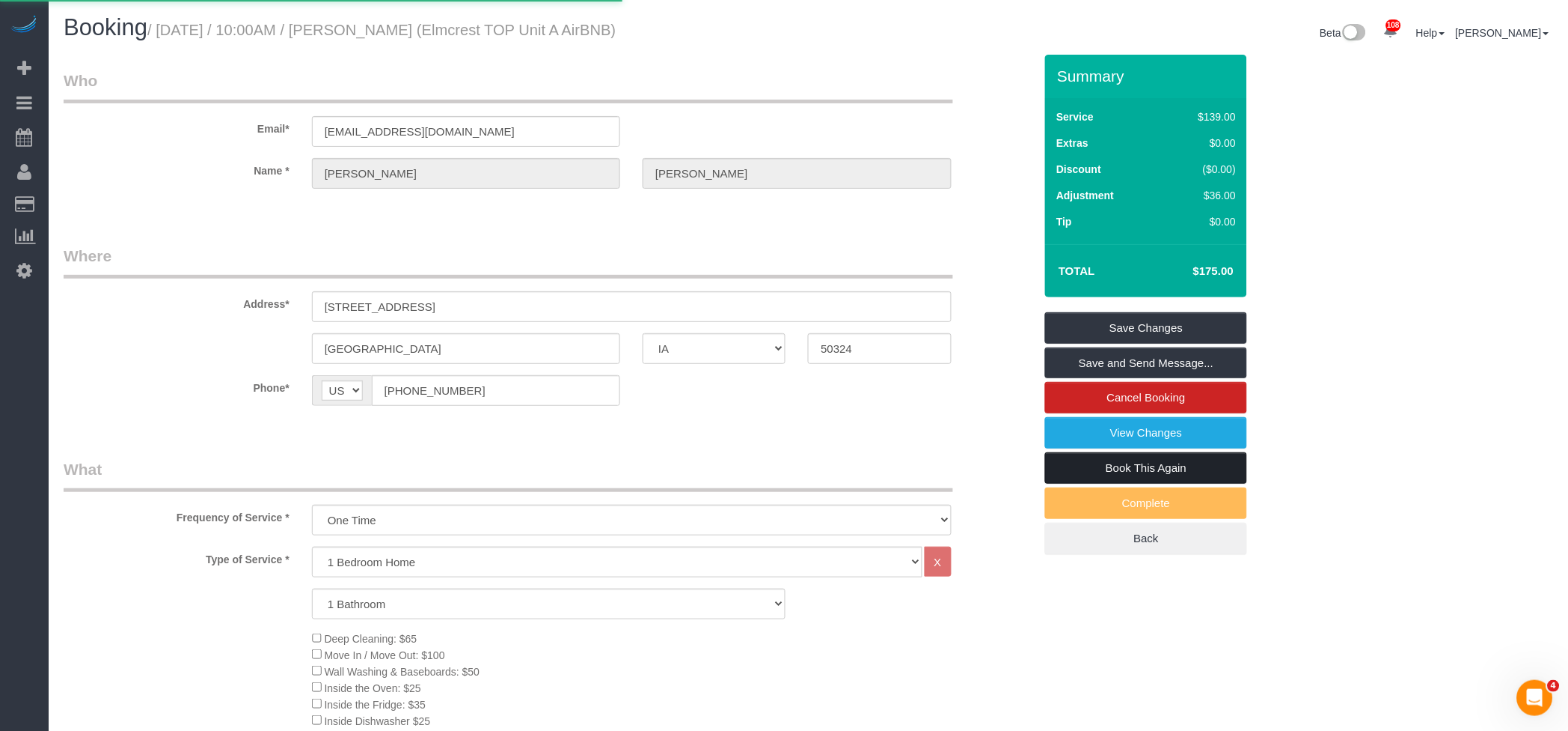
select select "IA"
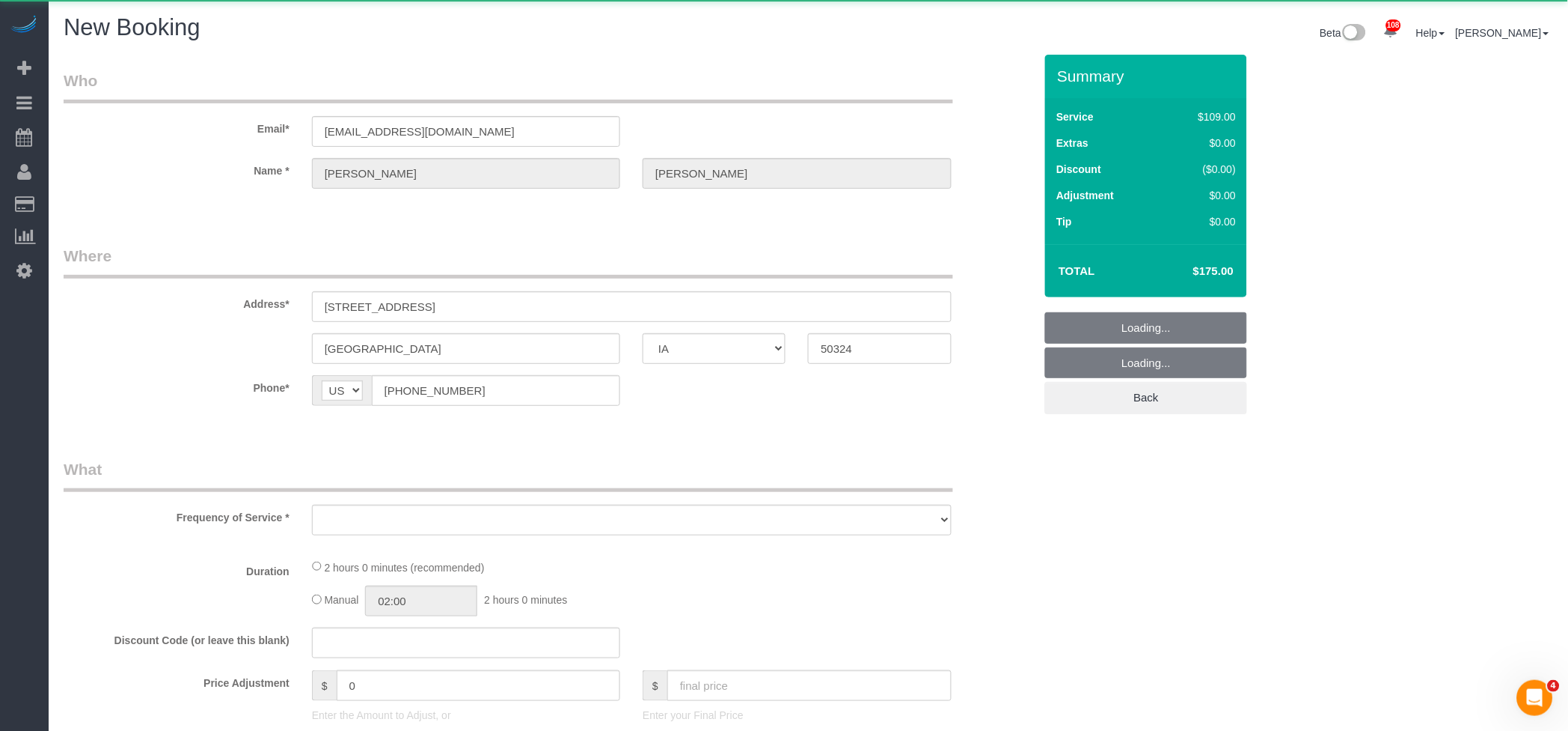
select select "object:1284"
select select "string:fspay"
select select "object:1396"
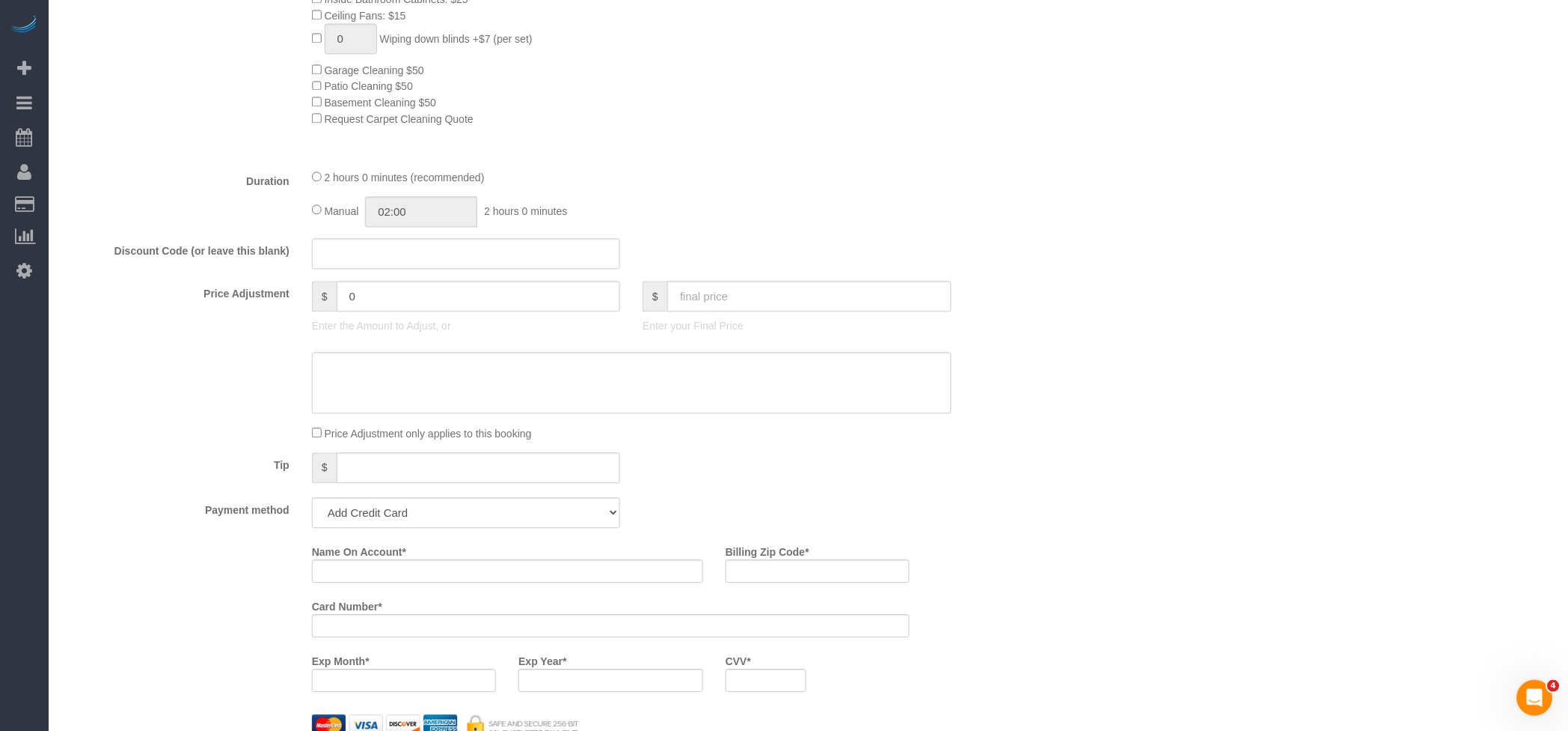
scroll to position [899, 0]
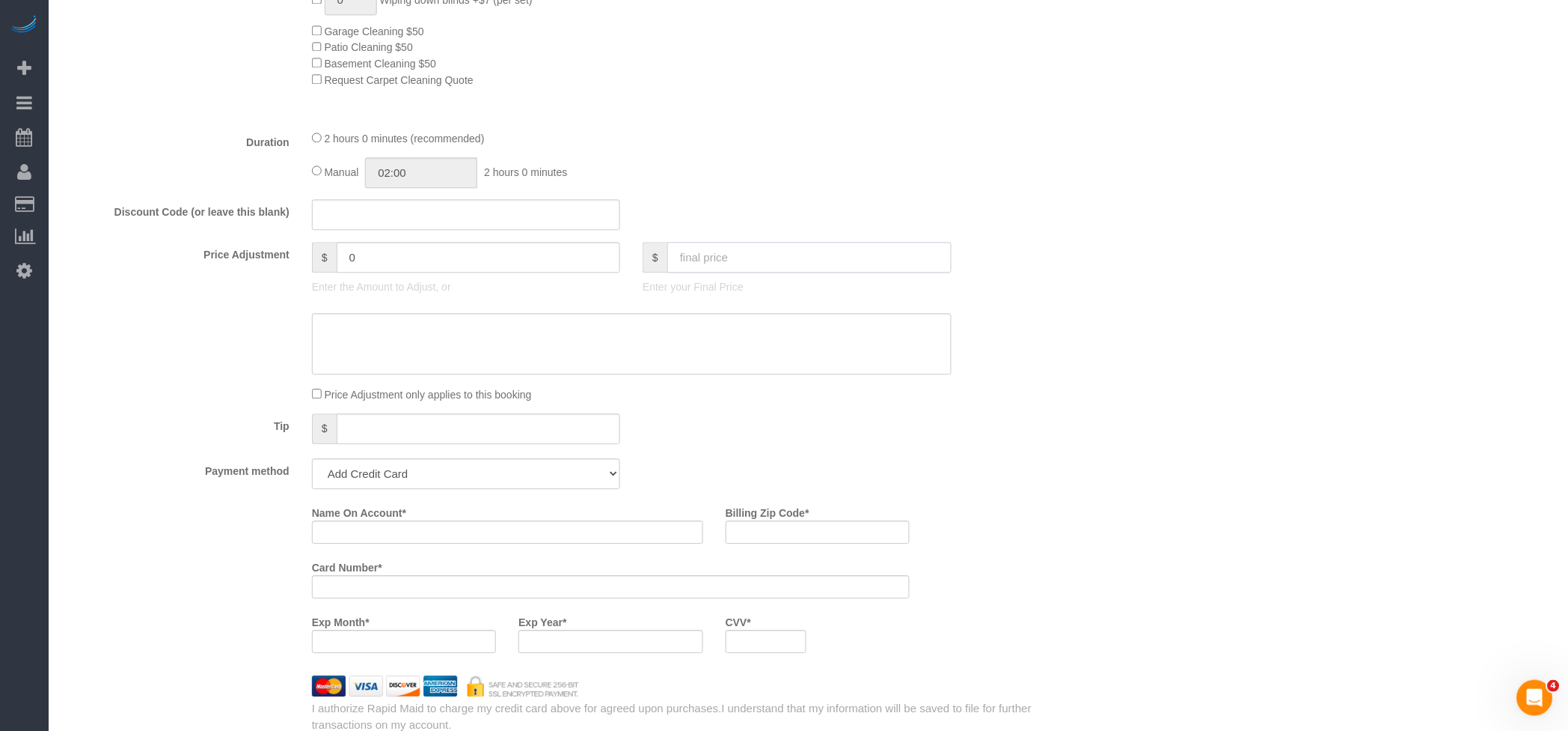
click at [743, 273] on input "text" at bounding box center [809, 257] width 284 height 30
type input "175"
click at [414, 488] on select "Add Credit Card Cash Check Paypal" at bounding box center [467, 473] width 308 height 30
type input "36"
select select "string:check"
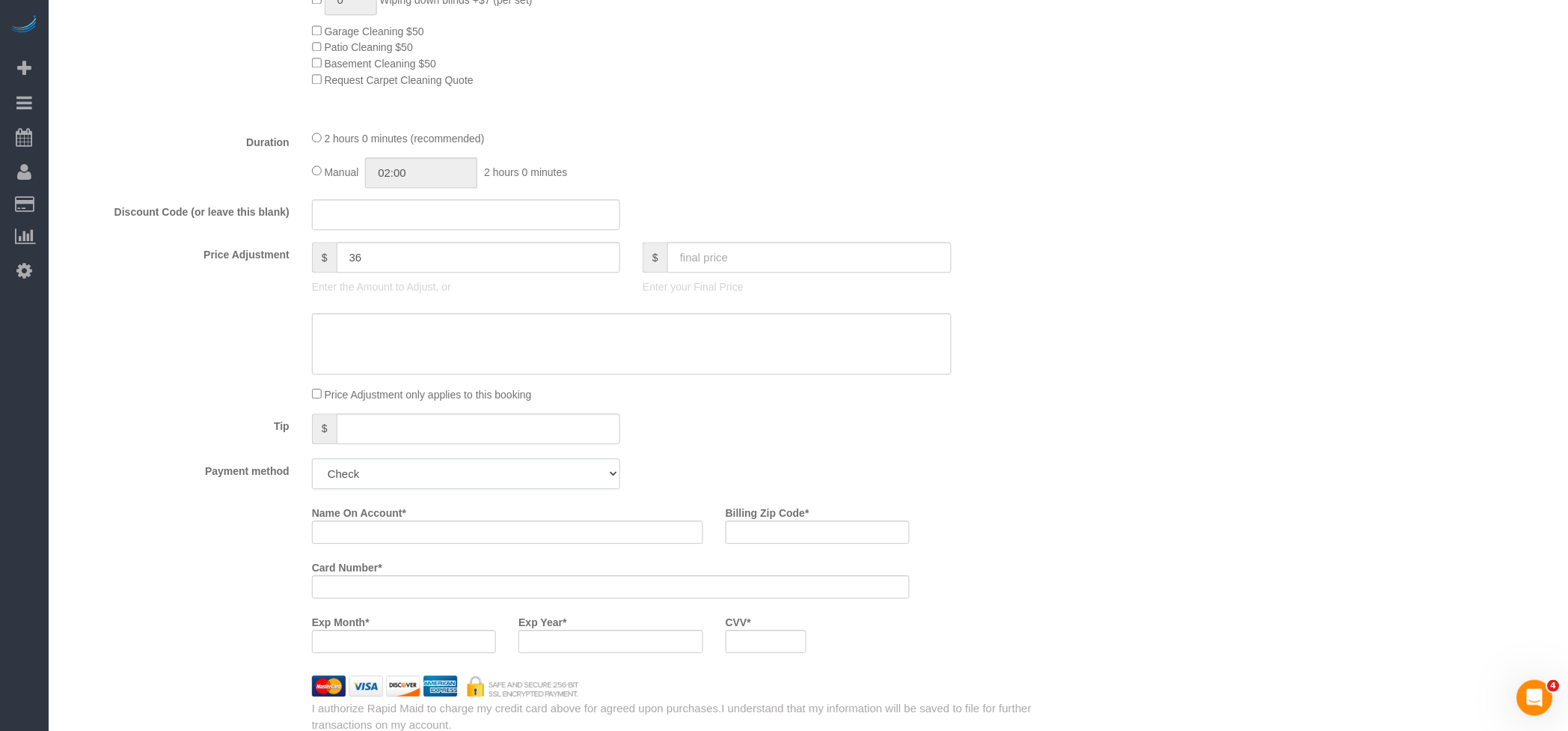
click at [312, 466] on select "Add Credit Card Cash Check Paypal" at bounding box center [467, 473] width 308 height 30
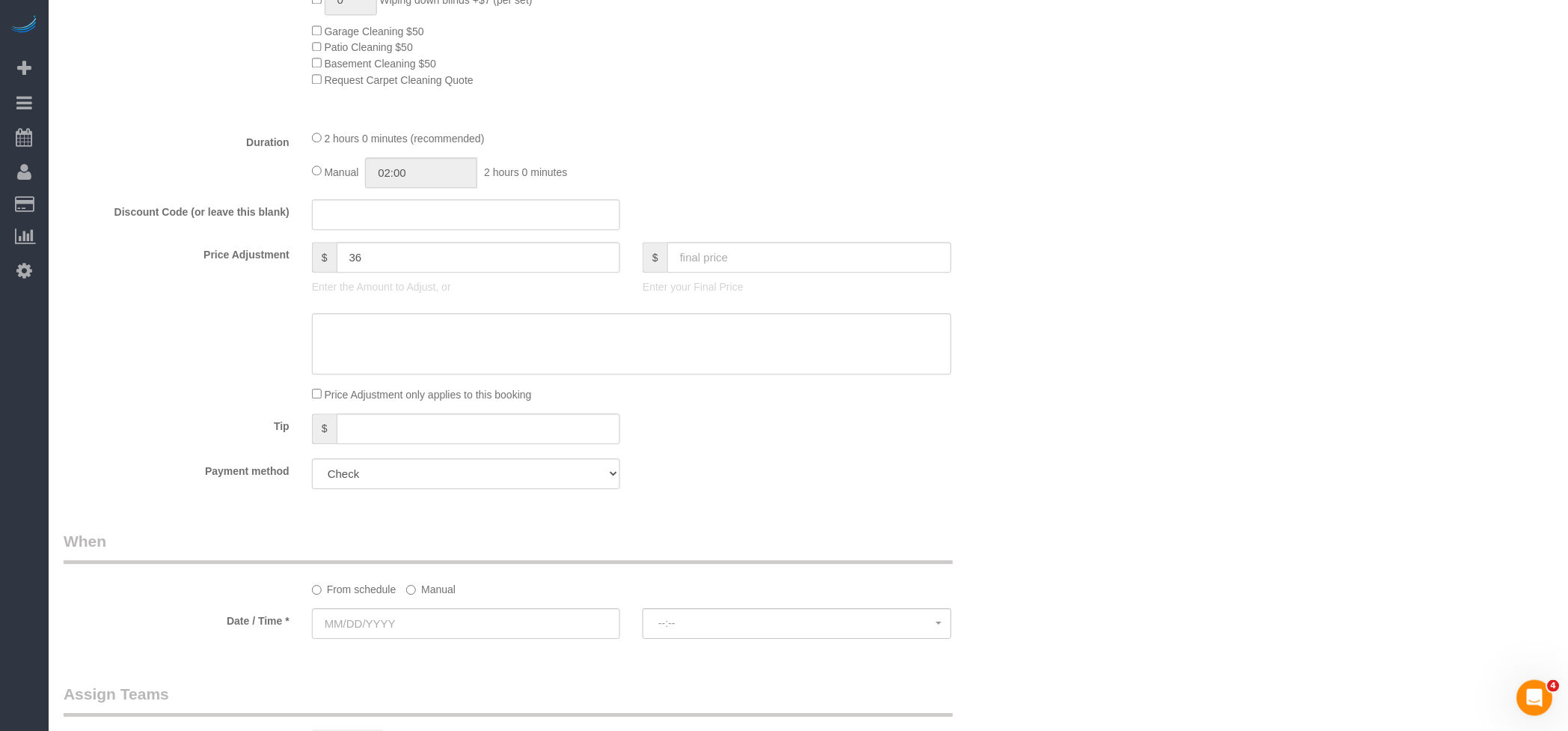
click at [426, 590] on label "Manual" at bounding box center [431, 586] width 49 height 20
click at [414, 588] on label "Manual" at bounding box center [431, 586] width 49 height 20
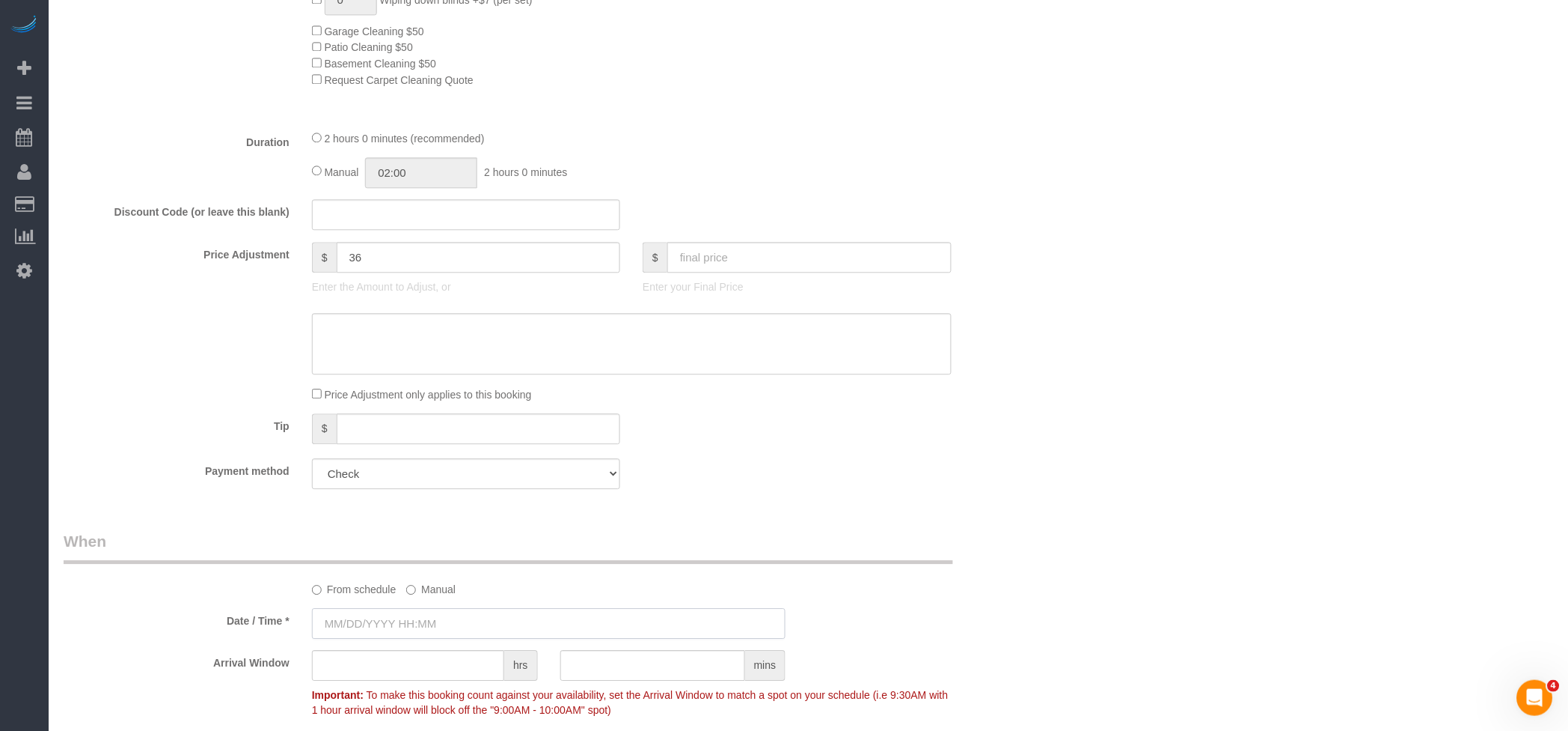
click at [370, 629] on input "text" at bounding box center [549, 623] width 474 height 30
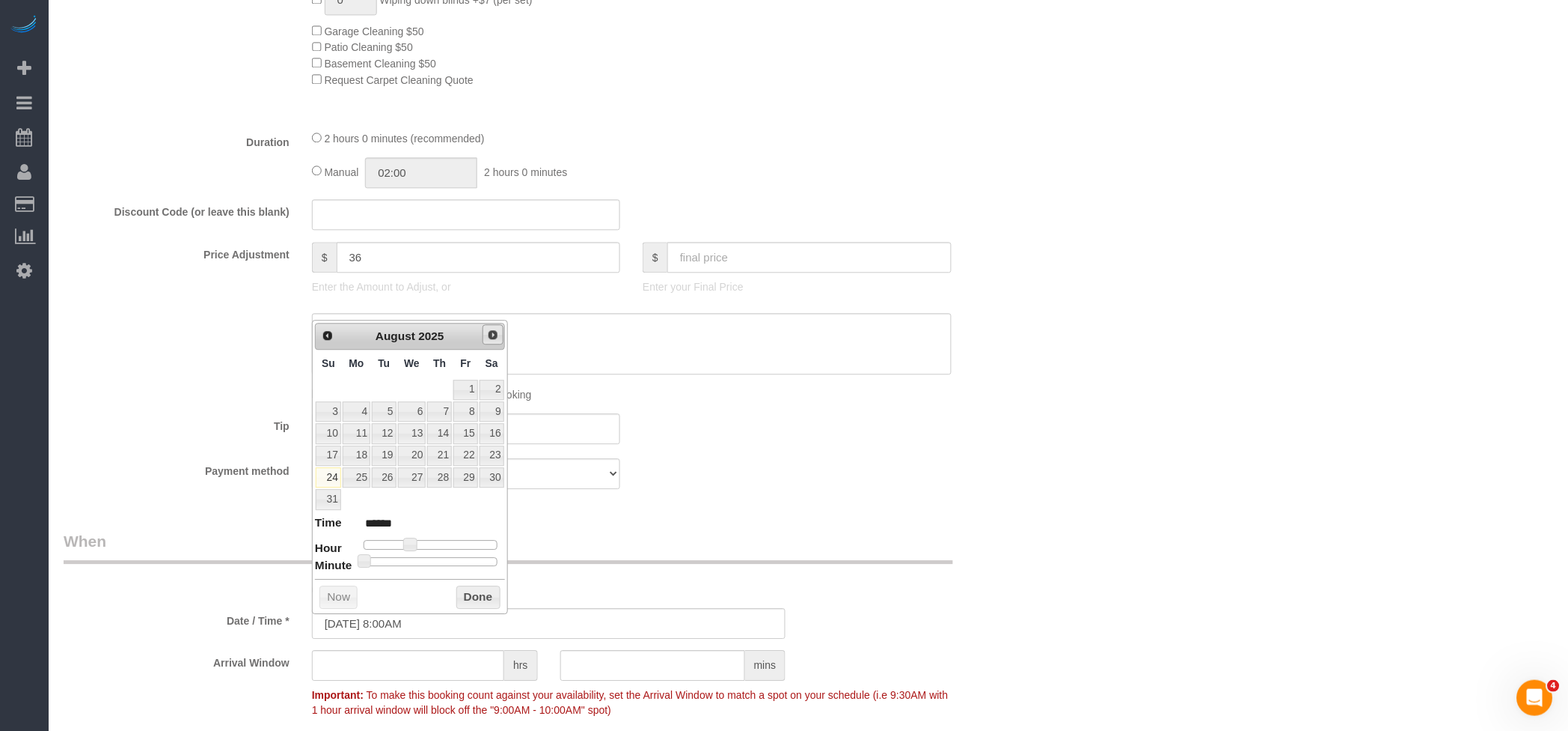
click at [488, 329] on span "Next" at bounding box center [493, 334] width 12 height 12
click at [498, 340] on span "Next" at bounding box center [493, 334] width 12 height 12
click at [361, 409] on link "6" at bounding box center [356, 411] width 27 height 20
type input "10/06/2025 9:00AM"
type input "******"
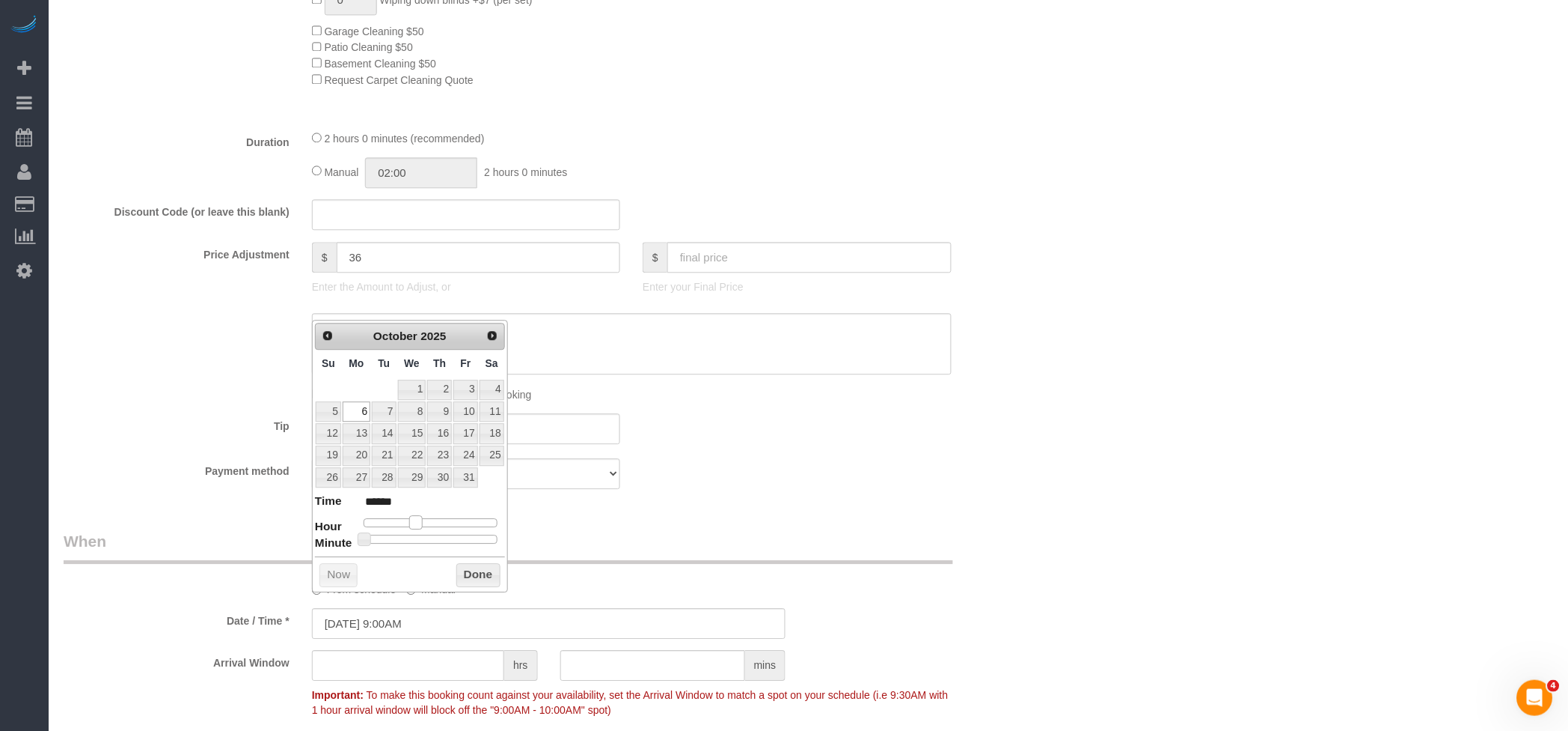
type input "10/06/2025 10:00AM"
type input "*******"
click at [419, 520] on span at bounding box center [422, 522] width 13 height 13
click at [474, 582] on button "Done" at bounding box center [478, 575] width 44 height 24
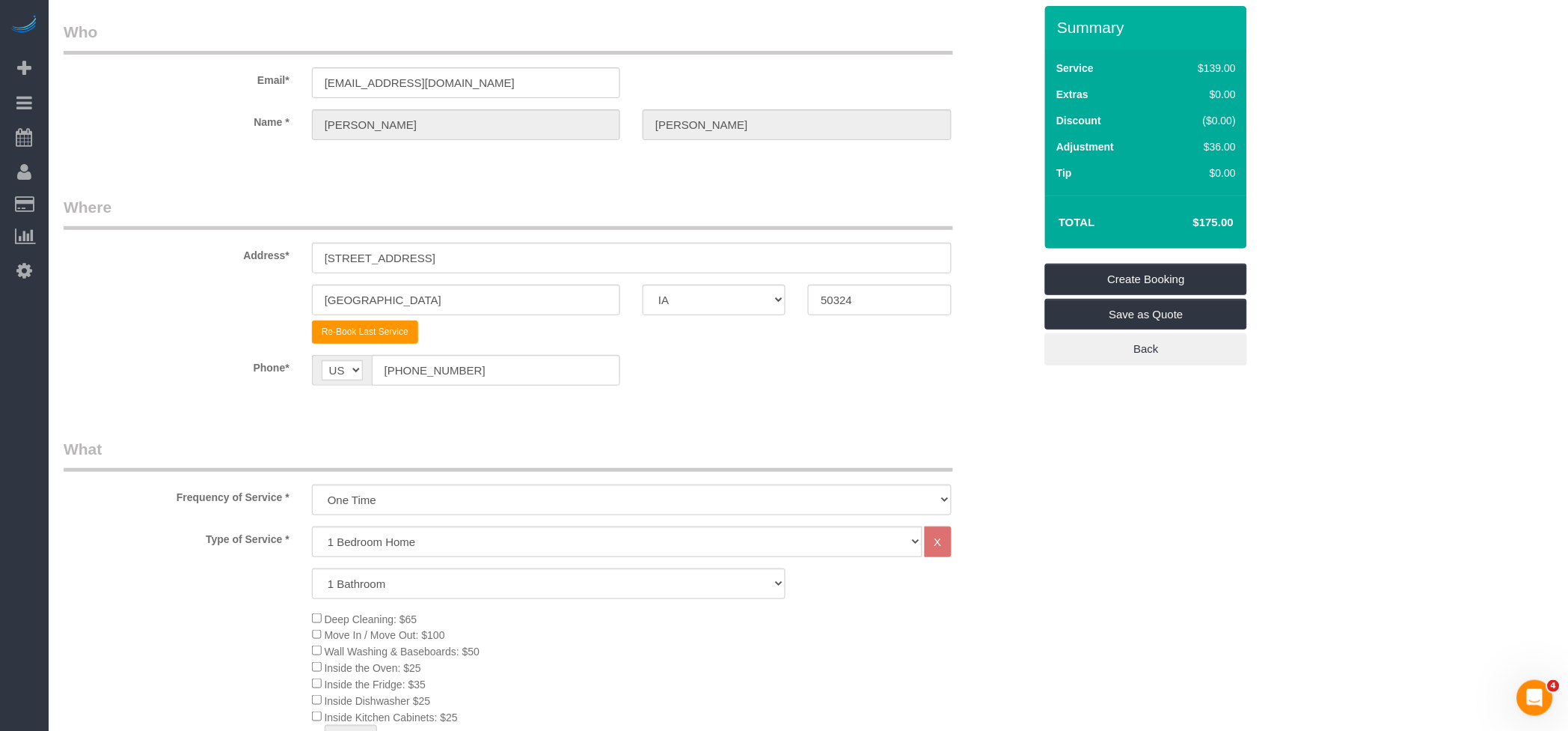
scroll to position [0, 0]
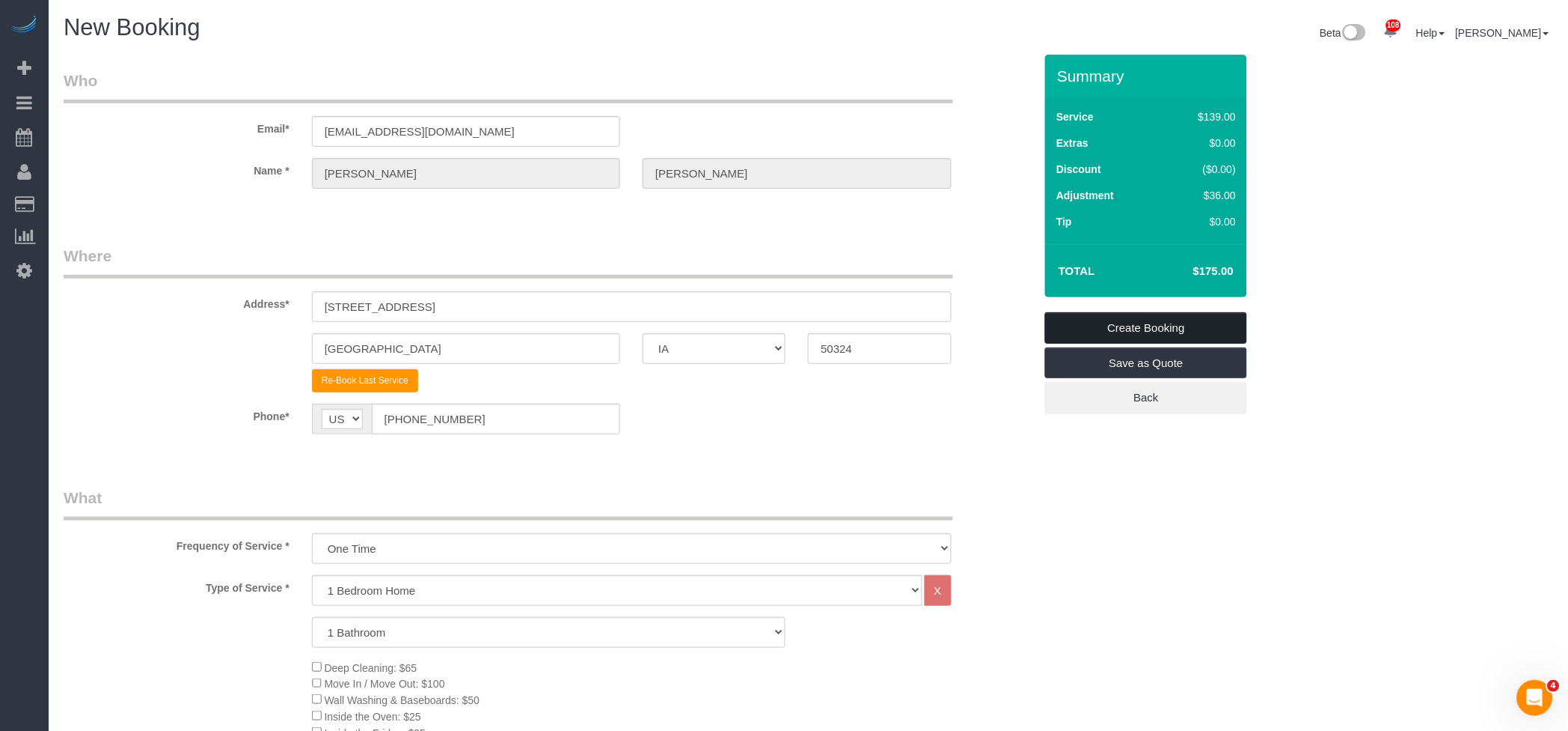
click at [1174, 330] on link "Create Booking" at bounding box center [1146, 328] width 202 height 31
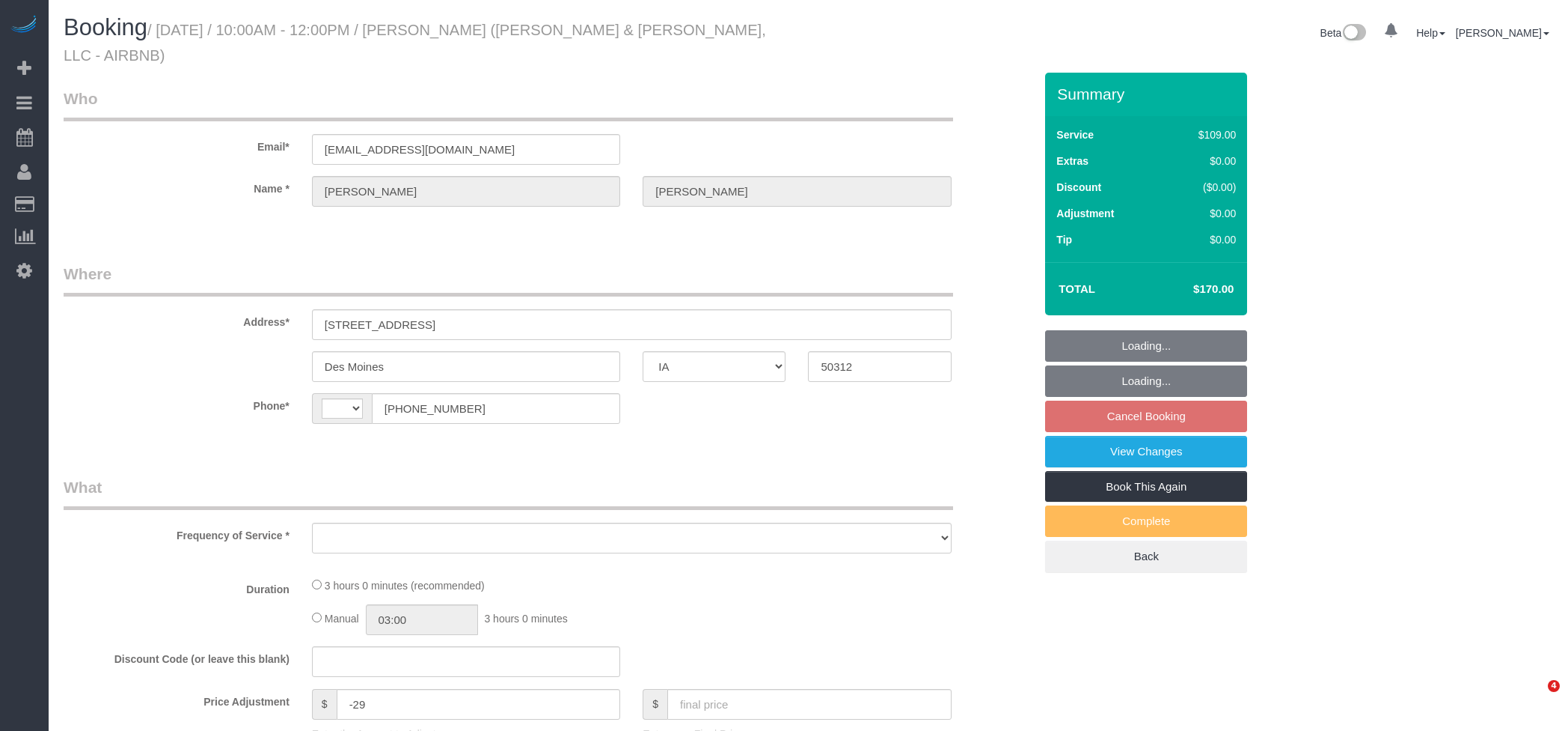
select select "IA"
select select "3"
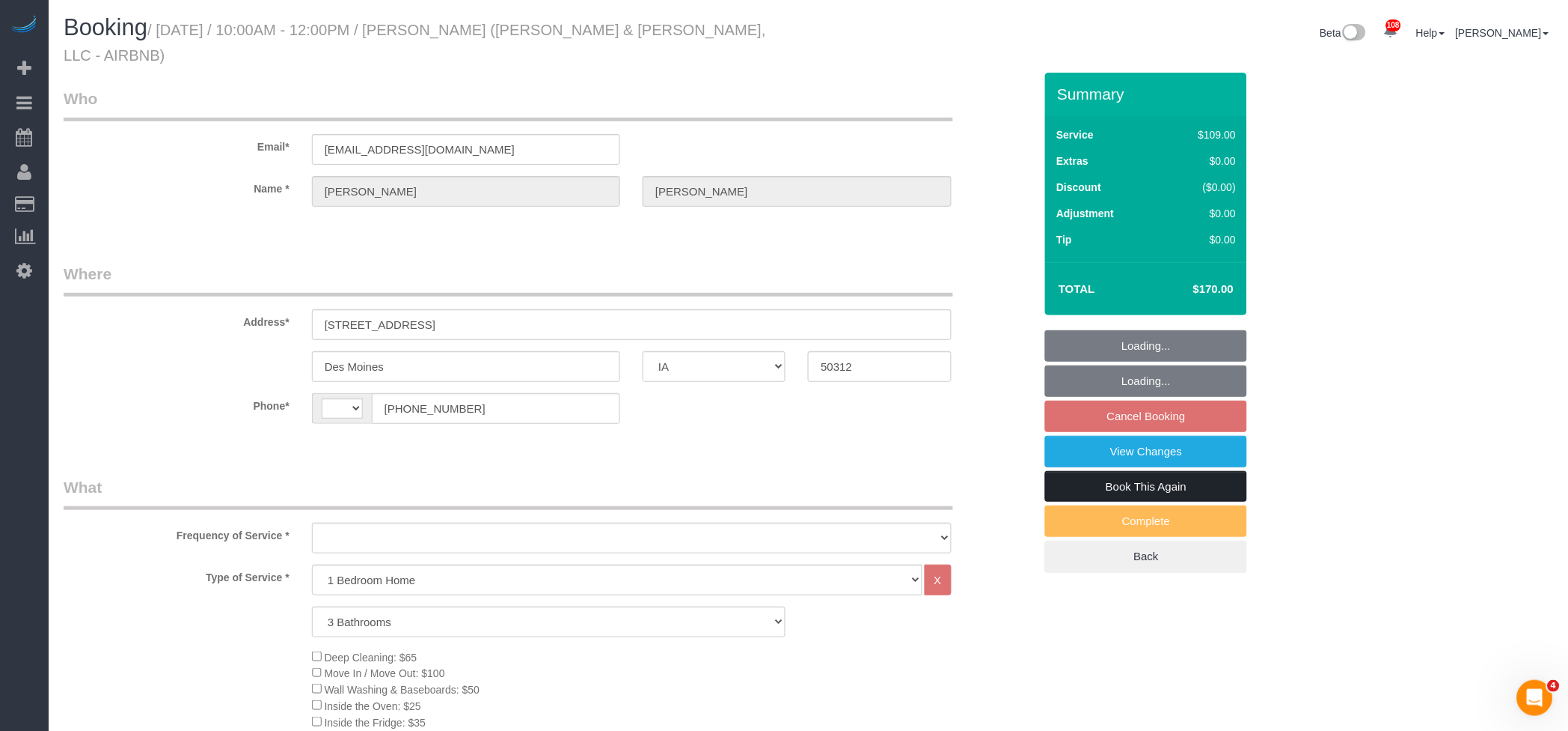
select select "string:US"
select select "object:936"
select select "spot2"
select select "object:948"
click at [1166, 471] on link "Book This Again" at bounding box center [1146, 486] width 202 height 31
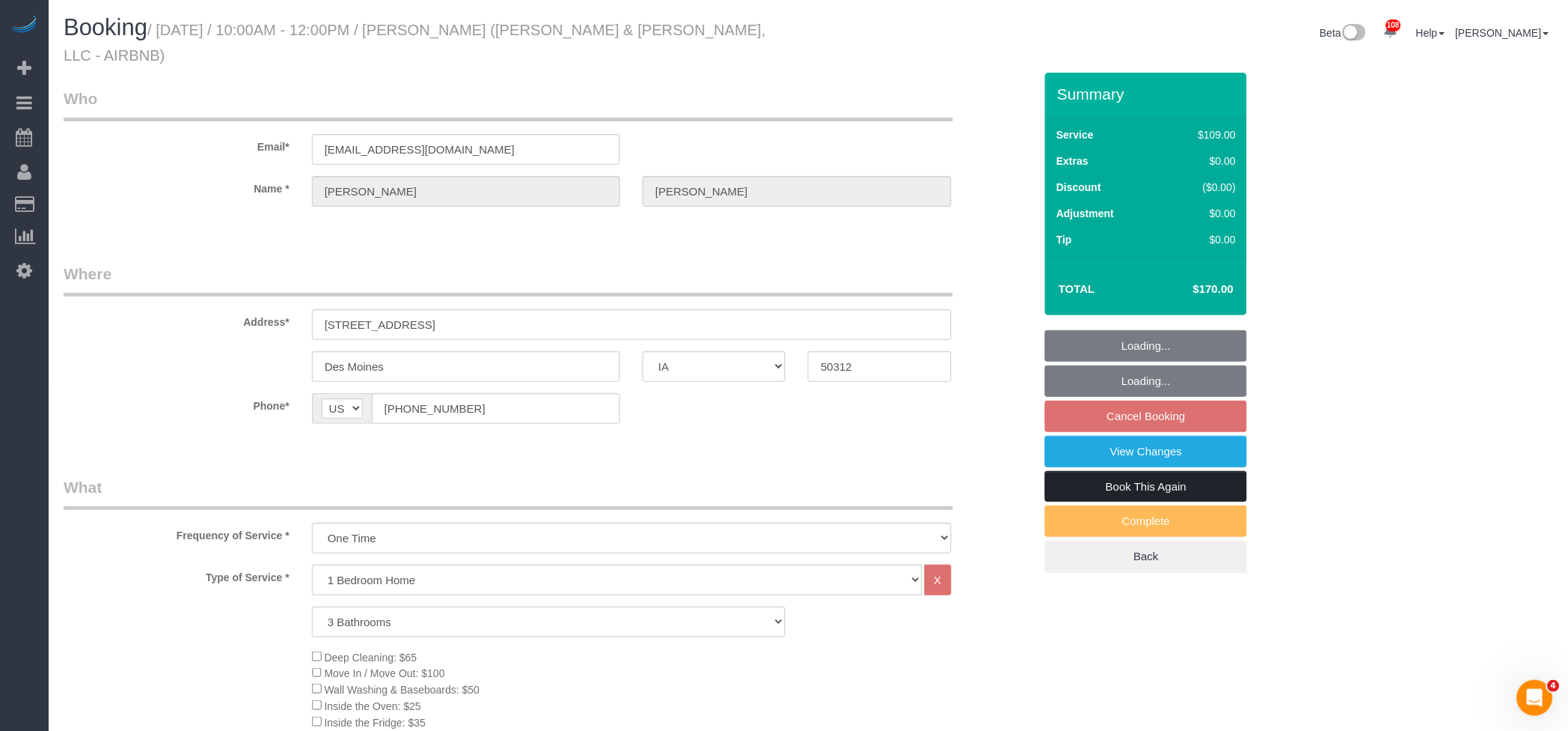
select select "3"
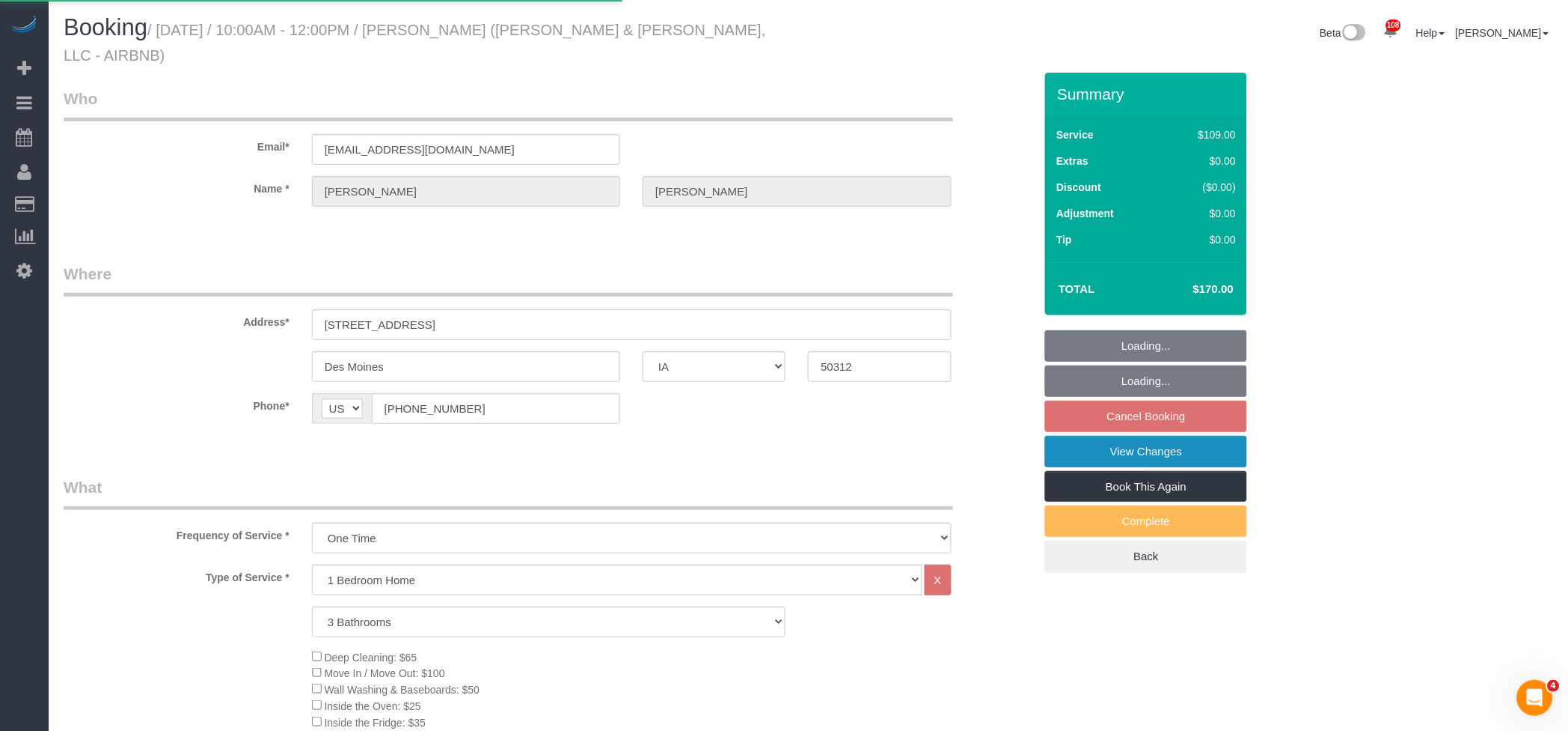
select select "IA"
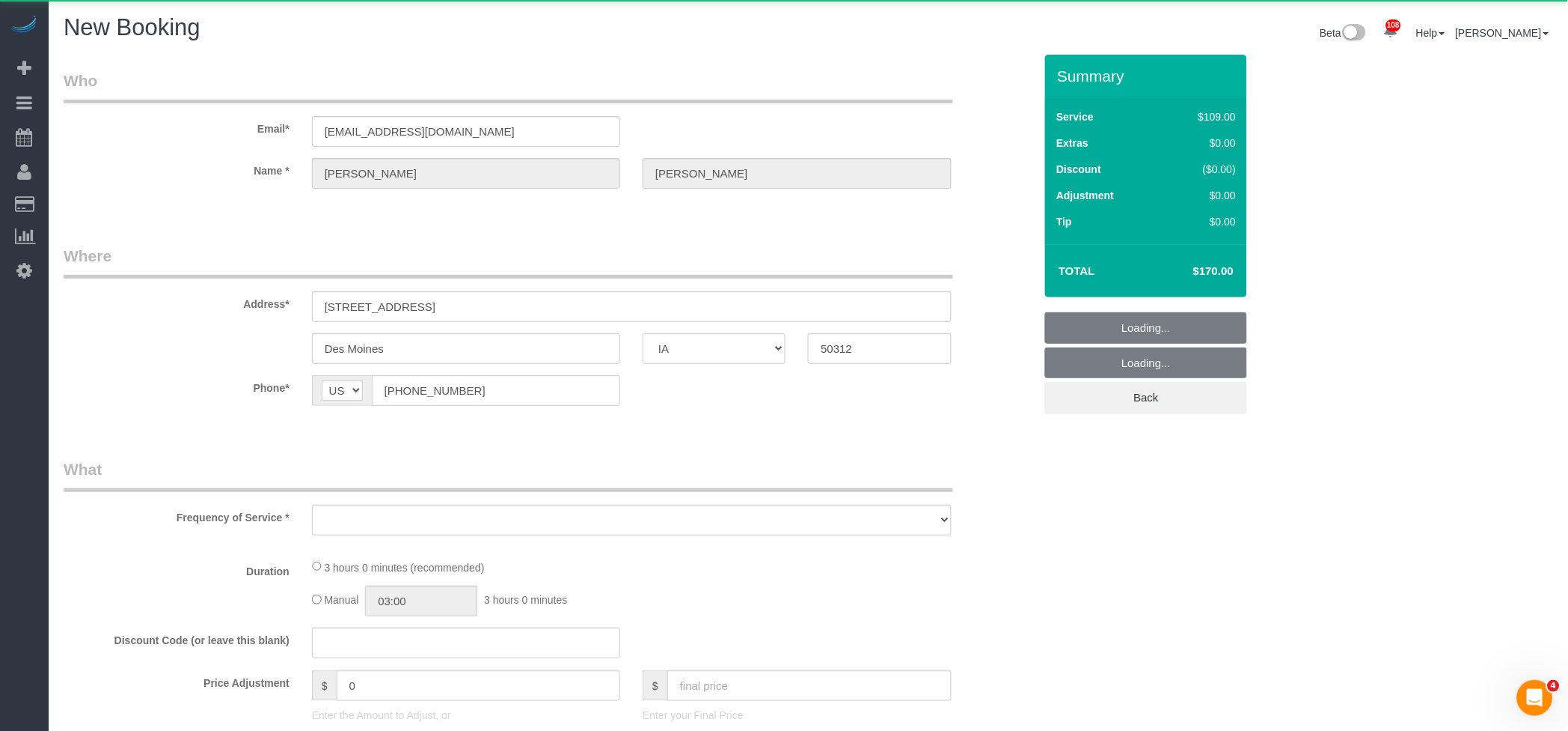
select select "string:fspay"
select select "object:1323"
select select "3"
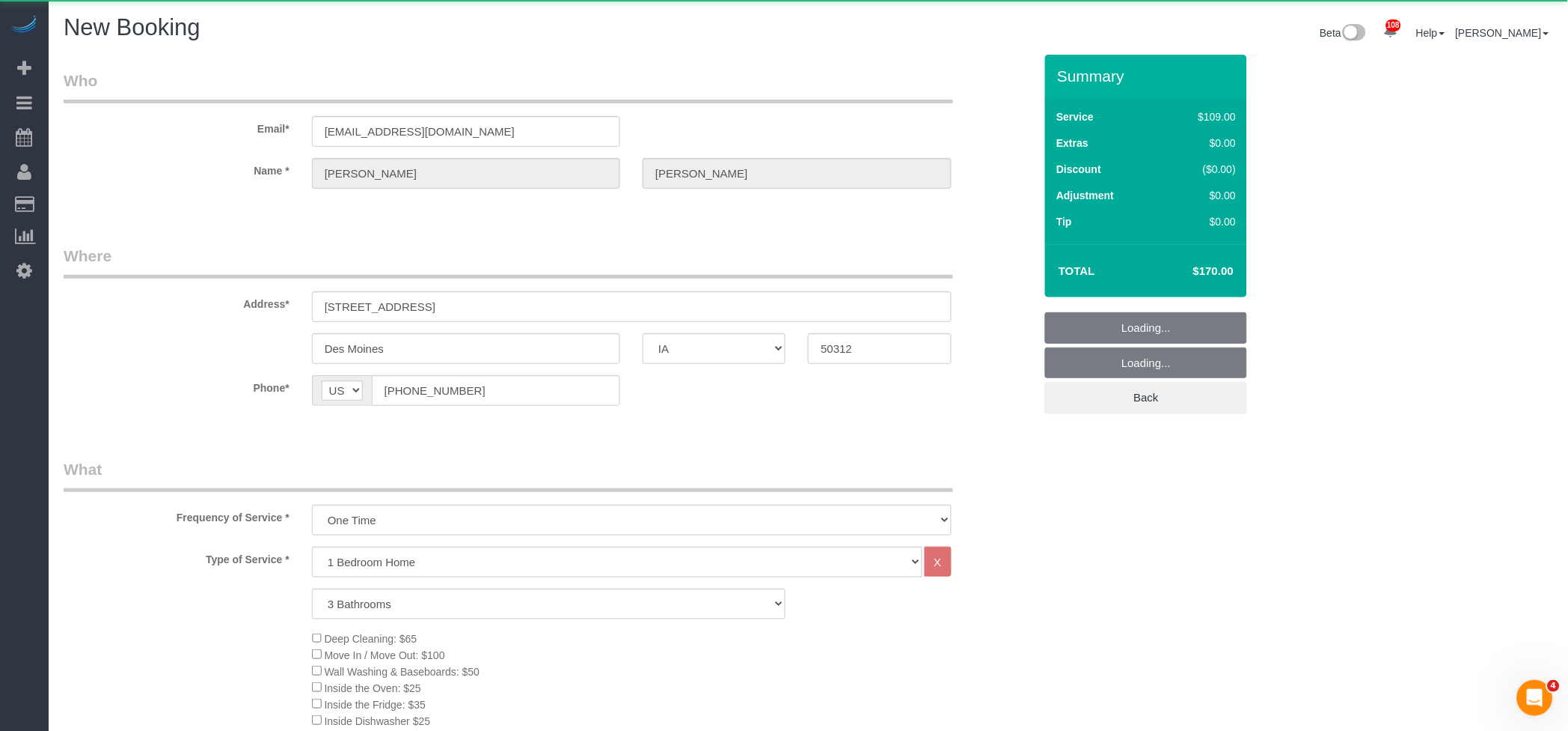
select select "3"
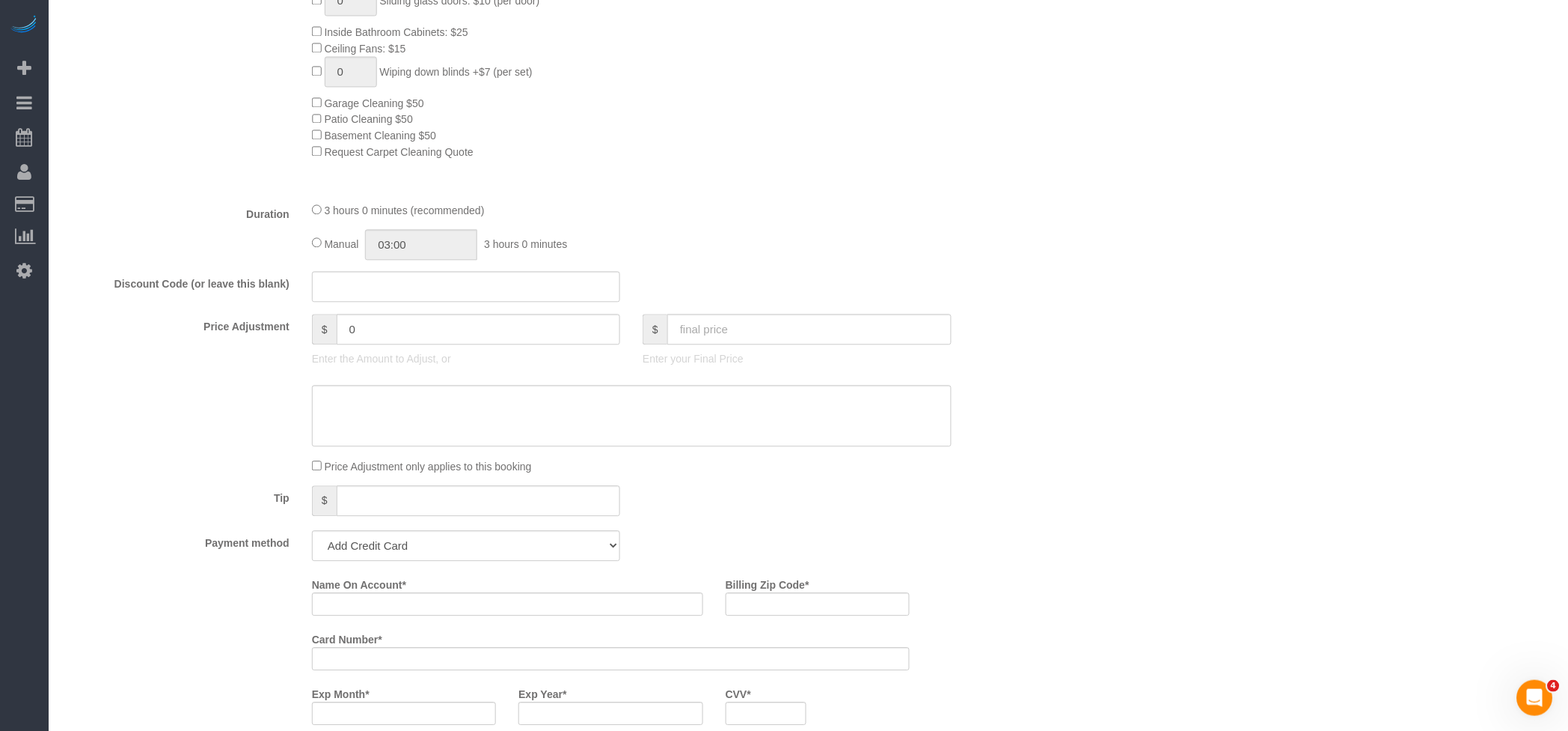
scroll to position [828, 0]
click at [708, 324] on input "text" at bounding box center [809, 329] width 284 height 30
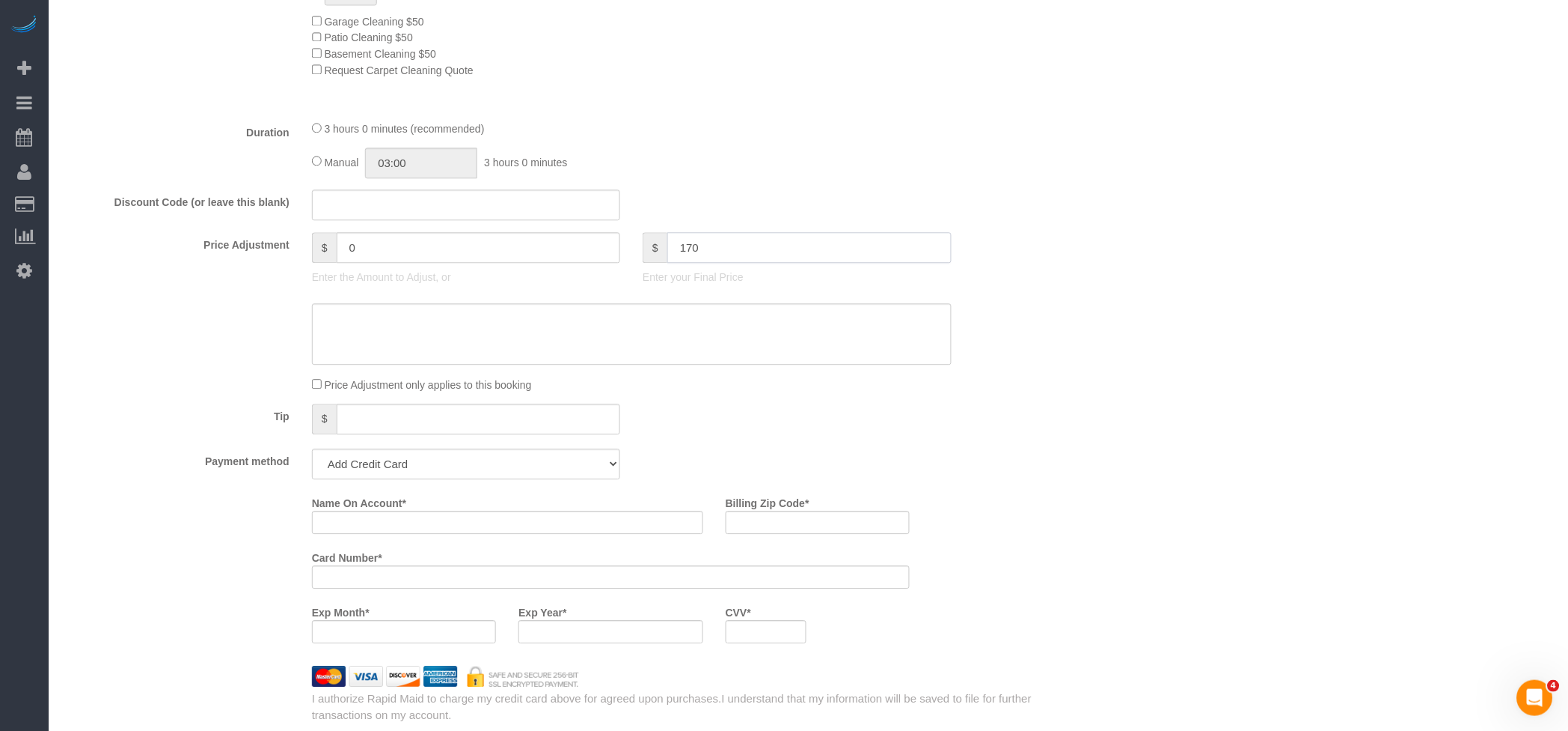
scroll to position [1026, 0]
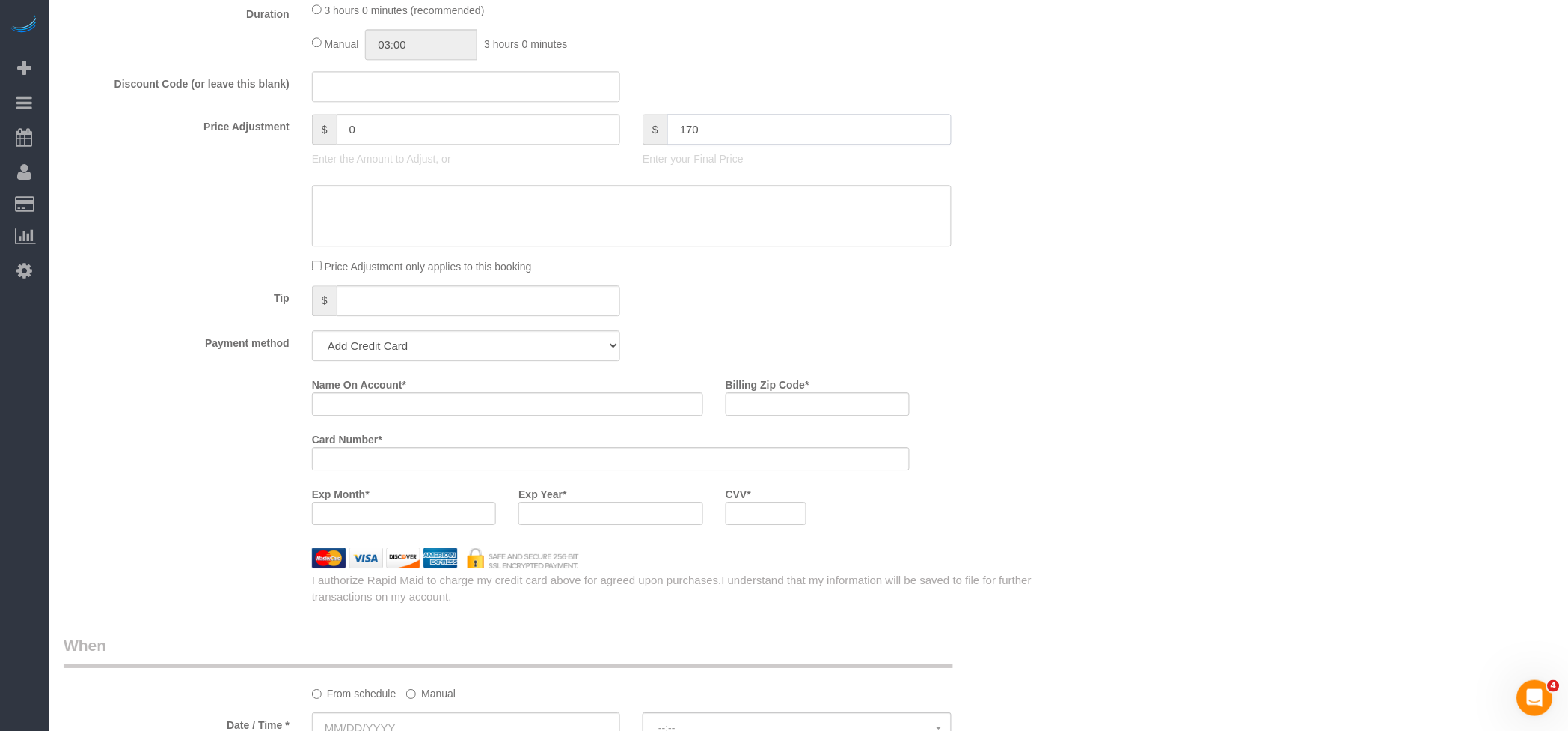
type input "170"
click at [411, 352] on select "Add Credit Card Cash Check Paypal" at bounding box center [467, 346] width 308 height 30
type input "-29"
select select "string:check"
click at [312, 337] on select "Add Credit Card Cash Check Paypal" at bounding box center [467, 346] width 308 height 30
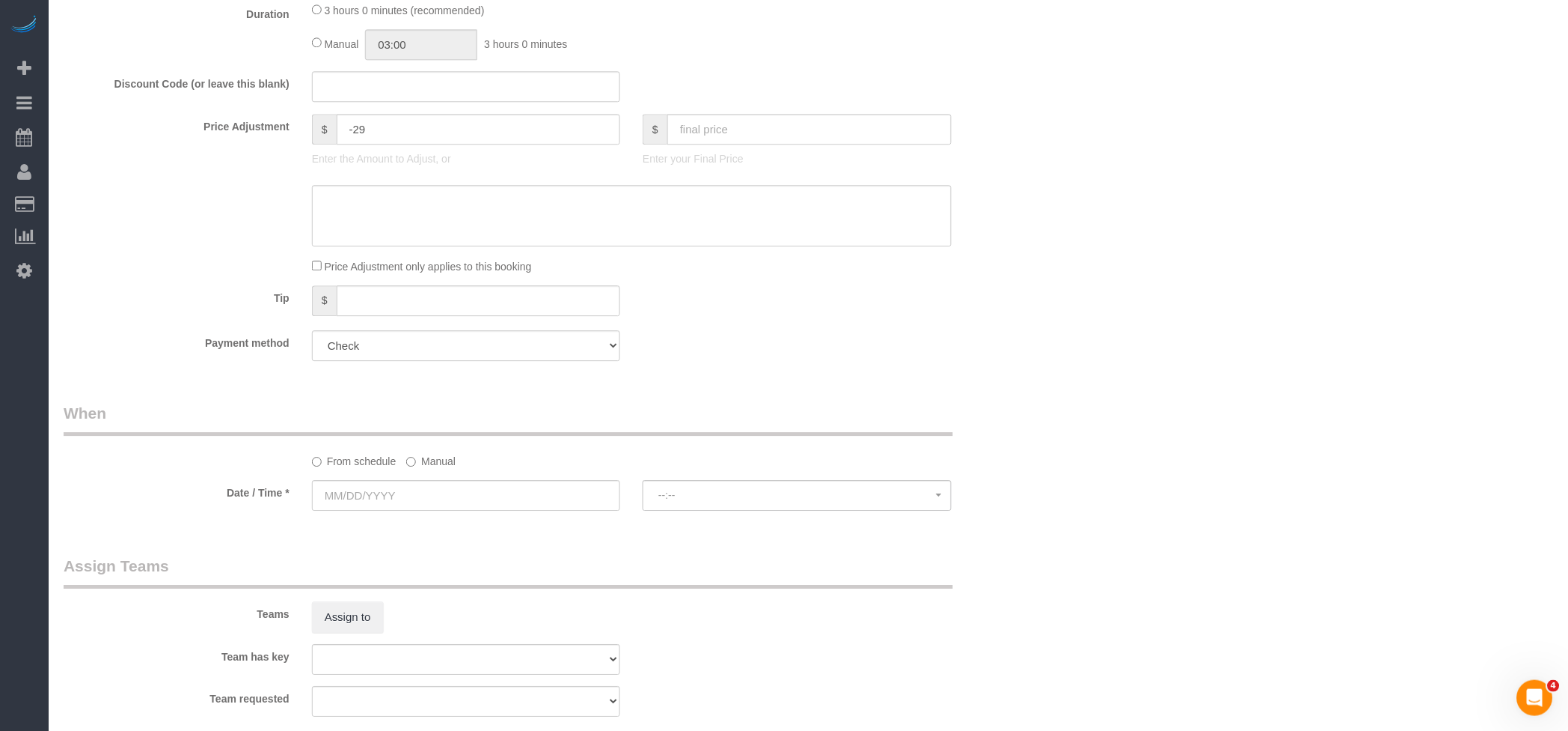
click at [432, 463] on label "Manual" at bounding box center [431, 458] width 49 height 20
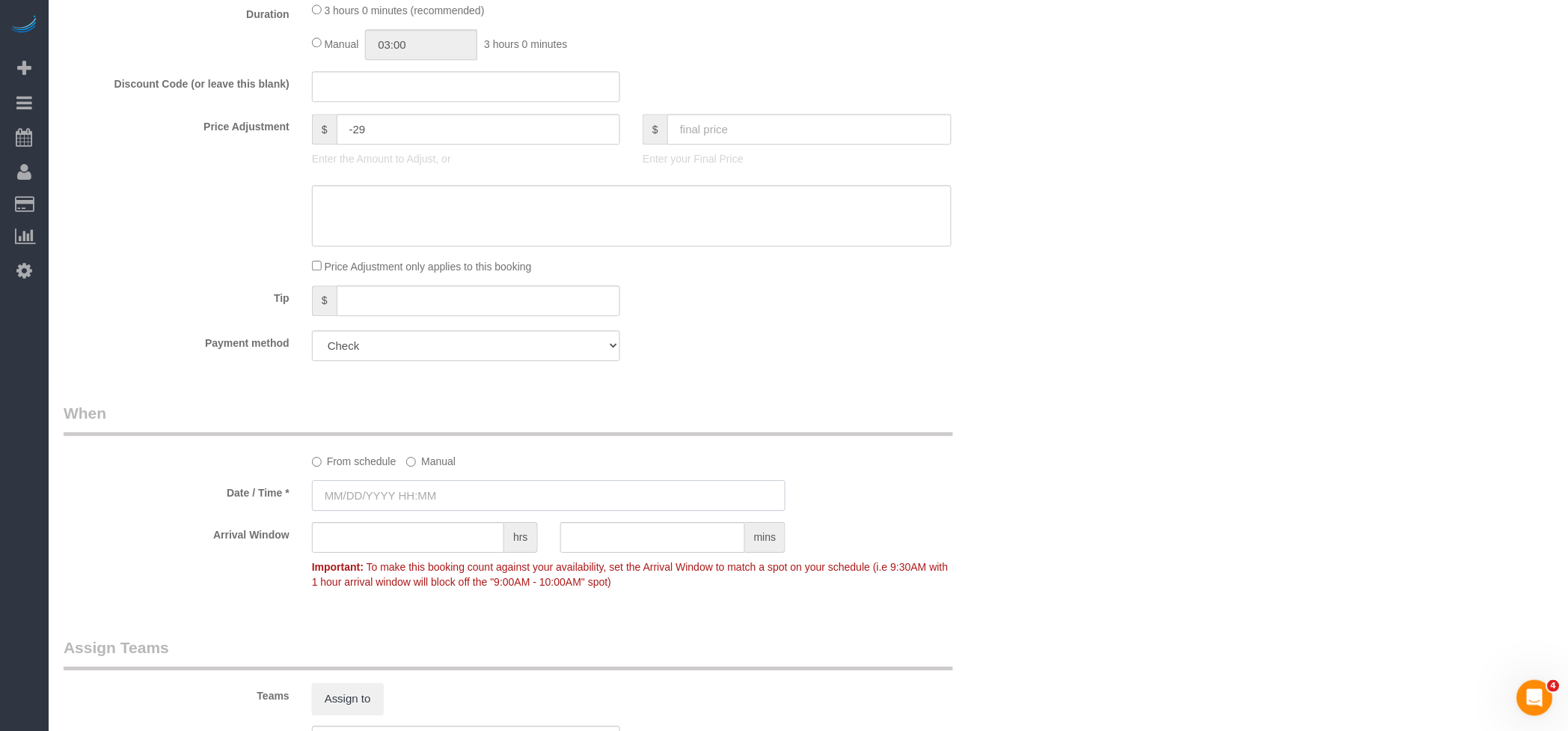
click at [359, 497] on input "text" at bounding box center [549, 495] width 474 height 30
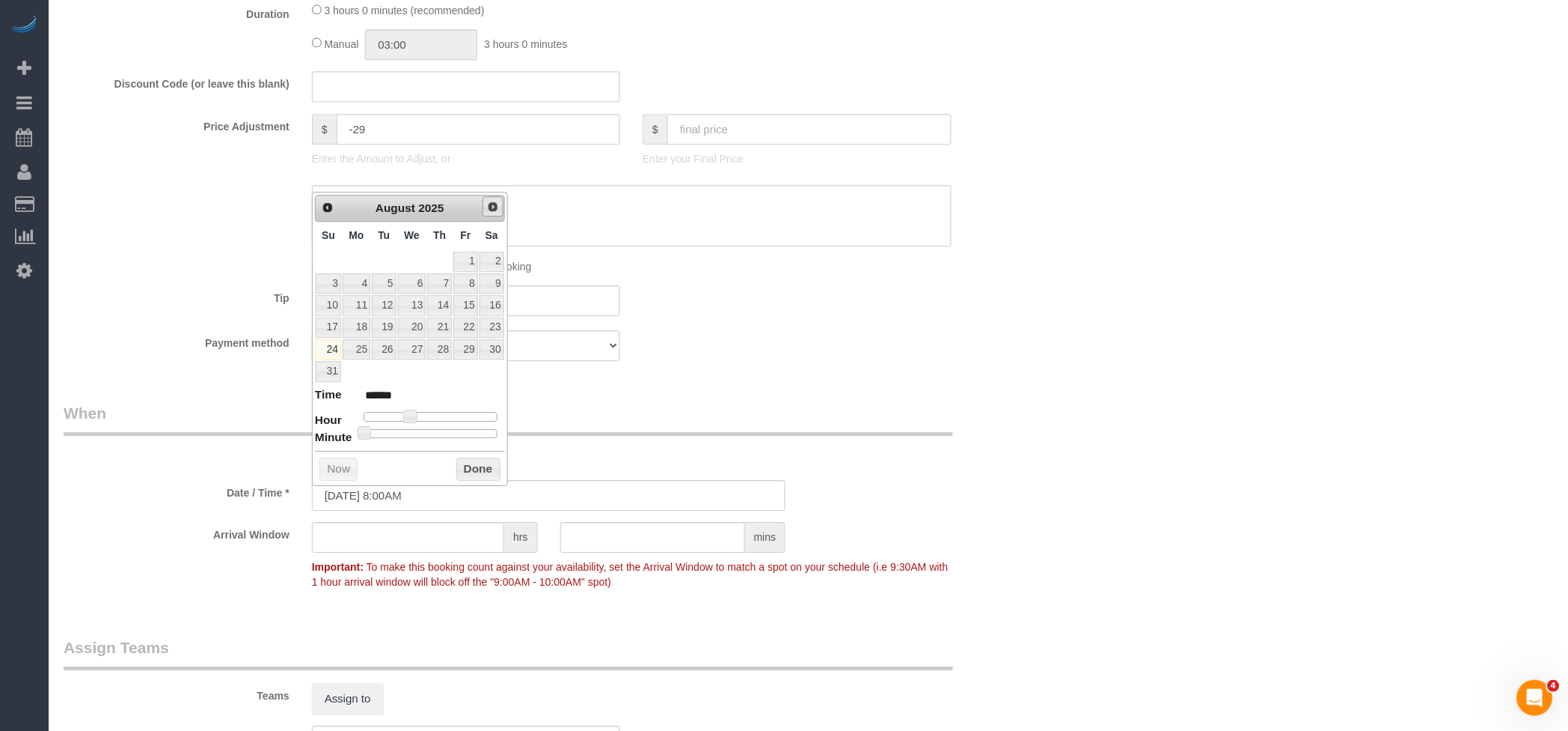
click at [485, 212] on link "Next" at bounding box center [493, 206] width 21 height 21
click at [485, 211] on link "Next" at bounding box center [493, 206] width 21 height 21
click at [328, 342] on link "26" at bounding box center [328, 348] width 26 height 20
type input "10/26/2025 9:00AM"
type input "******"
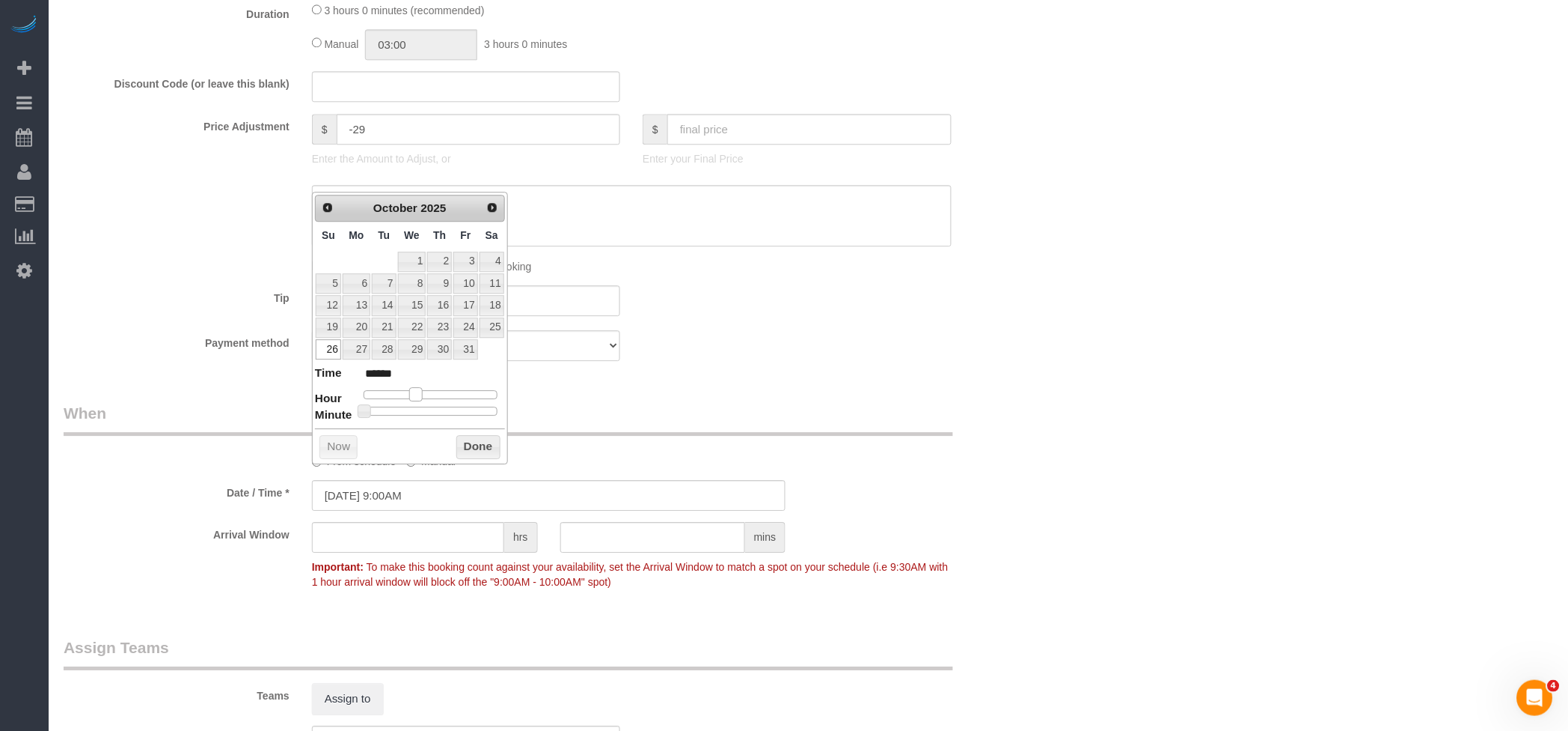
type input "10/26/2025 10:00AM"
type input "*******"
drag, startPoint x: 414, startPoint y: 392, endPoint x: 427, endPoint y: 394, distance: 13.2
click at [427, 394] on span at bounding box center [422, 394] width 13 height 13
click at [484, 450] on button "Done" at bounding box center [478, 446] width 44 height 24
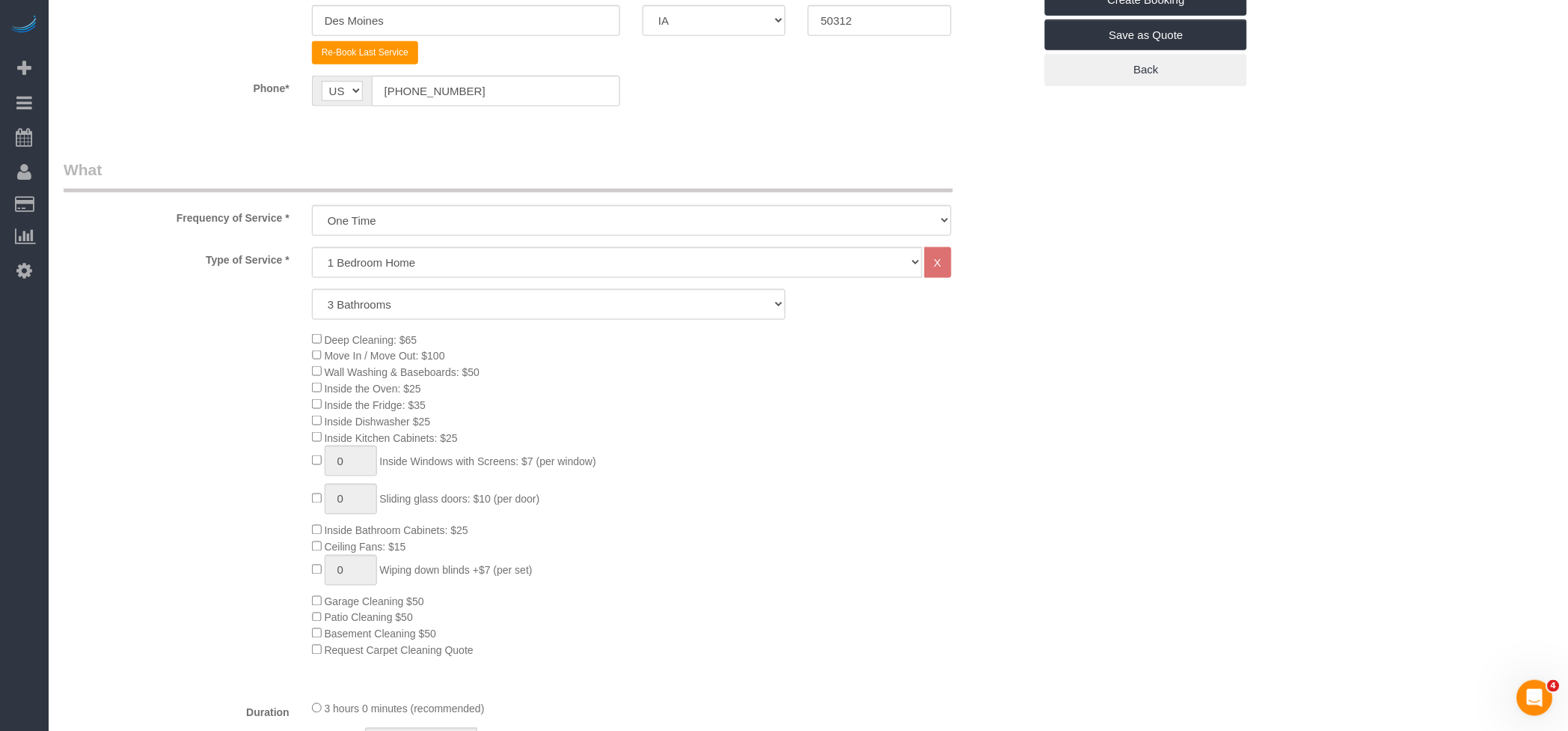
scroll to position [0, 0]
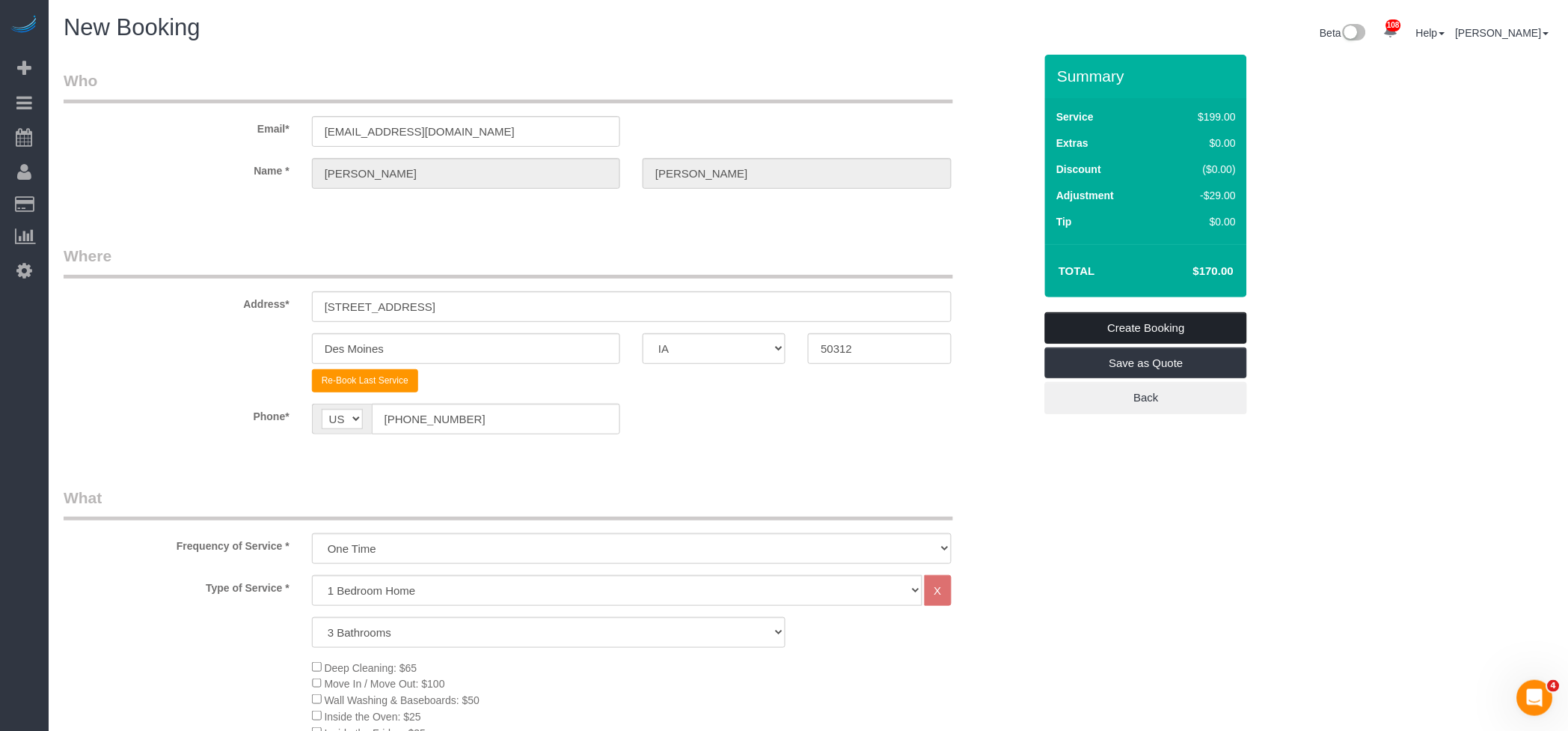
click at [1142, 320] on link "Create Booking" at bounding box center [1146, 328] width 202 height 31
